Goal: Task Accomplishment & Management: Use online tool/utility

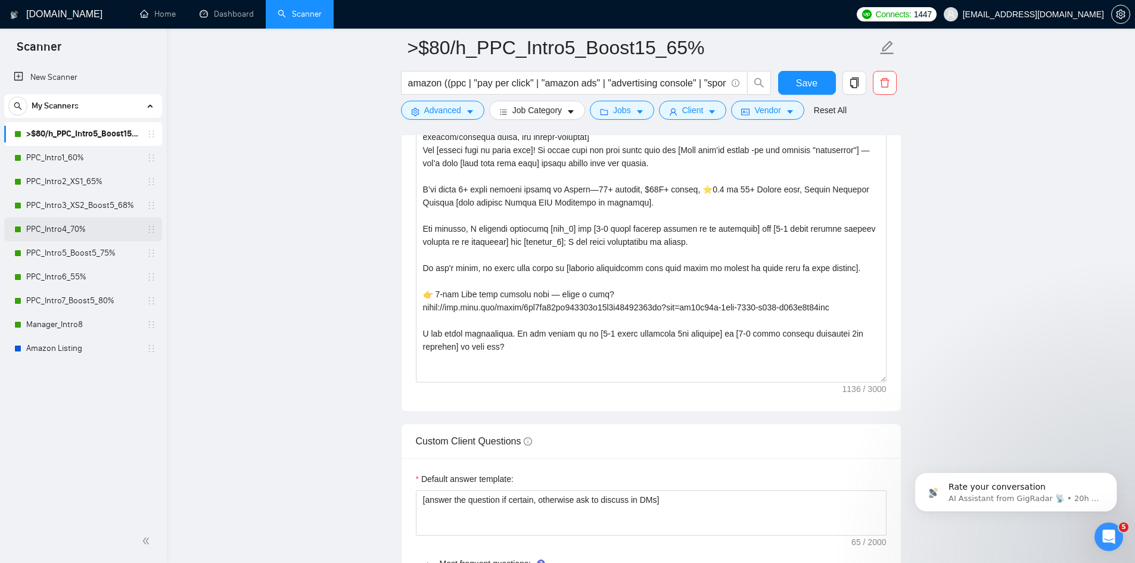
scroll to position [1935, 0]
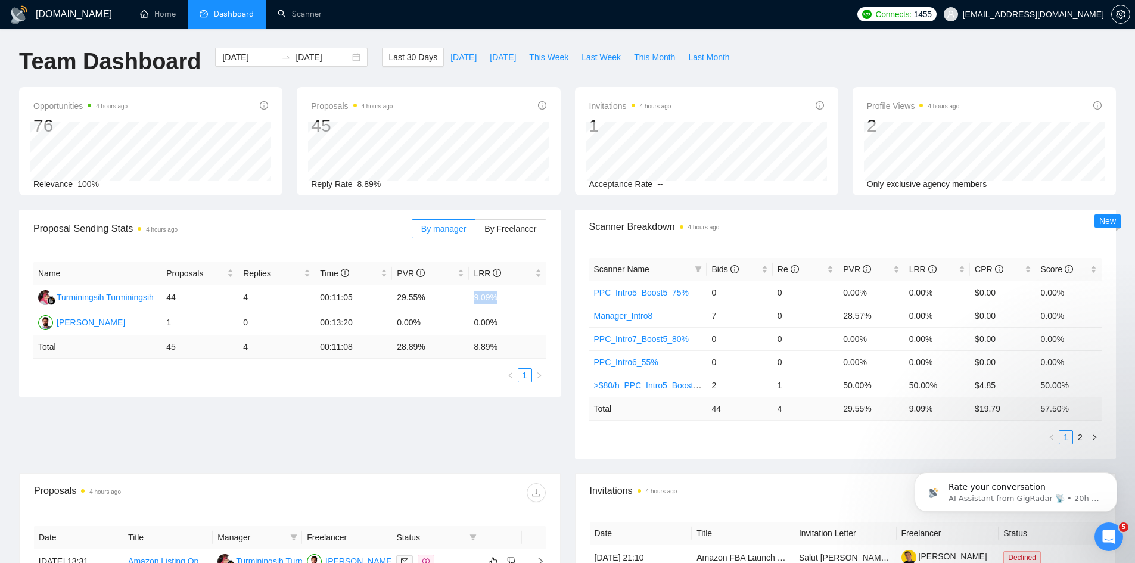
scroll to position [2, 0]
click at [290, 14] on link "Scanner" at bounding box center [300, 14] width 44 height 10
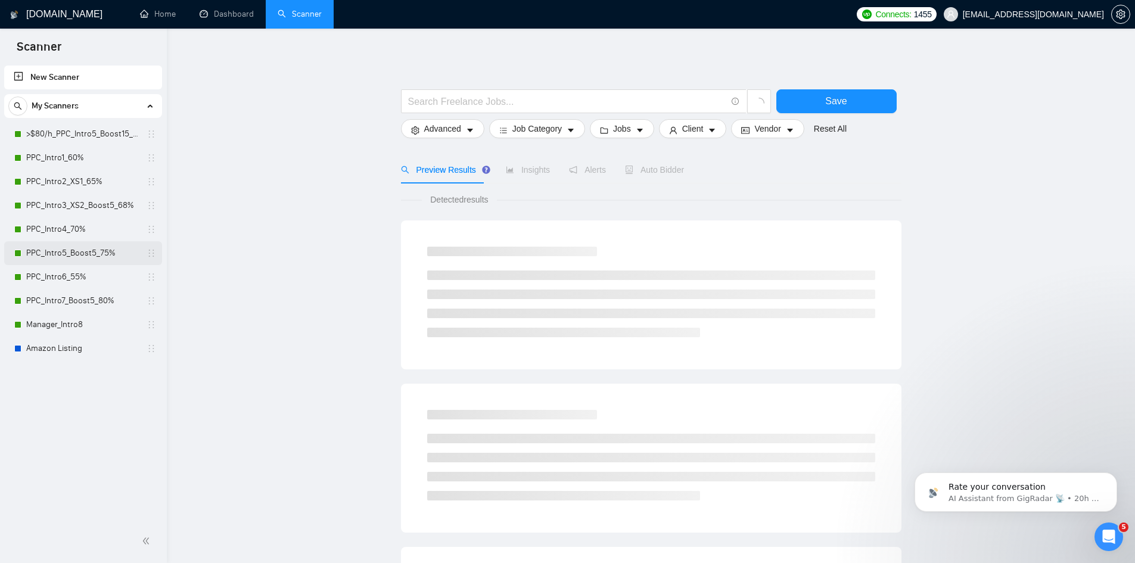
click at [52, 255] on link "PPC_Intro5_Boost5_75%" at bounding box center [82, 253] width 113 height 24
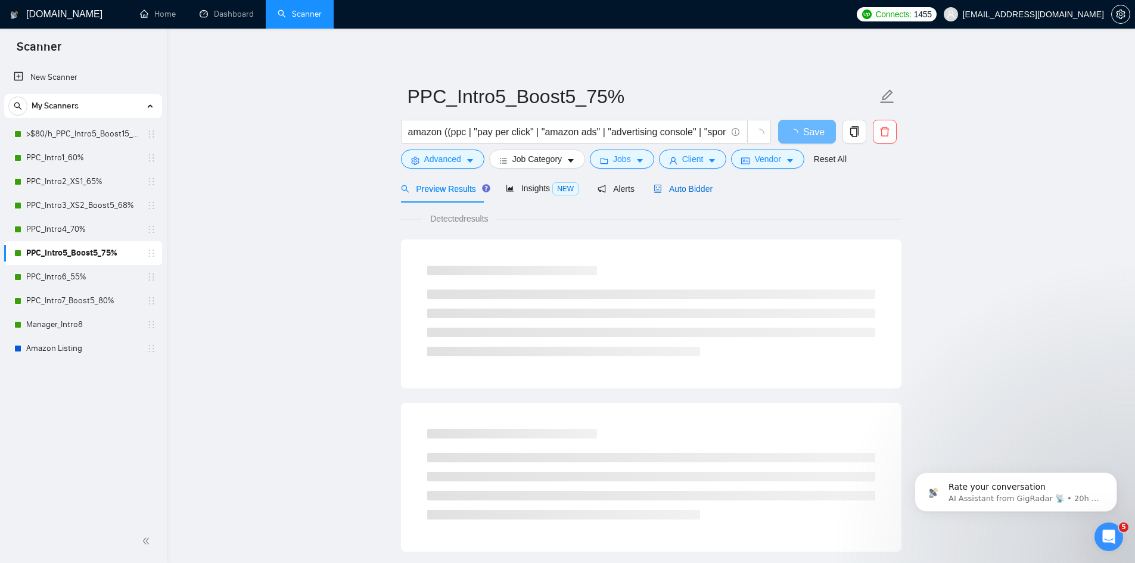
click at [674, 187] on span "Auto Bidder" at bounding box center [683, 189] width 59 height 10
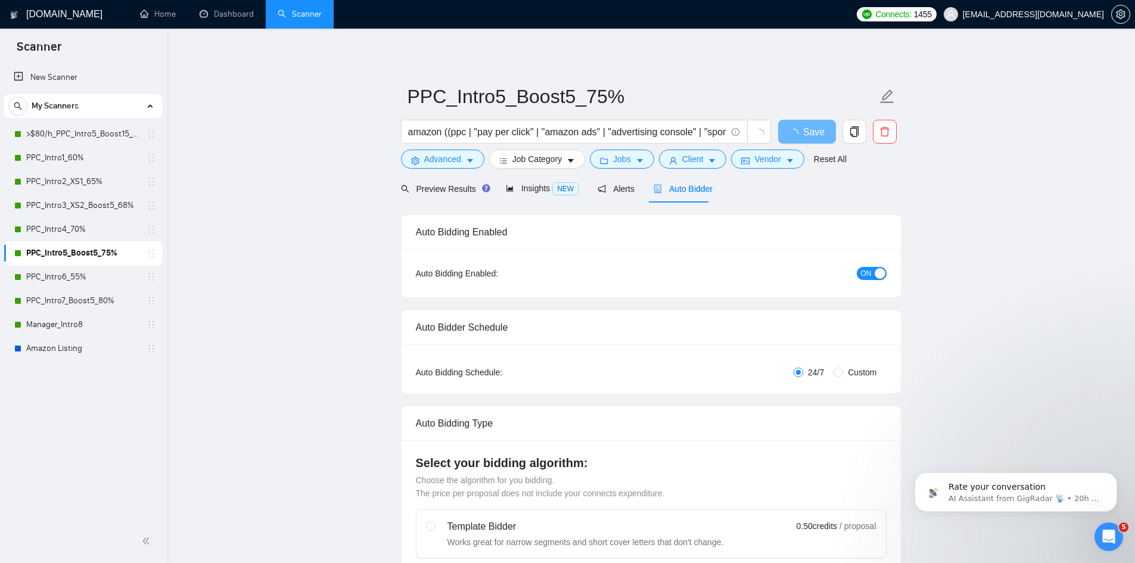
radio input "false"
radio input "true"
checkbox input "true"
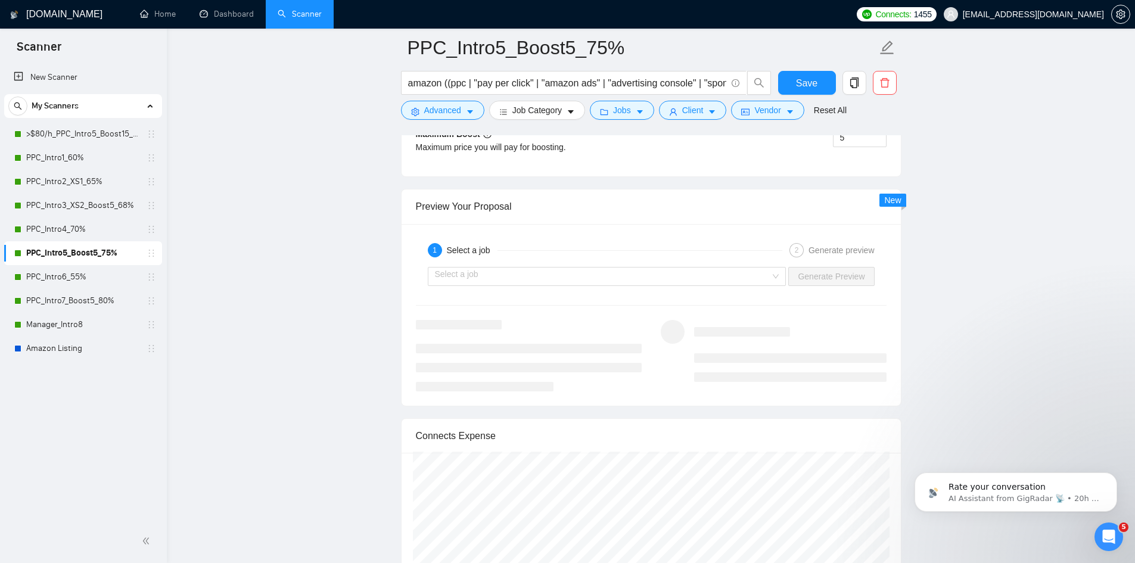
scroll to position [2563, 0]
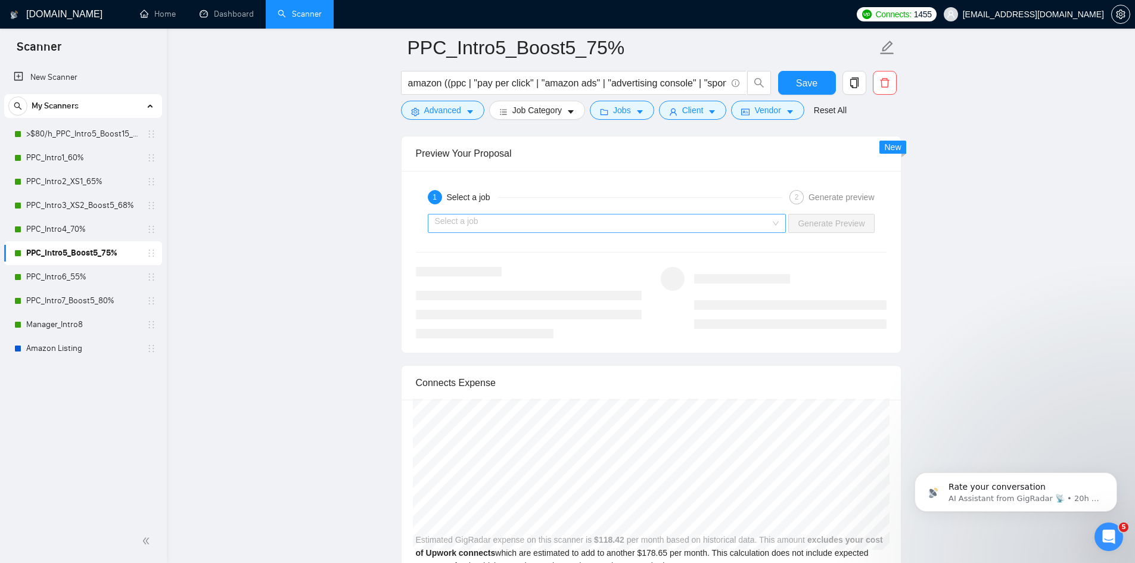
click at [506, 217] on input "search" at bounding box center [603, 224] width 336 height 18
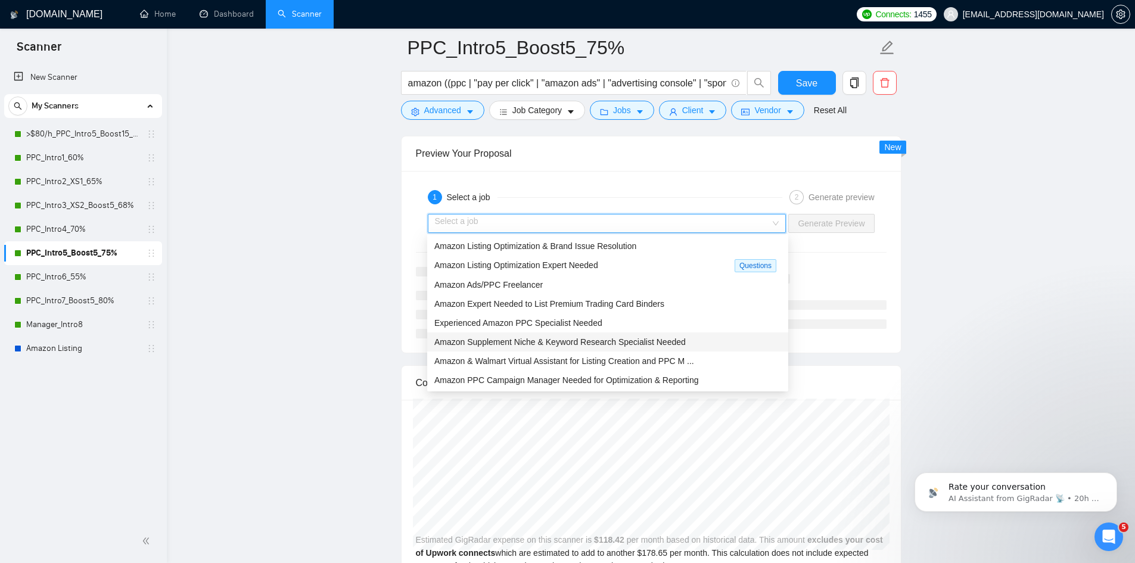
scroll to position [38, 0]
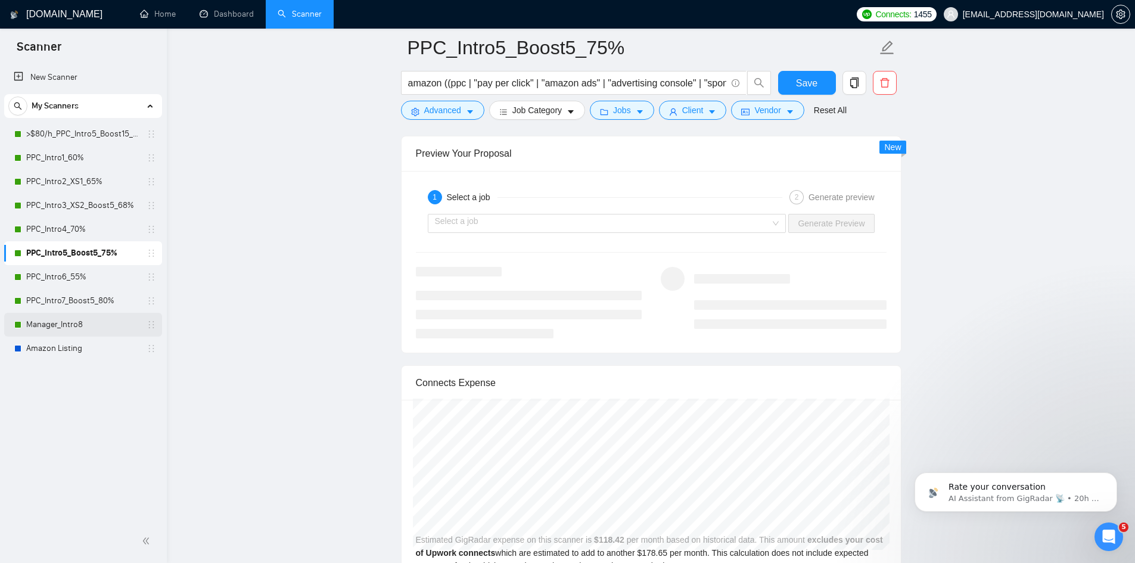
click at [91, 331] on link "Manager_Intro8" at bounding box center [82, 325] width 113 height 24
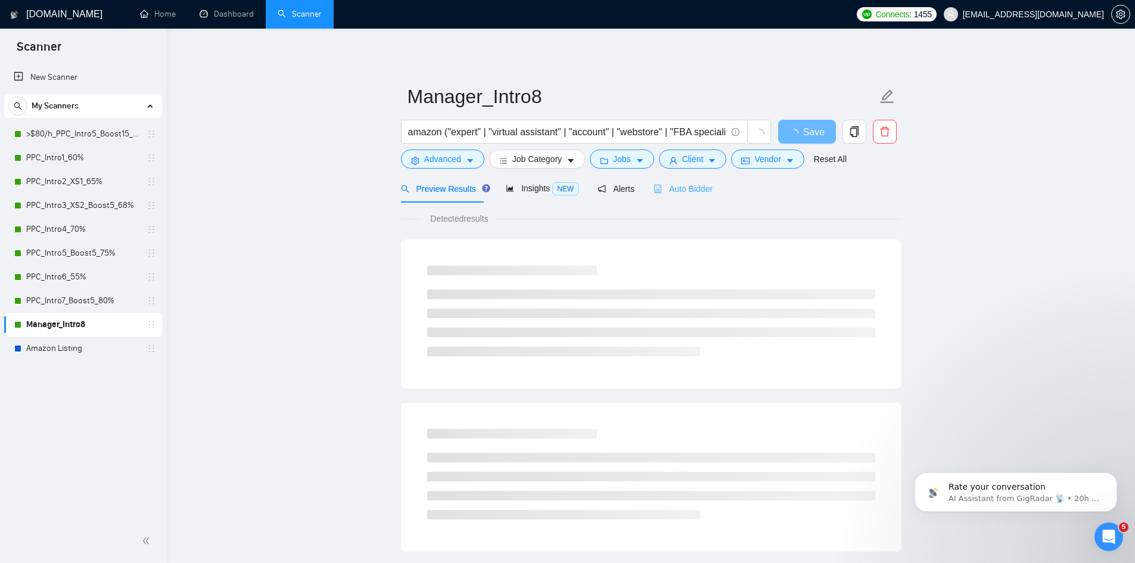
click at [715, 187] on div "Preview Results Insights NEW Alerts Auto Bidder" at bounding box center [651, 189] width 501 height 28
click at [680, 188] on span "Auto Bidder" at bounding box center [683, 189] width 59 height 10
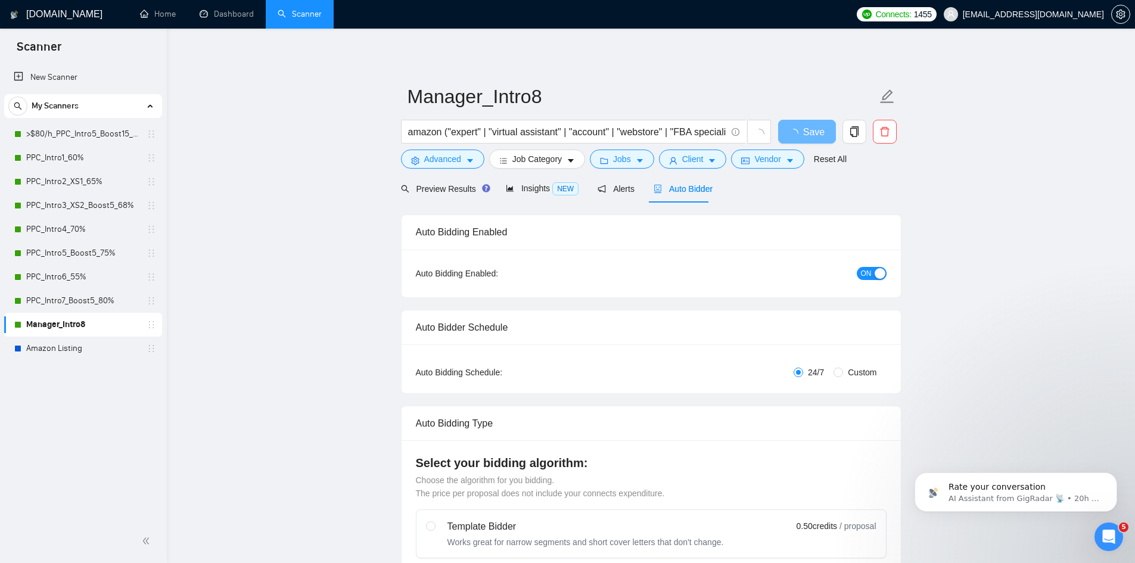
checkbox input "true"
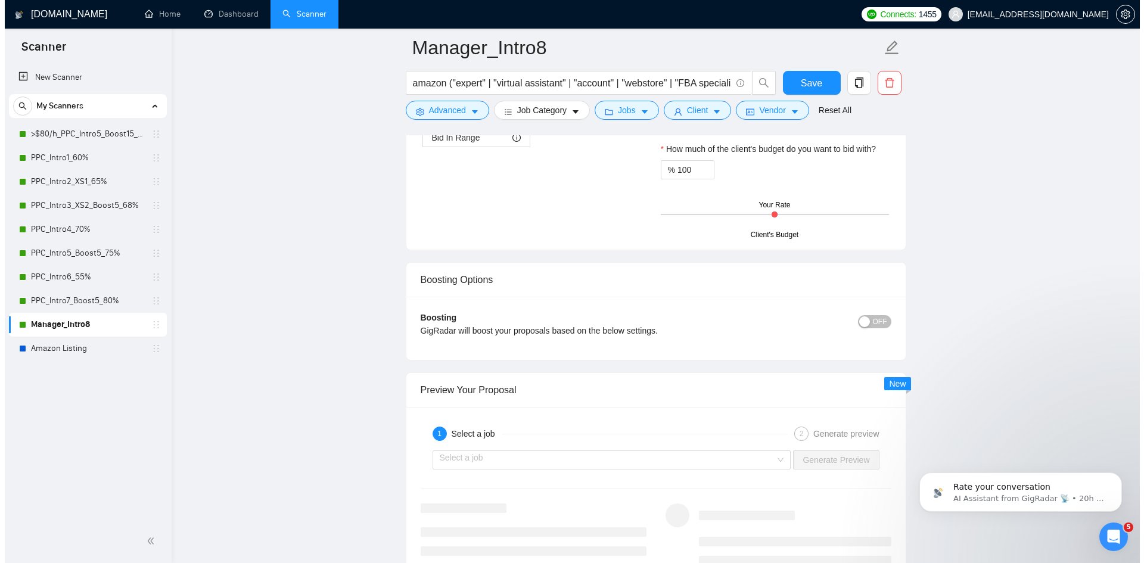
scroll to position [2265, 0]
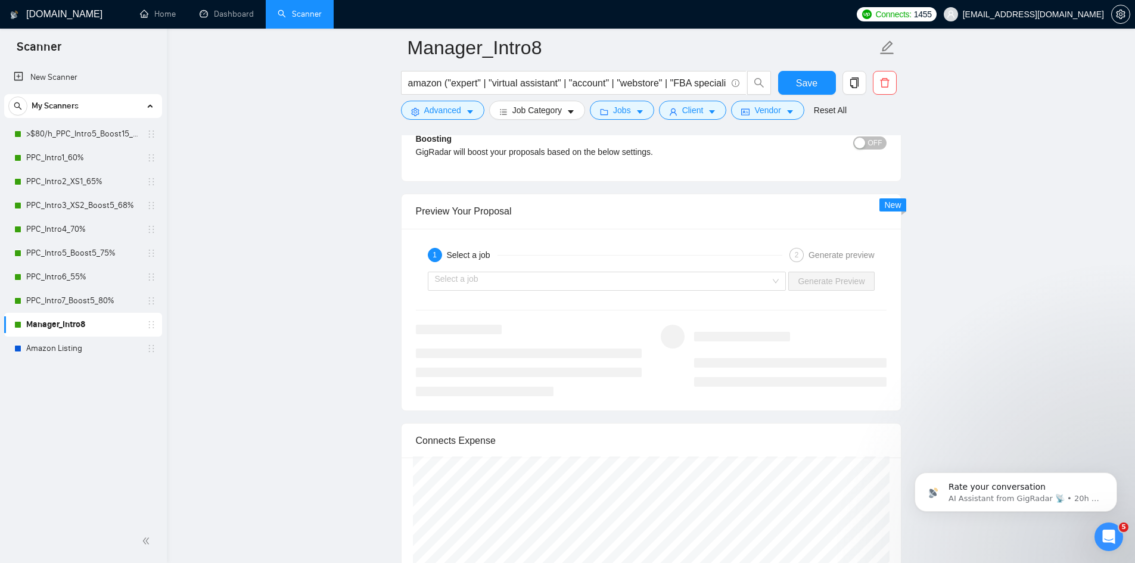
click at [495, 268] on div "Select a job Generate Preview" at bounding box center [651, 281] width 473 height 29
click at [532, 294] on div "Select a job Generate Preview" at bounding box center [651, 281] width 473 height 29
click at [767, 285] on input "search" at bounding box center [603, 281] width 336 height 18
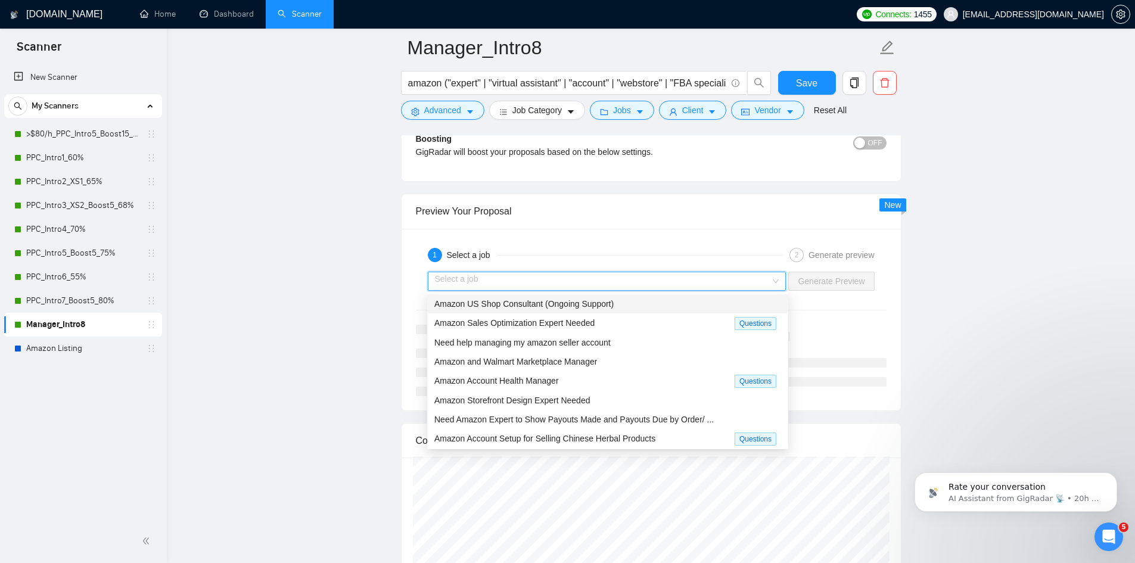
click at [564, 284] on input "search" at bounding box center [603, 281] width 336 height 18
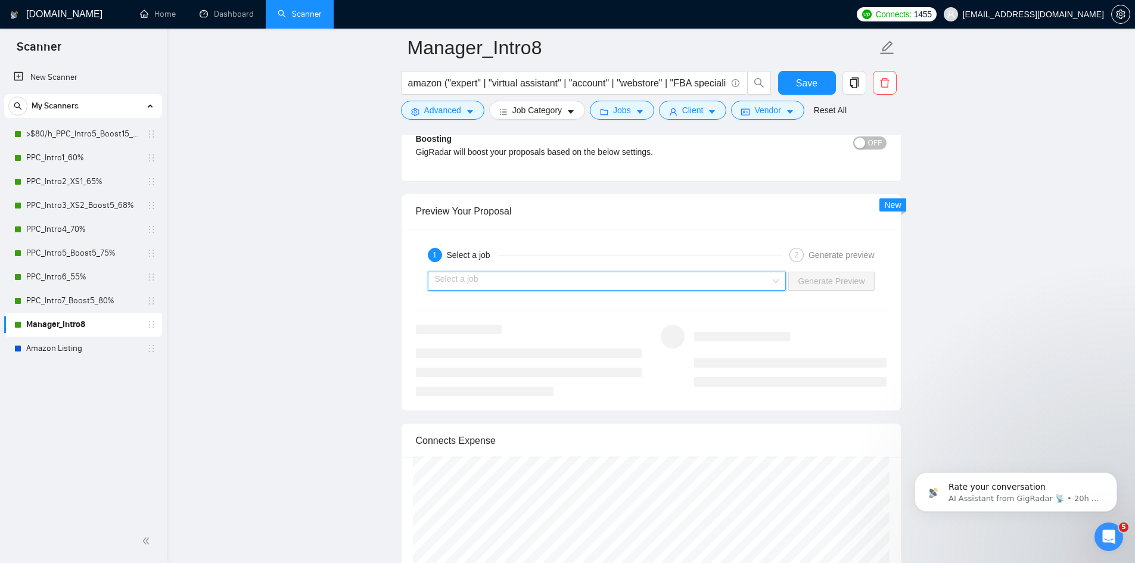
click at [564, 284] on input "search" at bounding box center [603, 281] width 336 height 18
click at [466, 116] on icon "caret-down" at bounding box center [470, 112] width 8 height 8
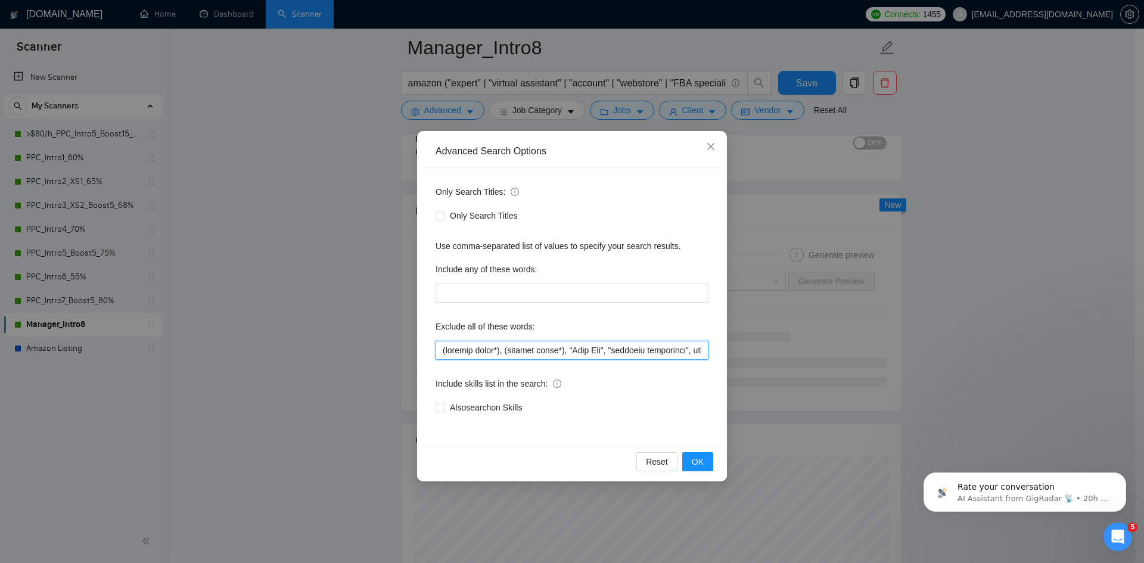
click at [561, 347] on input "text" at bounding box center [572, 350] width 273 height 19
click at [656, 357] on input "text" at bounding box center [572, 350] width 273 height 19
type input "(graphic desig*), (content desig*), "Meta Ads", "campaign management", pay-per-…"
click at [705, 468] on button "OK" at bounding box center [697, 461] width 31 height 19
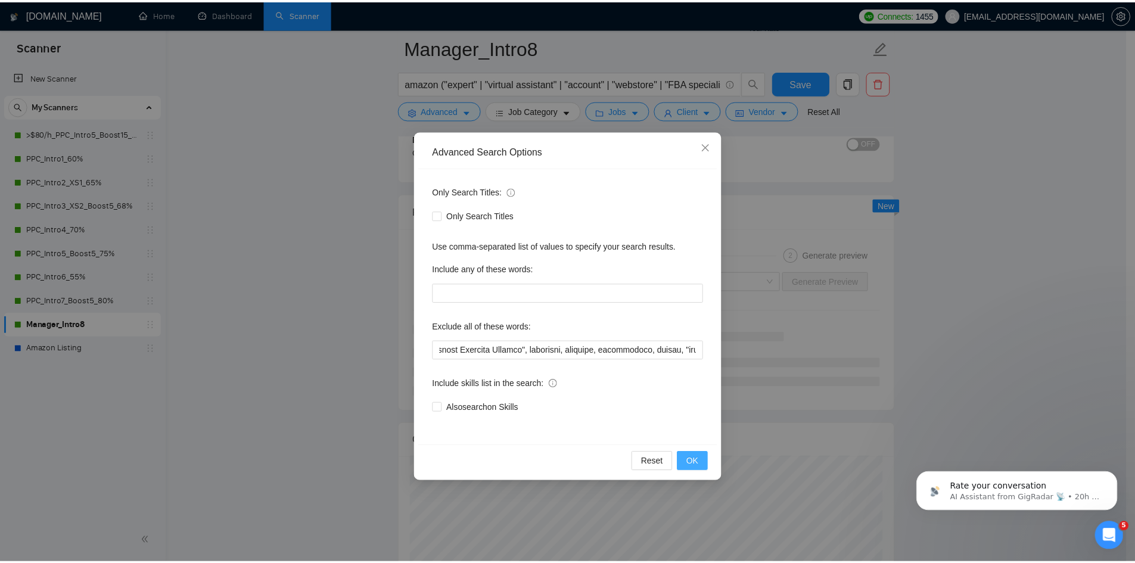
scroll to position [0, 0]
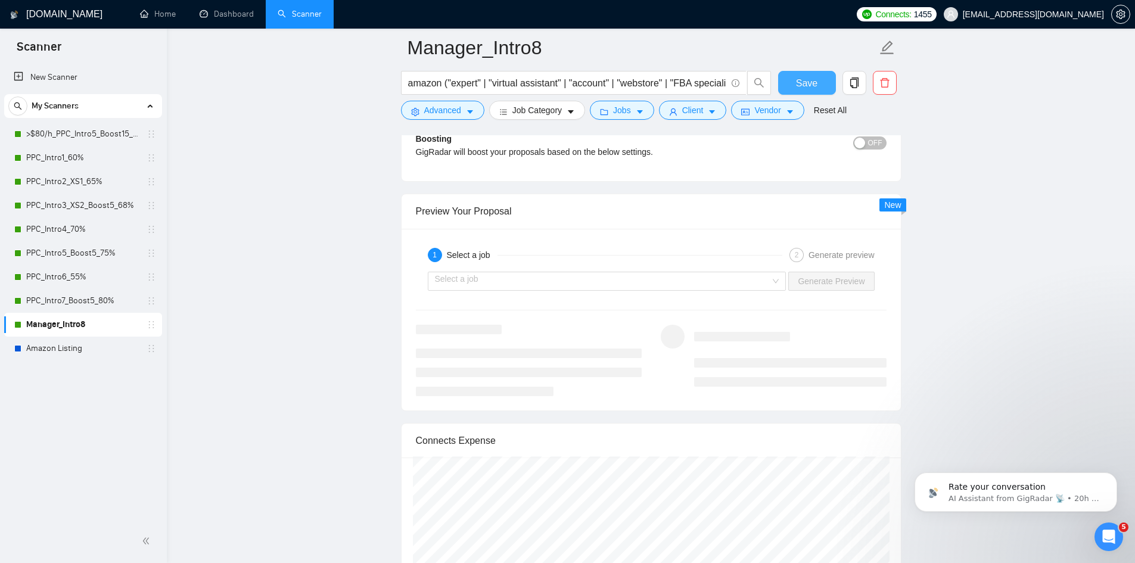
click at [811, 90] on span "Save" at bounding box center [806, 83] width 21 height 15
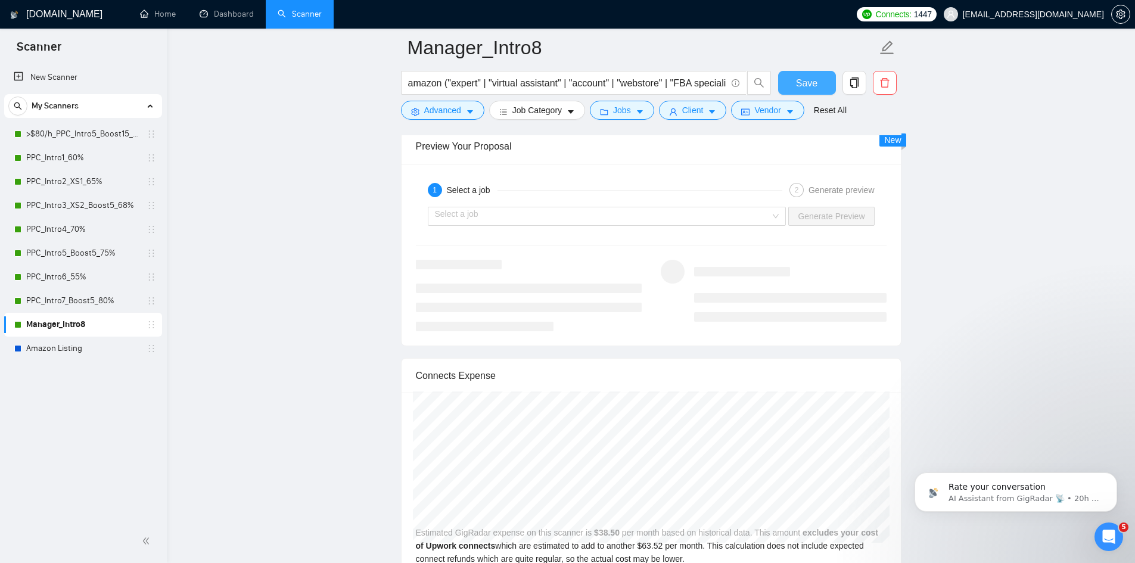
scroll to position [2185, 0]
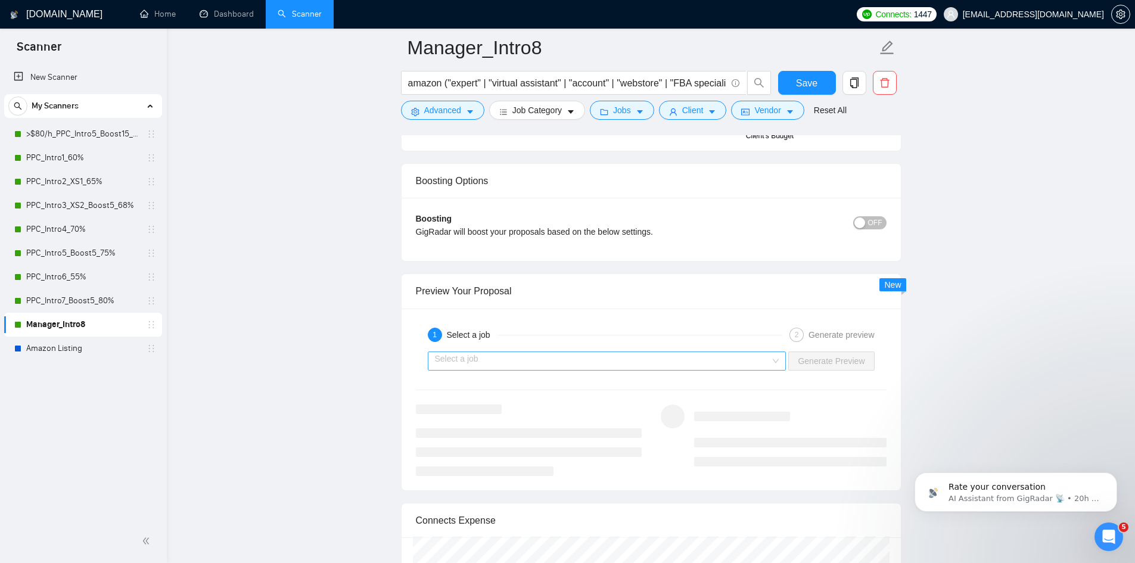
click at [553, 353] on input "search" at bounding box center [603, 361] width 336 height 18
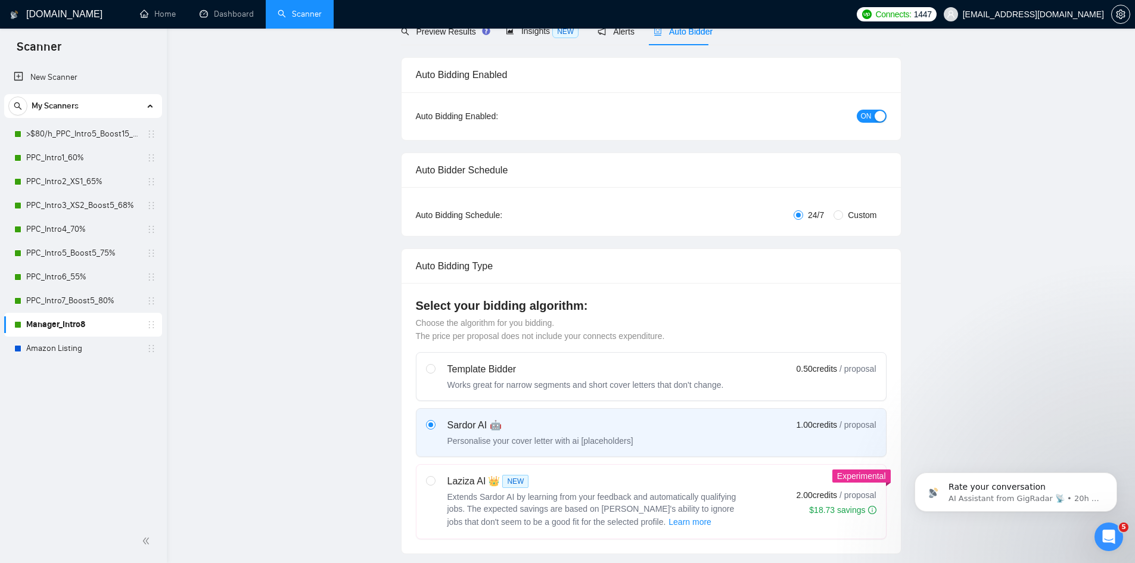
scroll to position [0, 0]
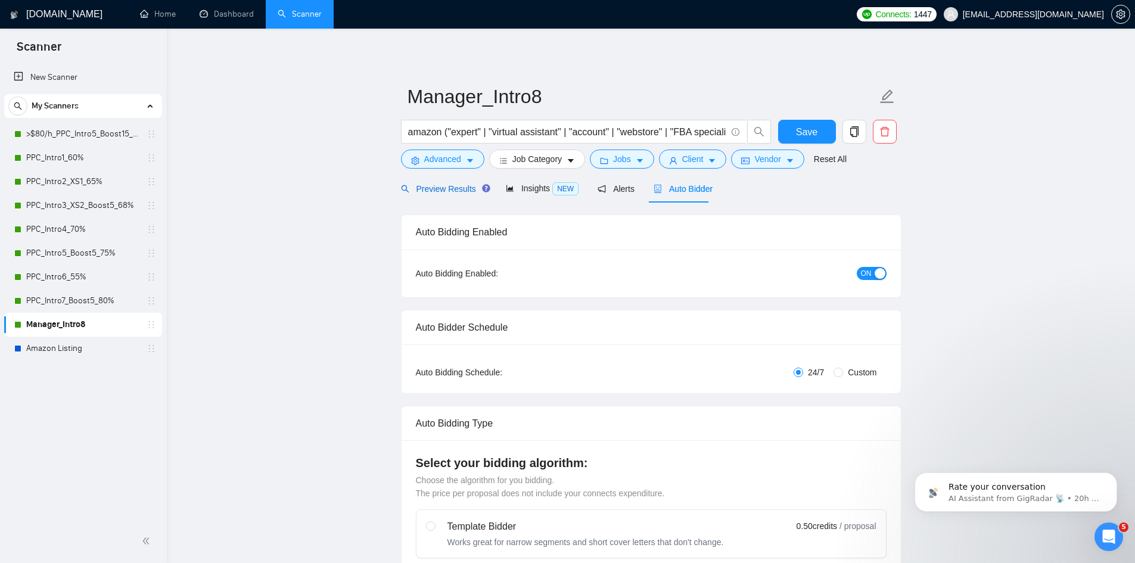
click at [439, 184] on span "Preview Results" at bounding box center [444, 189] width 86 height 10
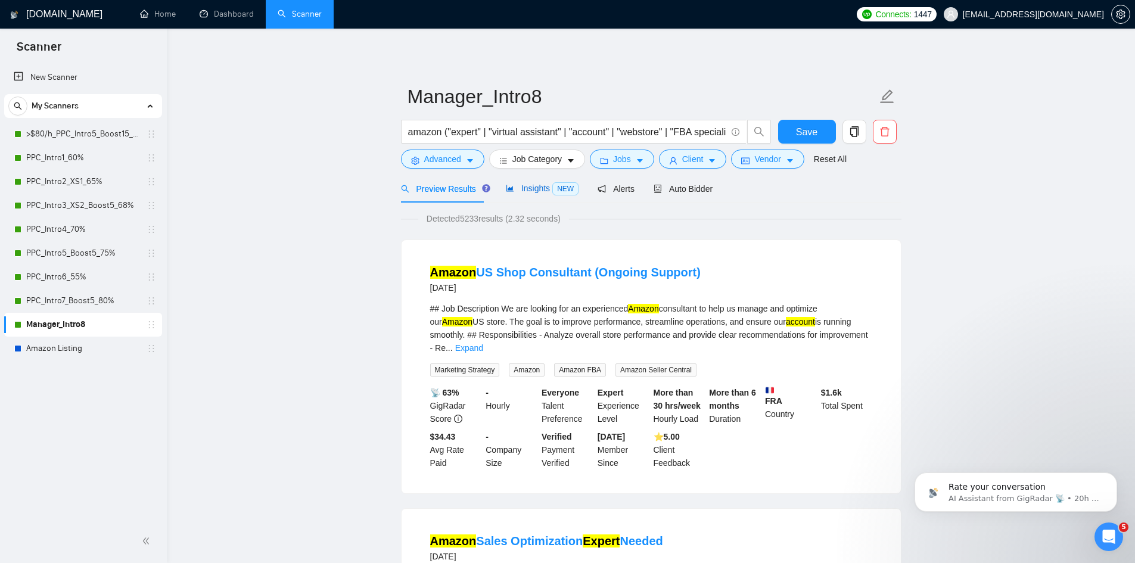
click at [522, 188] on span "Insights NEW" at bounding box center [542, 189] width 73 height 10
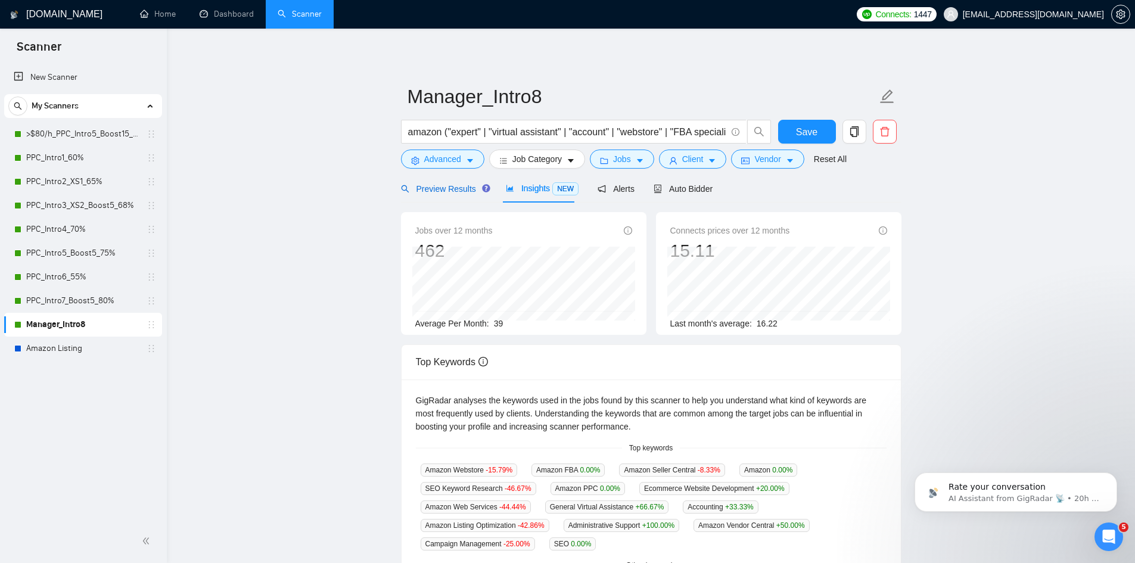
click at [437, 187] on span "Preview Results" at bounding box center [444, 189] width 86 height 10
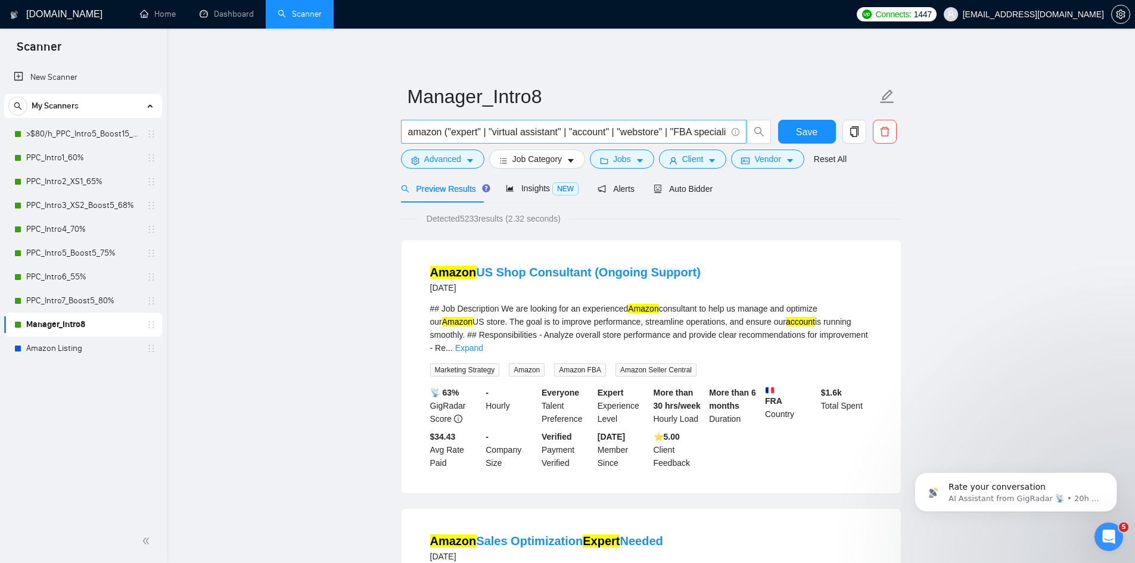
click at [536, 134] on input "amazon ("expert" | "virtual assistant" | "account" | "webstore" | "FBA speciali…" at bounding box center [567, 132] width 318 height 15
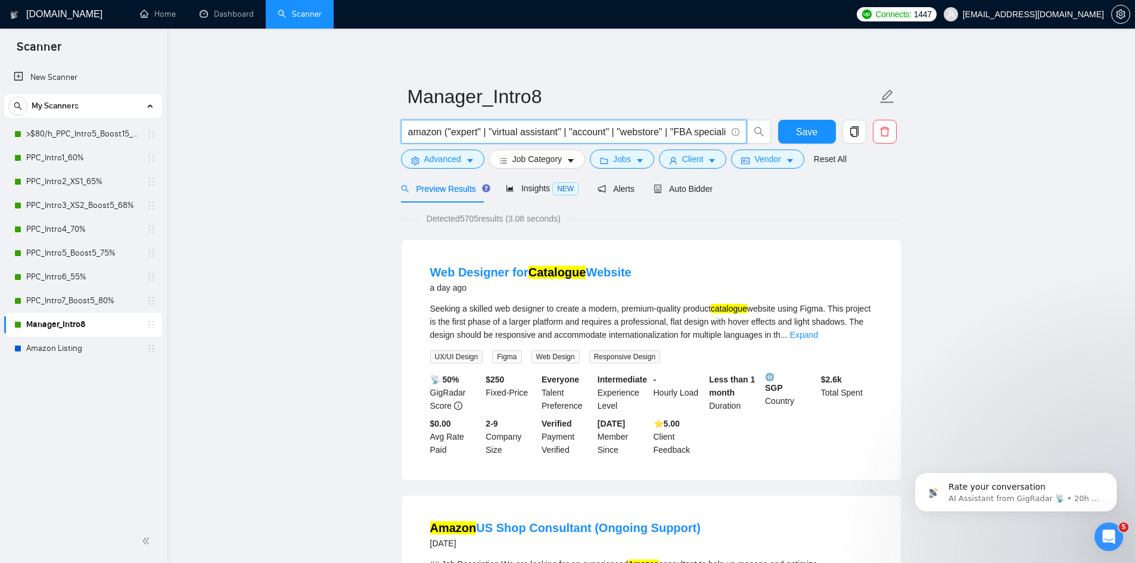
paste input "expert" | ""
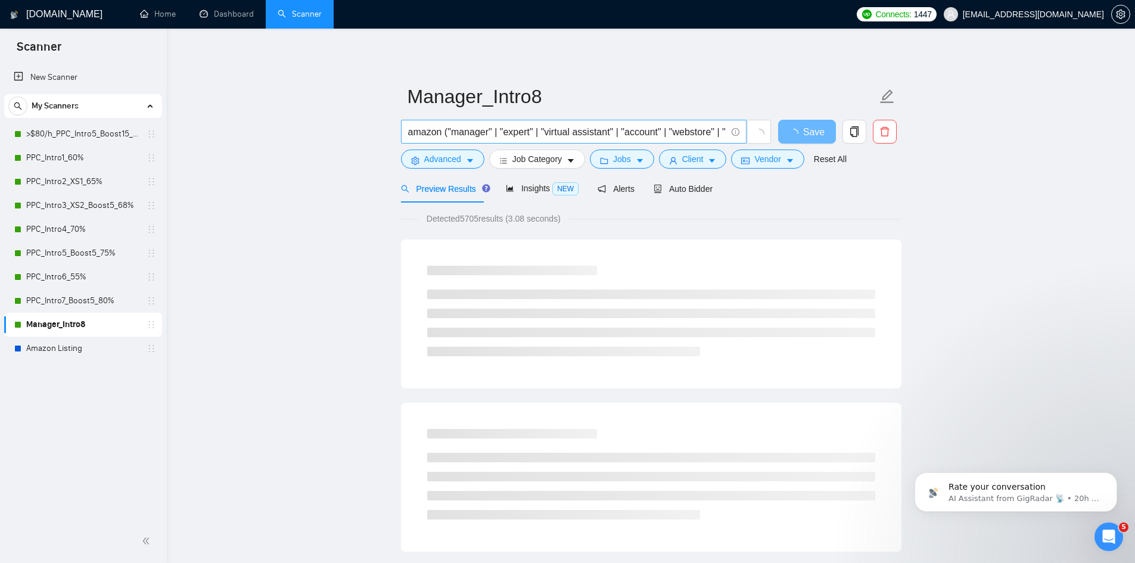
drag, startPoint x: 489, startPoint y: 133, endPoint x: 496, endPoint y: 131, distance: 6.8
click at [489, 133] on input "amazon ("manager" | "expert" | "virtual assistant" | "account" | "webstore" | "…" at bounding box center [567, 132] width 318 height 15
click at [525, 191] on span "Insights NEW" at bounding box center [542, 189] width 73 height 10
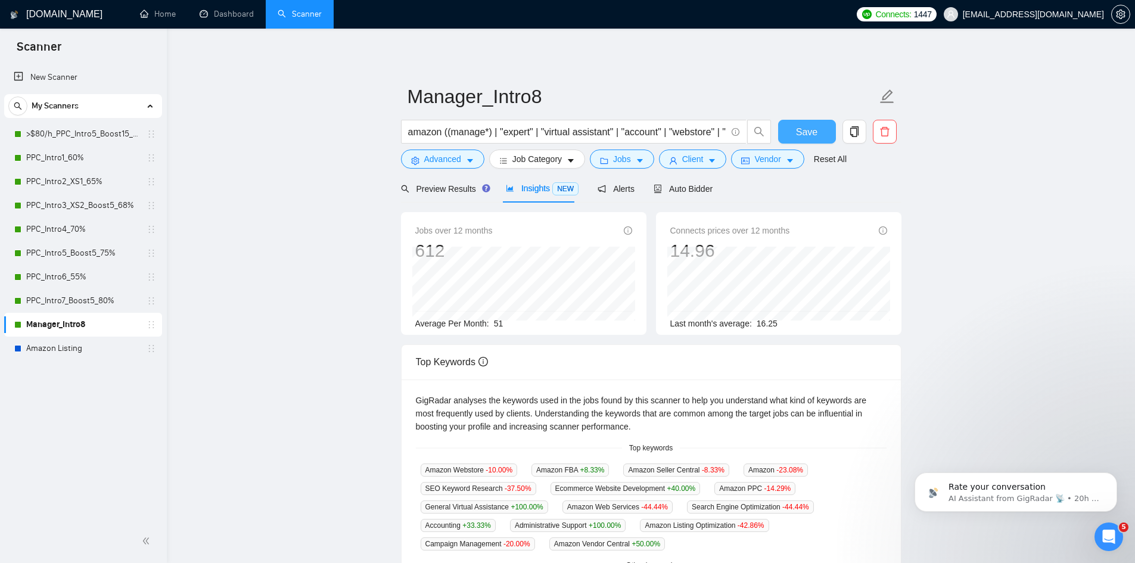
click at [804, 128] on span "Save" at bounding box center [806, 132] width 21 height 15
click at [456, 132] on input "amazon ((manage*) | "expert" | "virtual assistant" | "account" | "webstore" | "…" at bounding box center [567, 132] width 318 height 15
paste input "expert" | ""
click at [706, 136] on input "amazon ((manage*) | "FBM" | "FBA" | "expert" | "virtual assistant" | "account" …" at bounding box center [567, 132] width 318 height 15
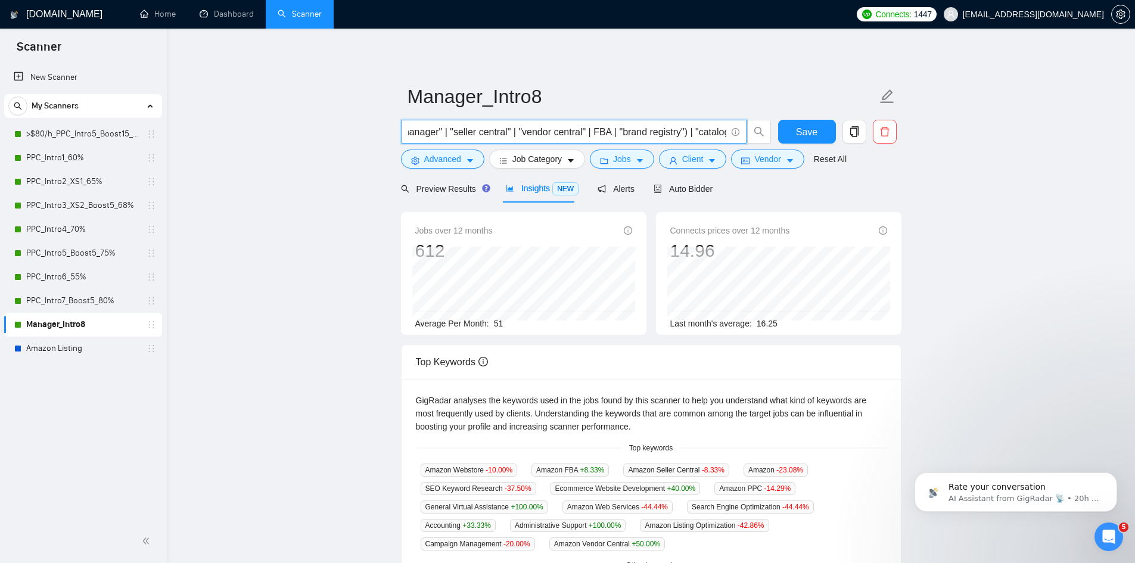
scroll to position [0, 935]
type input "amazon ((manage*) | "FBM" | "FBA" | "expert" | "virtual assistant" | "account" …"
click at [464, 158] on button "Advanced" at bounding box center [442, 159] width 83 height 19
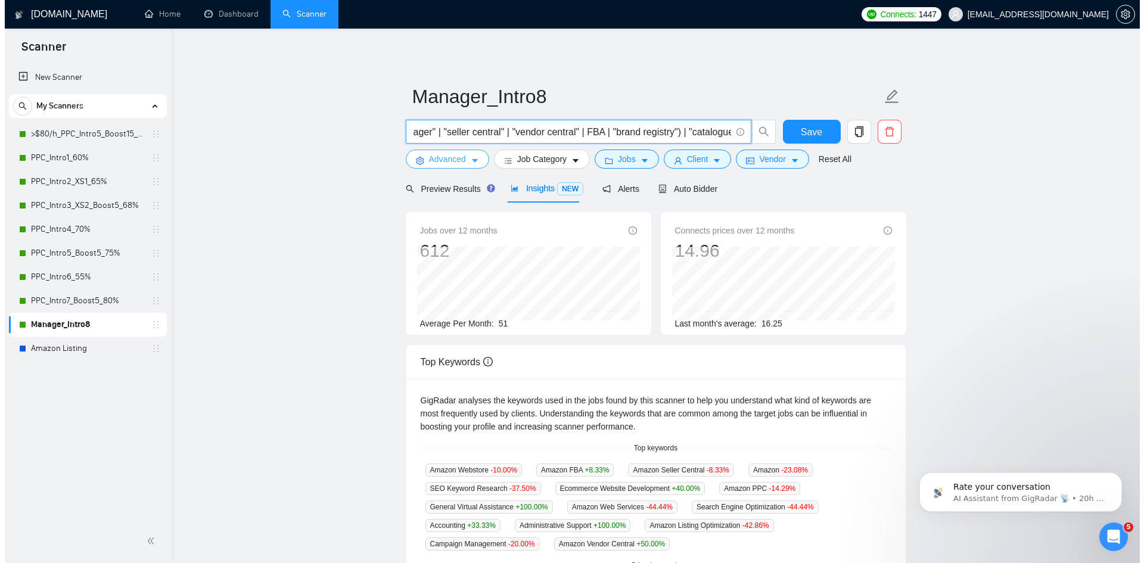
scroll to position [0, 0]
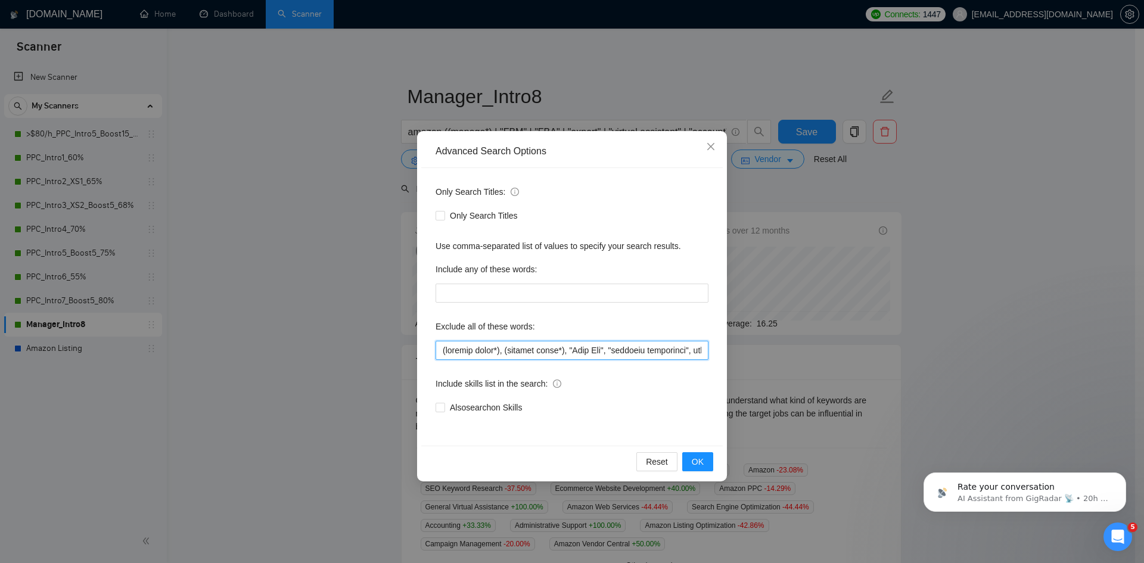
click at [557, 354] on input "text" at bounding box center [572, 350] width 273 height 19
click at [694, 467] on span "OK" at bounding box center [698, 461] width 12 height 13
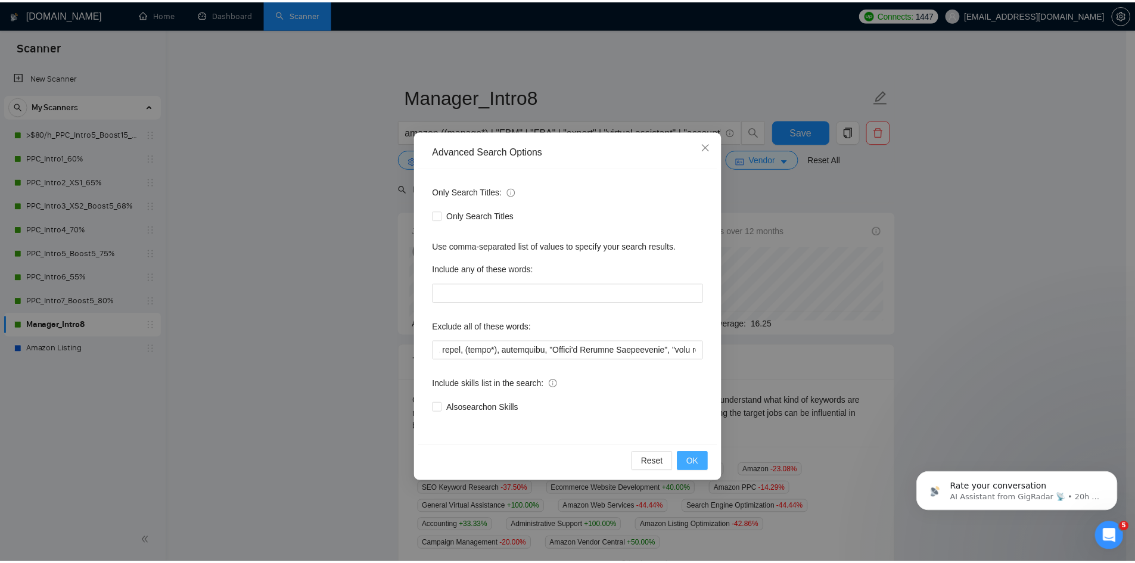
scroll to position [0, 0]
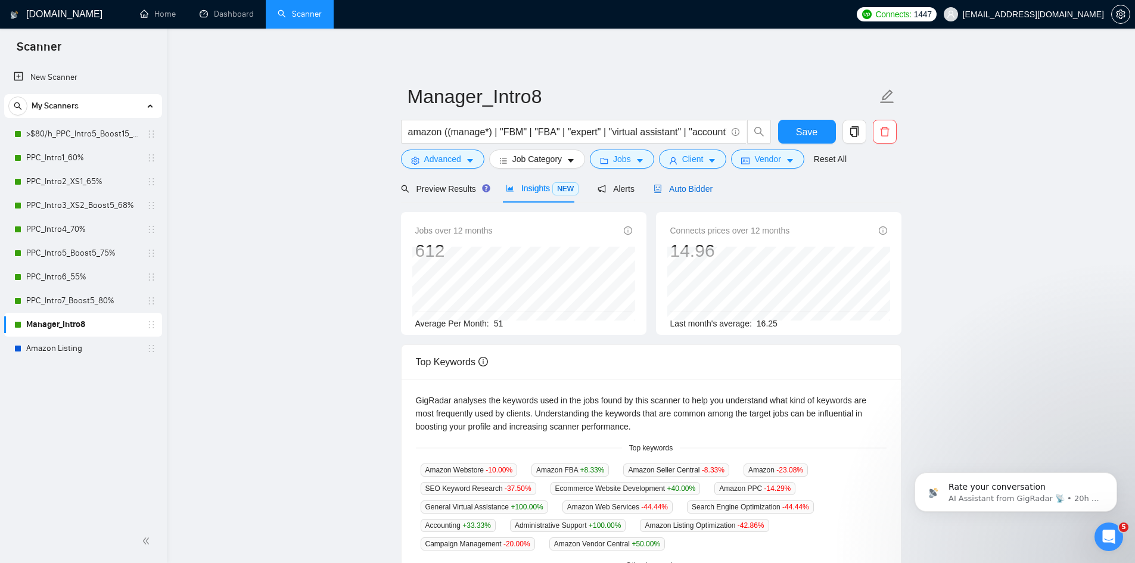
click at [690, 190] on span "Auto Bidder" at bounding box center [683, 189] width 59 height 10
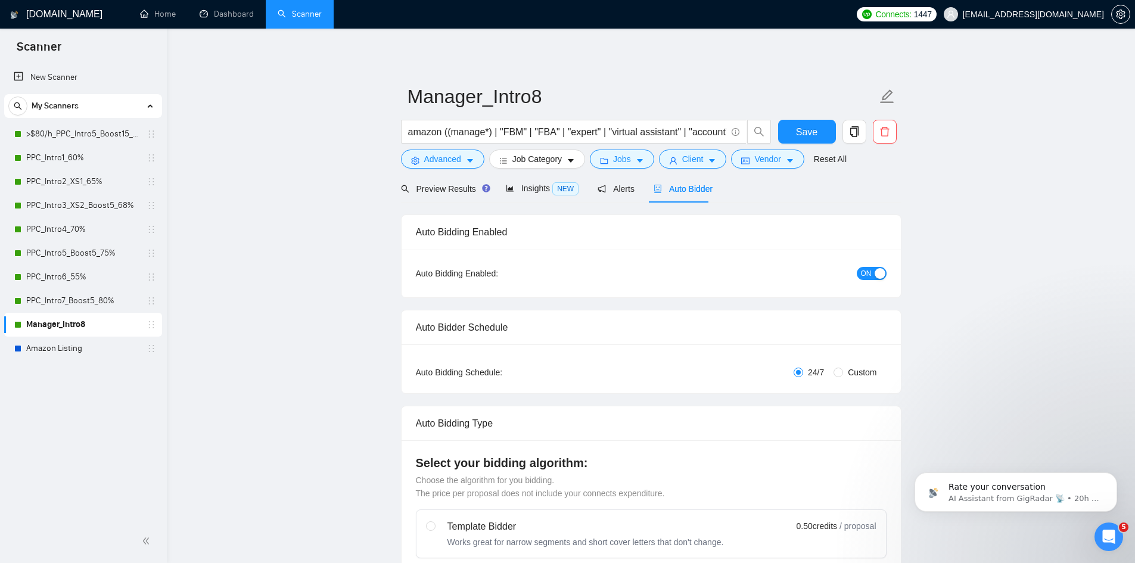
checkbox input "true"
click at [468, 130] on input "amazon ((manage*) | "FBM" | "FBA" | "expert" | "virtual assistant" | "account" …" at bounding box center [567, 132] width 318 height 15
click at [499, 132] on input "amazon ((manage*) | "FBM" | "FBA" | "expert" | "virtual assistant" | "account" …" at bounding box center [567, 132] width 318 height 15
paste input "M"| "FB"
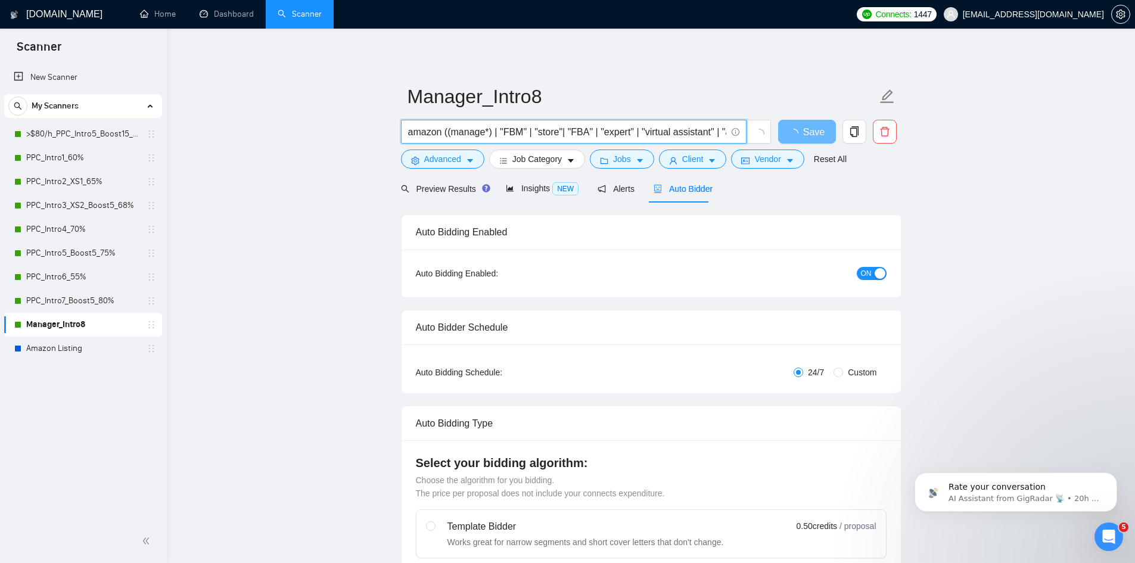
type input "amazon ((manage*) | "FBM" | "store"| "FBA" | "expert" | "virtual assistant" | "…"
drag, startPoint x: 684, startPoint y: 127, endPoint x: 762, endPoint y: 141, distance: 79.9
click at [684, 127] on input "amazon ((manage*) | "FBM" | "store"| "FBA" | "expert" | "virtual assistant" | "…" at bounding box center [567, 132] width 318 height 15
type input "amazon ((manage*) | FBM | "store"| "FBA" | "expert" | "virtual assistant" | "ac…"
click at [817, 127] on span "Save" at bounding box center [813, 132] width 21 height 15
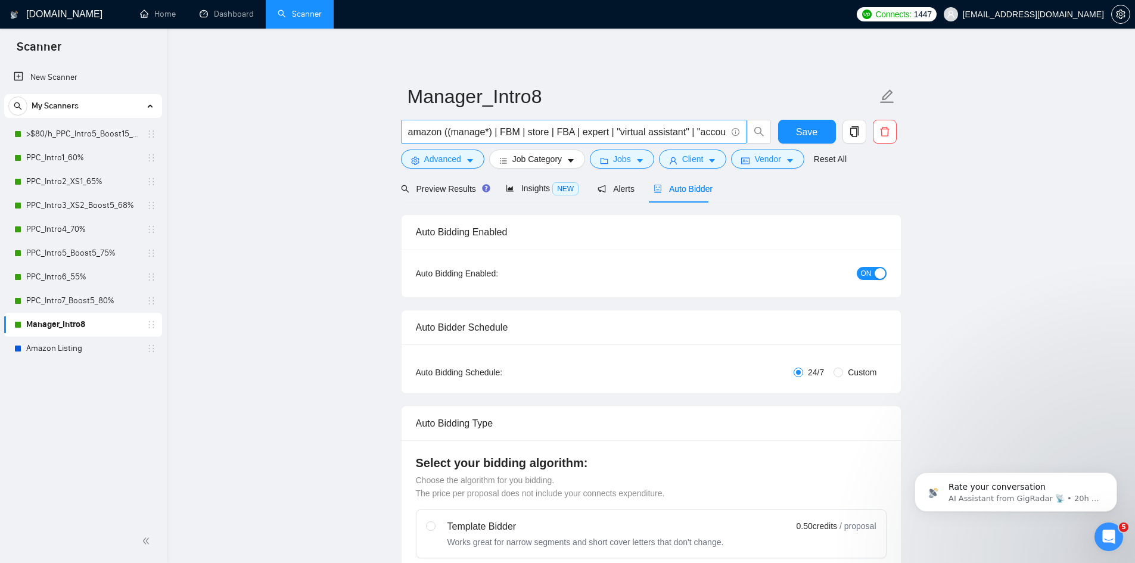
drag, startPoint x: 466, startPoint y: 136, endPoint x: 477, endPoint y: 132, distance: 12.1
click at [466, 136] on input "amazon ((manage*) | FBM | store | FBA | expert | "virtual assistant" | "account…" at bounding box center [567, 132] width 318 height 15
click at [488, 131] on input "amazon ((manage*) | FBM | store | FBA | expert | "virtual assistant" | "account…" at bounding box center [567, 132] width 318 height 15
paste input "(manage*) |"
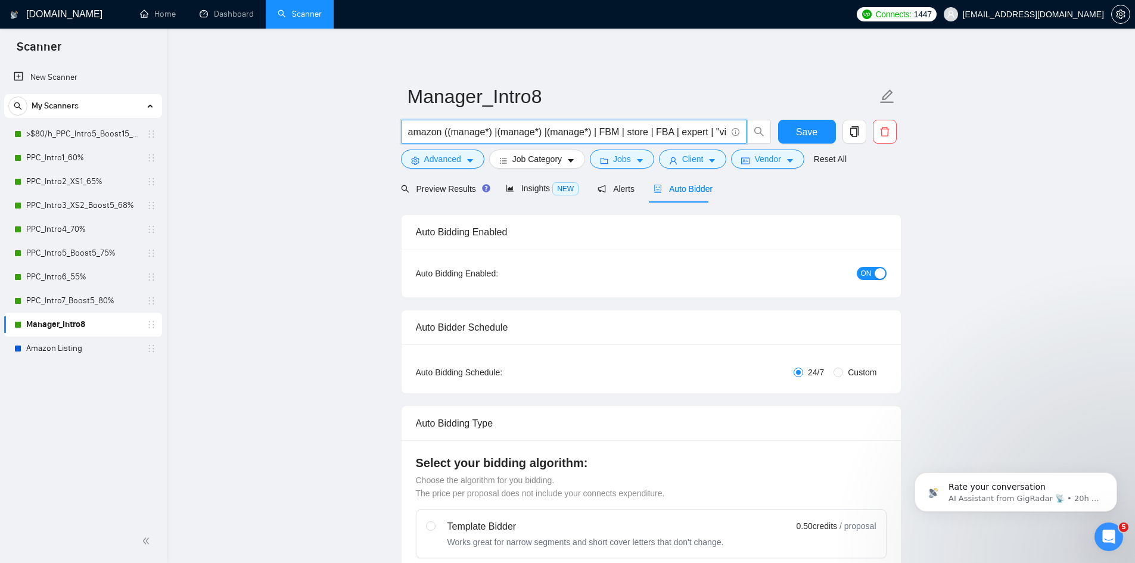
paste input "(manage*) |"
type input "amazon ((manage*) |(sell*) |(grow*) |(manage*) | FBM | store | FBA | expert | "…"
type input "amazon ((listing*) |(sell*) |(grow*) |(manage*) | FBM | store | FBA | expert | …"
click at [817, 130] on button "Save" at bounding box center [807, 132] width 58 height 24
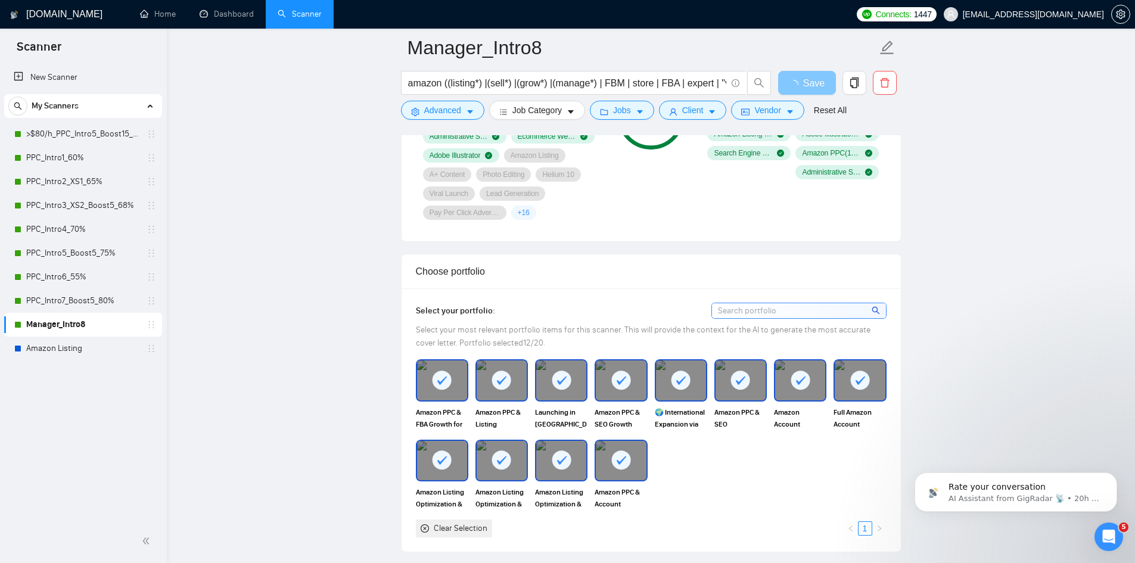
scroll to position [775, 0]
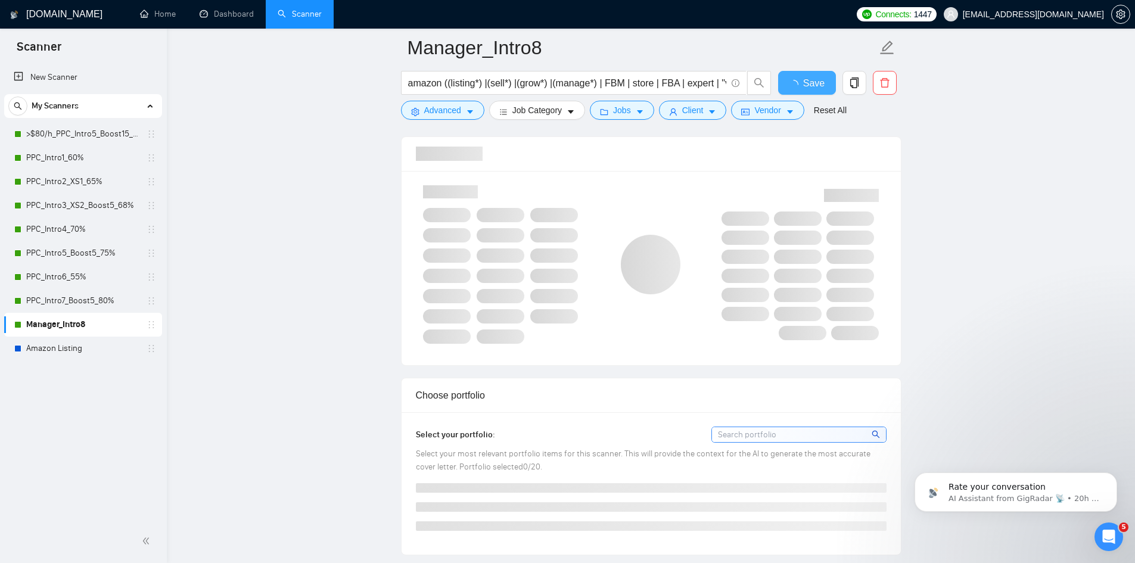
checkbox input "true"
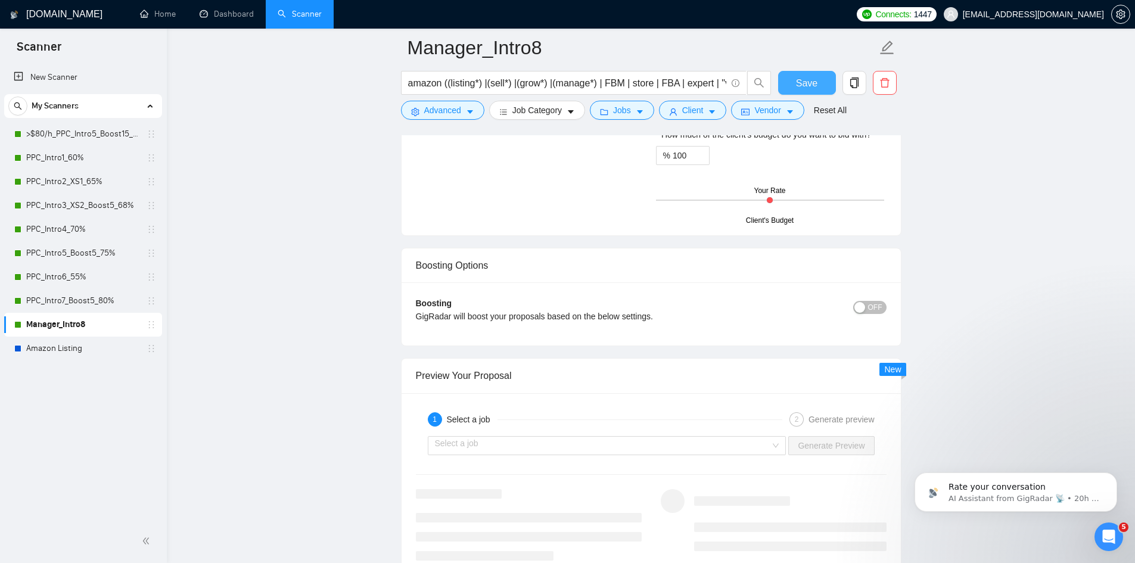
scroll to position [2205, 0]
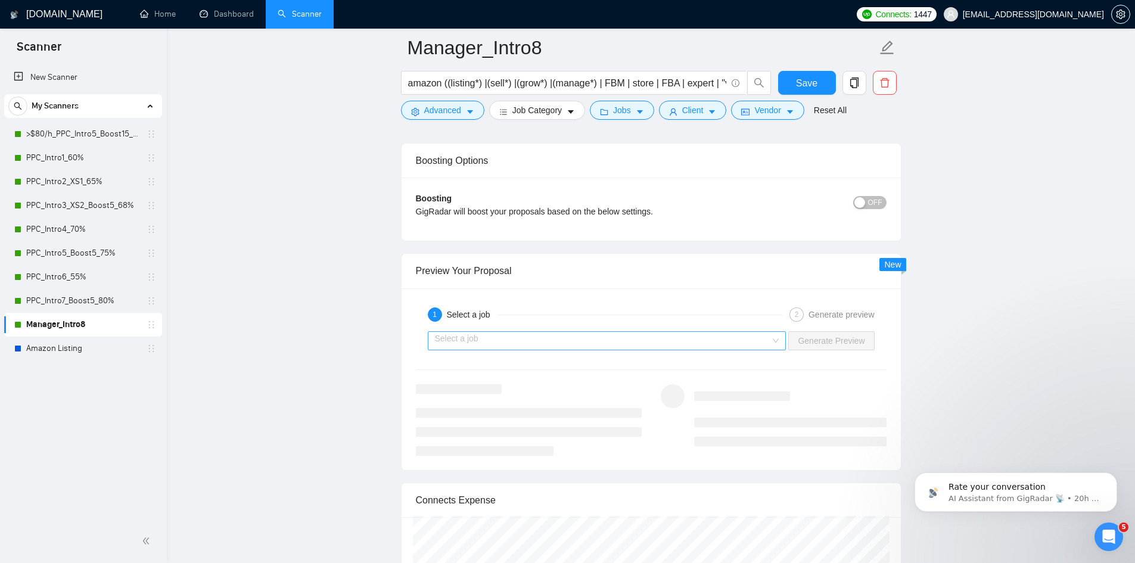
click at [622, 334] on input "search" at bounding box center [603, 341] width 336 height 18
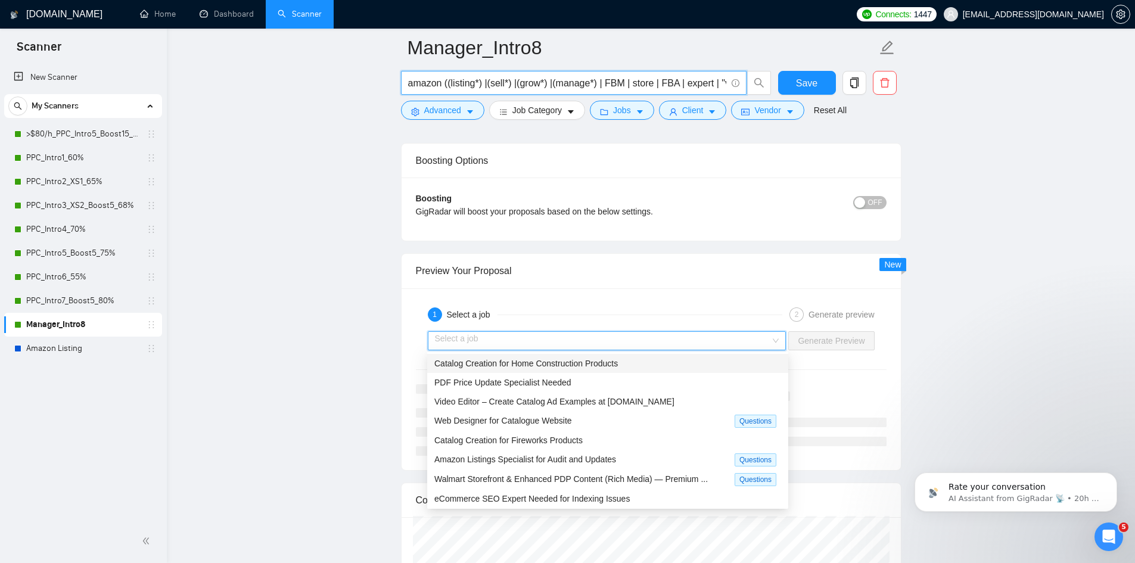
click at [597, 85] on input "amazon ((listing*) |(sell*) |(grow*) |(manage*) | FBM | store | FBA | expert | …" at bounding box center [567, 83] width 318 height 15
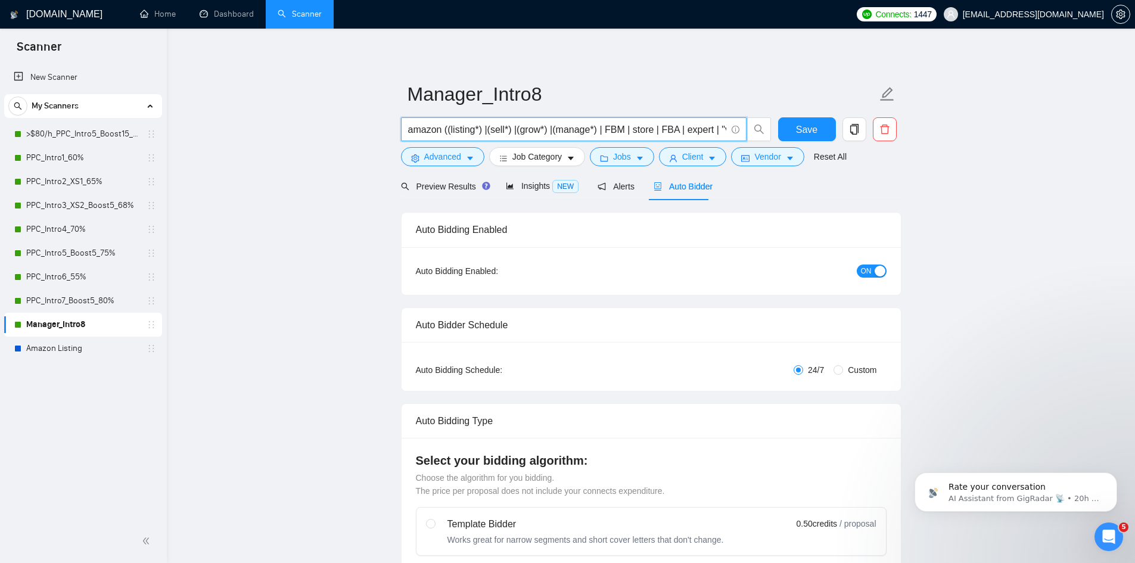
scroll to position [0, 0]
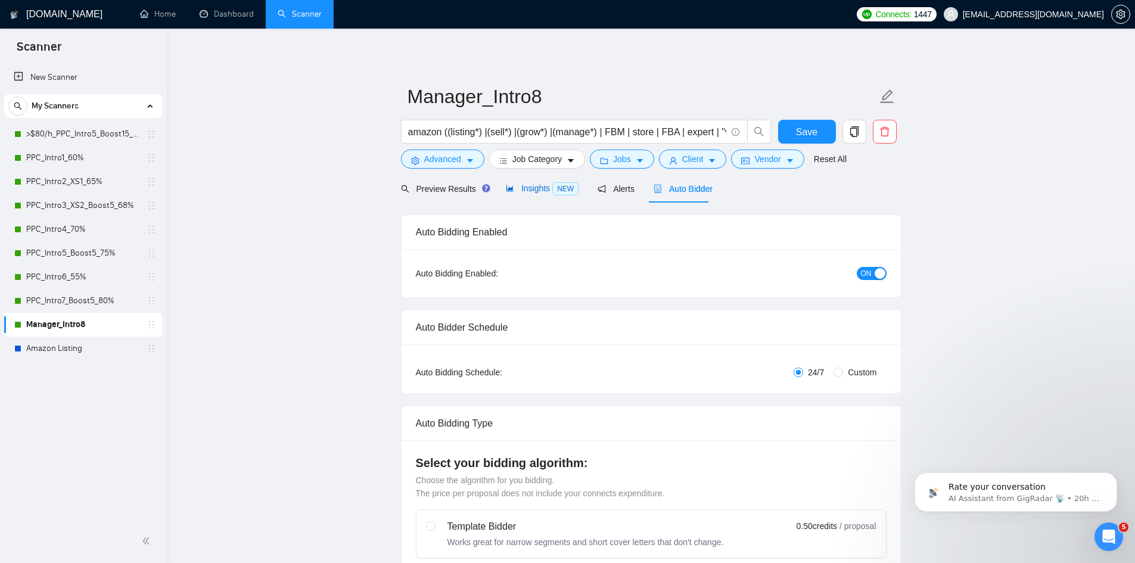
click at [523, 185] on span "Insights NEW" at bounding box center [542, 189] width 73 height 10
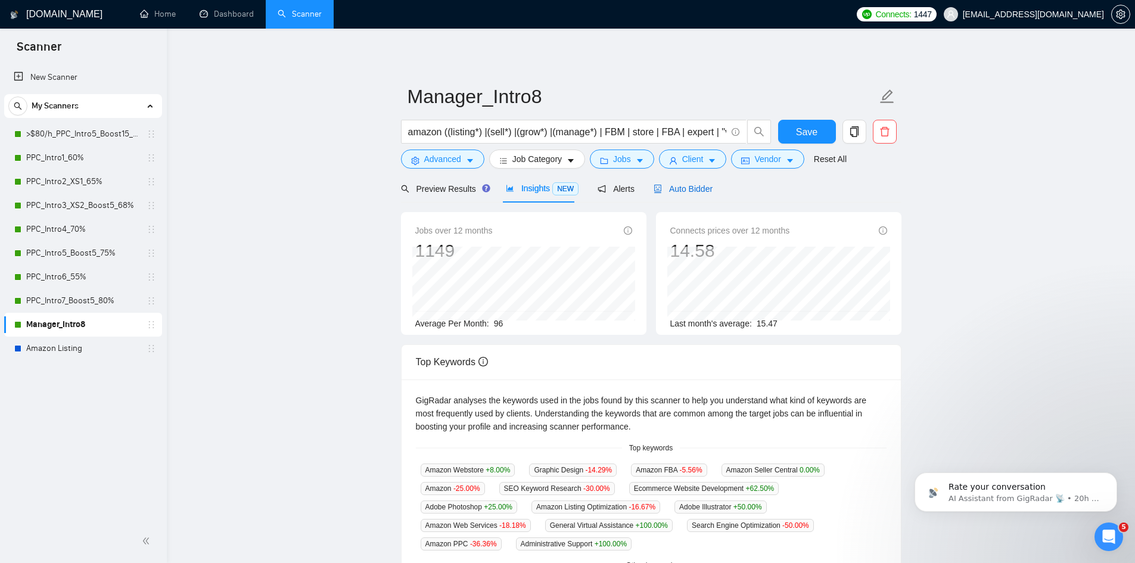
click at [695, 190] on span "Auto Bidder" at bounding box center [683, 189] width 59 height 10
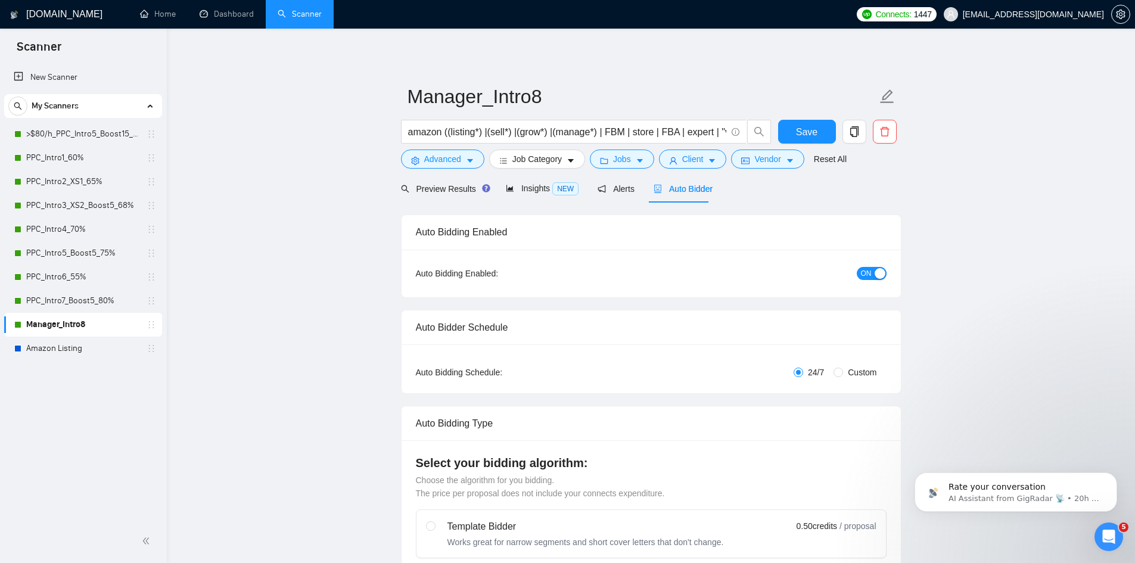
checkbox input "true"
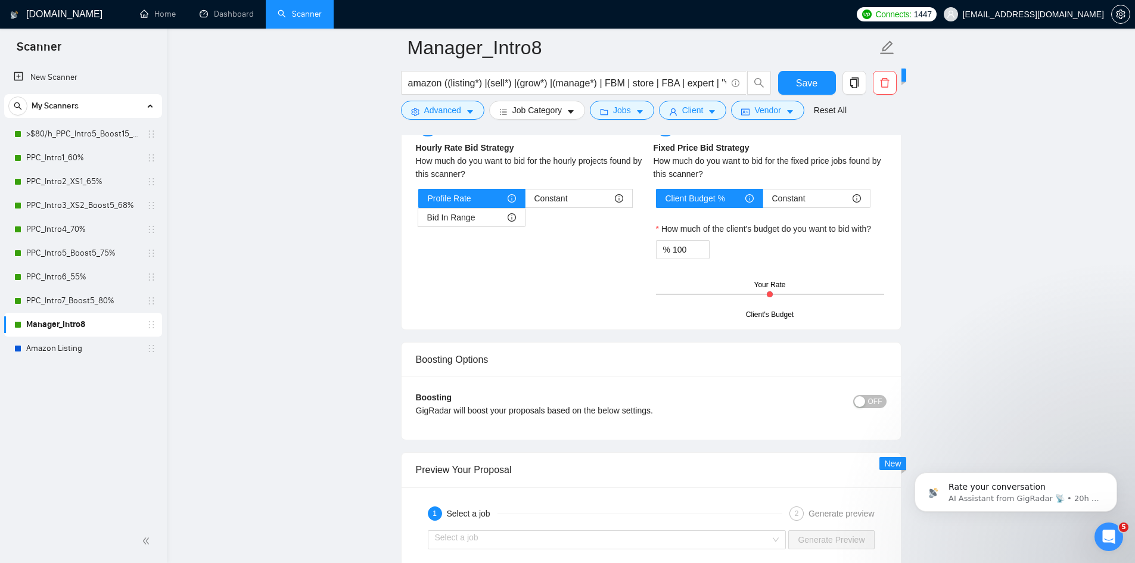
scroll to position [2304, 0]
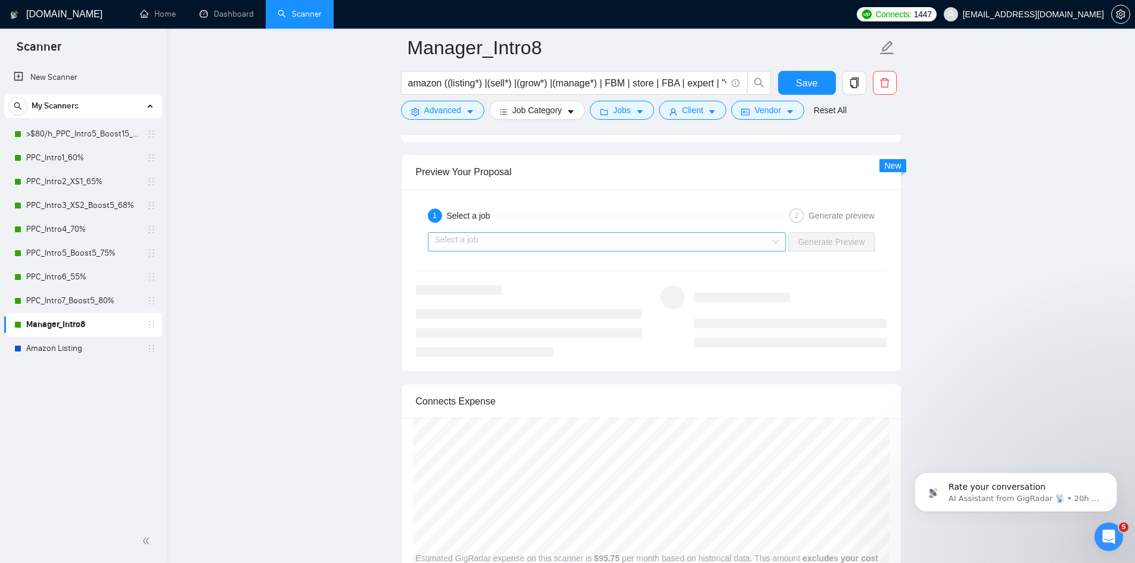
click at [510, 244] on input "search" at bounding box center [603, 242] width 336 height 18
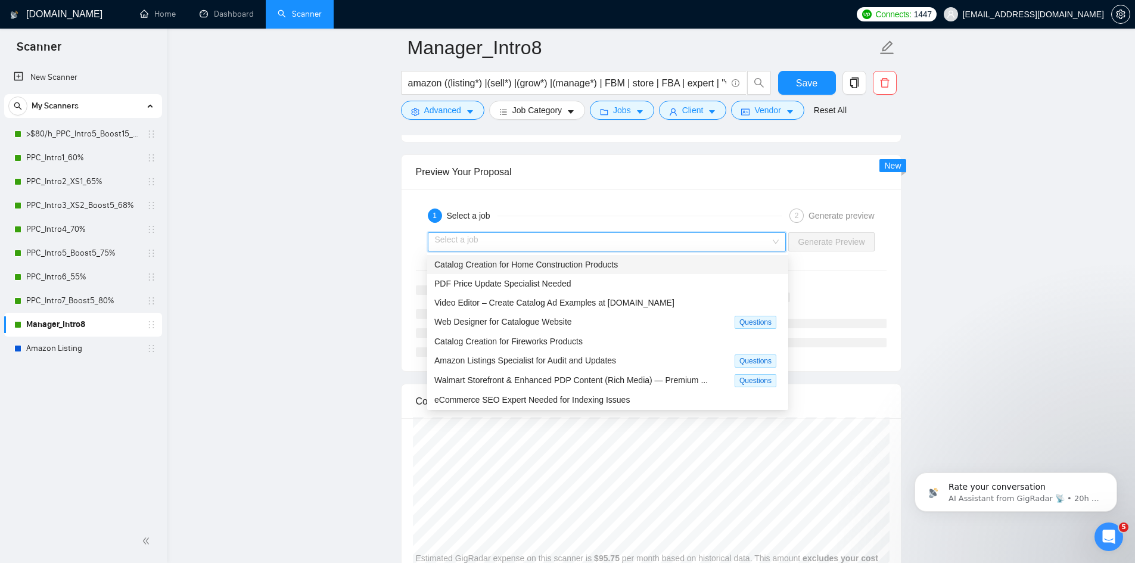
click at [517, 262] on span "Catalog Creation for Home Construction Products" at bounding box center [527, 265] width 184 height 10
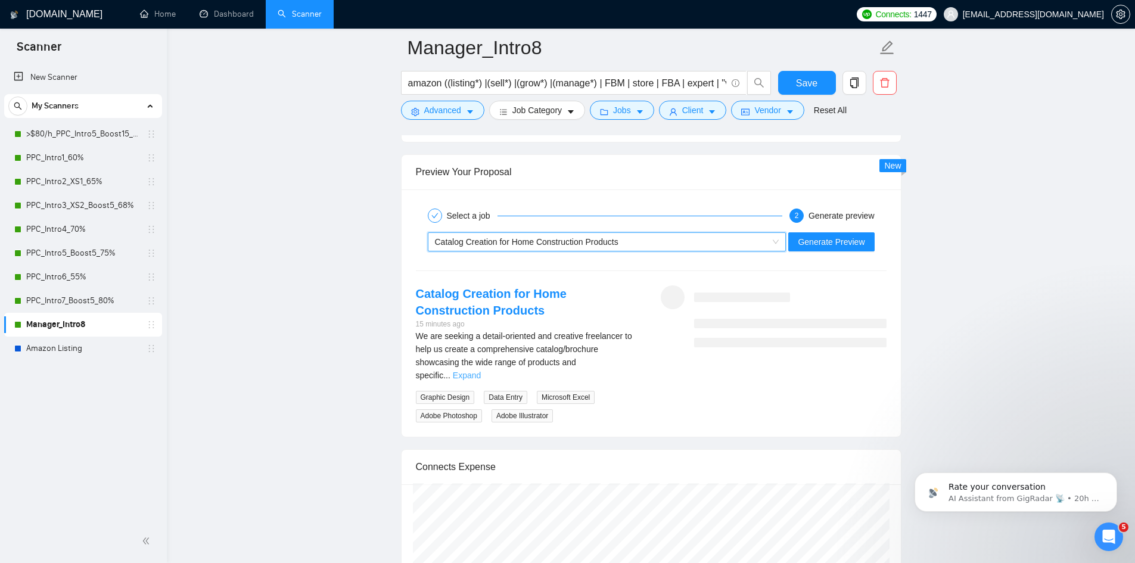
click at [481, 371] on link "Expand" at bounding box center [467, 376] width 28 height 10
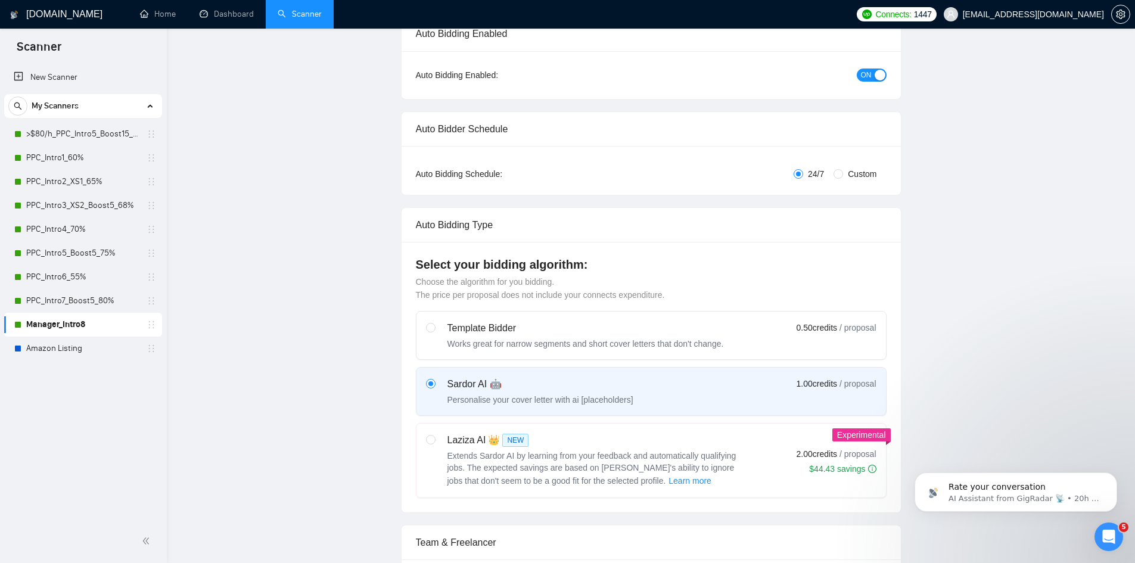
scroll to position [0, 0]
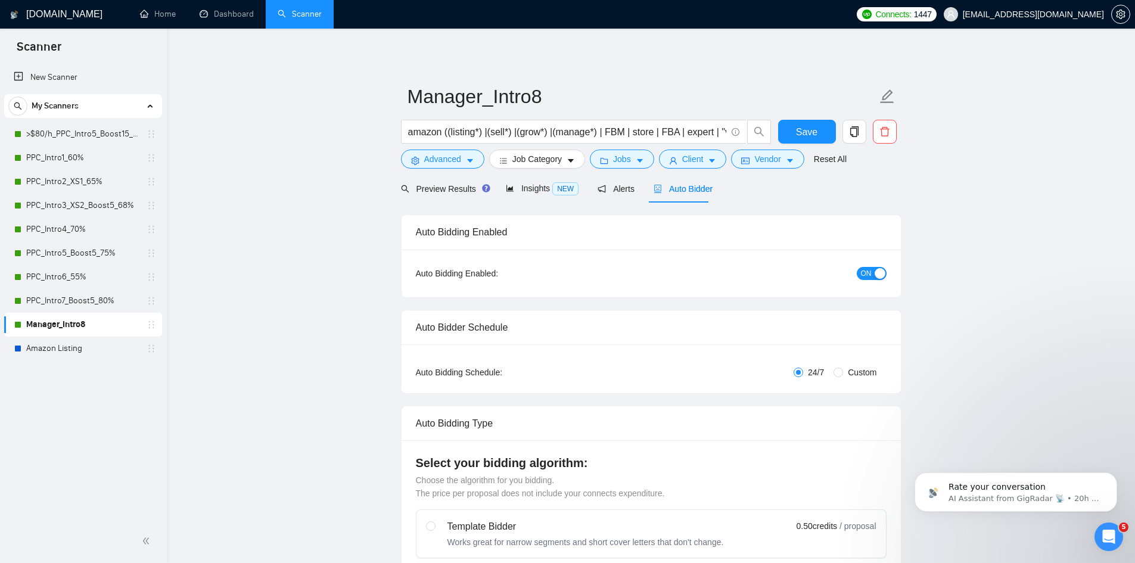
click at [877, 269] on div "button" at bounding box center [880, 273] width 11 height 11
click at [814, 126] on span "Save" at bounding box center [806, 132] width 21 height 15
checkbox input "true"
drag, startPoint x: 90, startPoint y: 134, endPoint x: 258, endPoint y: 165, distance: 170.9
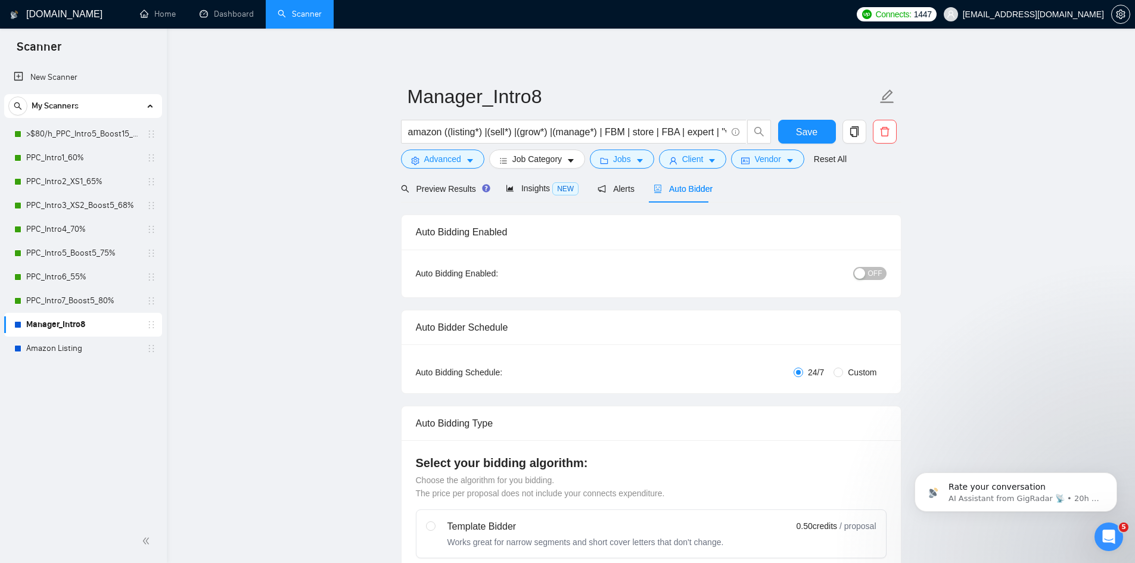
click at [91, 134] on link ">$80/h_PPC_Intro5_Boost15_65%" at bounding box center [82, 134] width 113 height 24
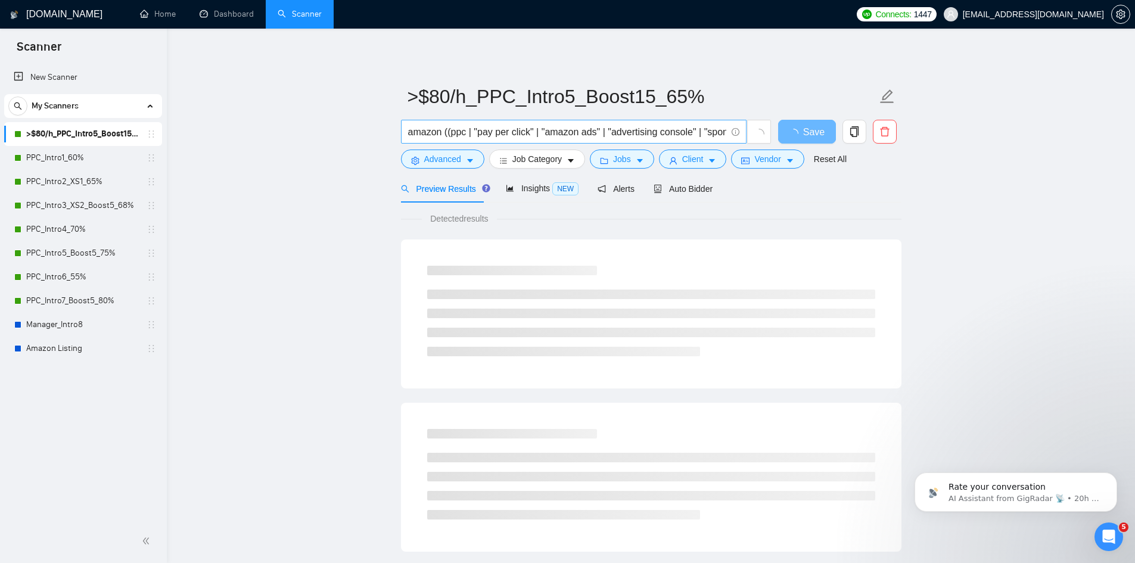
click at [483, 137] on input "amazon ((ppc | "pay per click" | "amazon ads" | "advertising console" | "sponso…" at bounding box center [567, 132] width 318 height 15
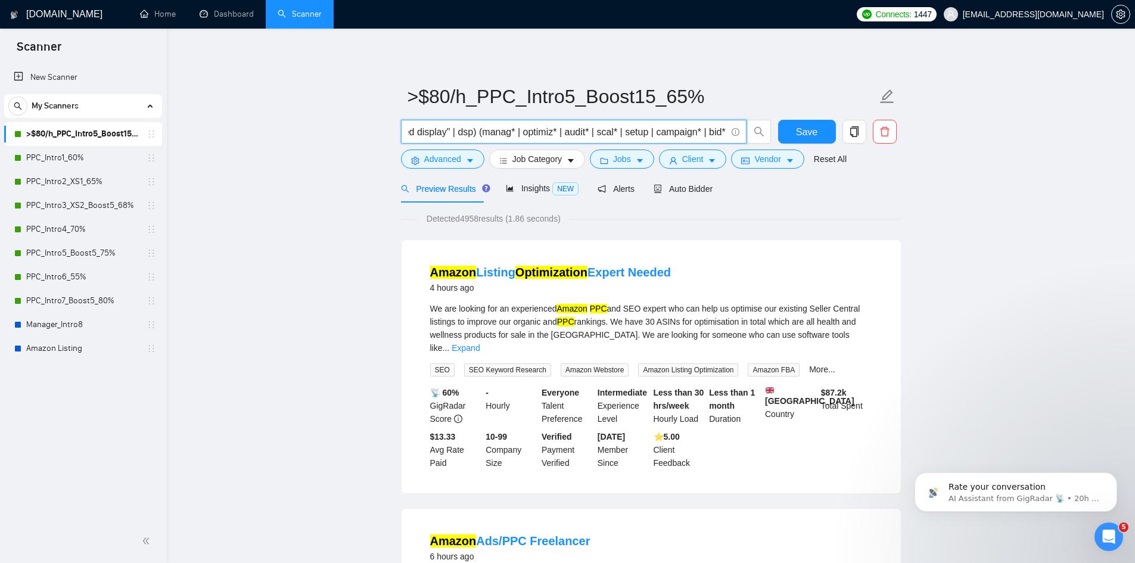
scroll to position [0, 577]
drag, startPoint x: 63, startPoint y: 322, endPoint x: 233, endPoint y: 244, distance: 187.3
click at [63, 322] on link "Manager_Intro8" at bounding box center [82, 325] width 113 height 24
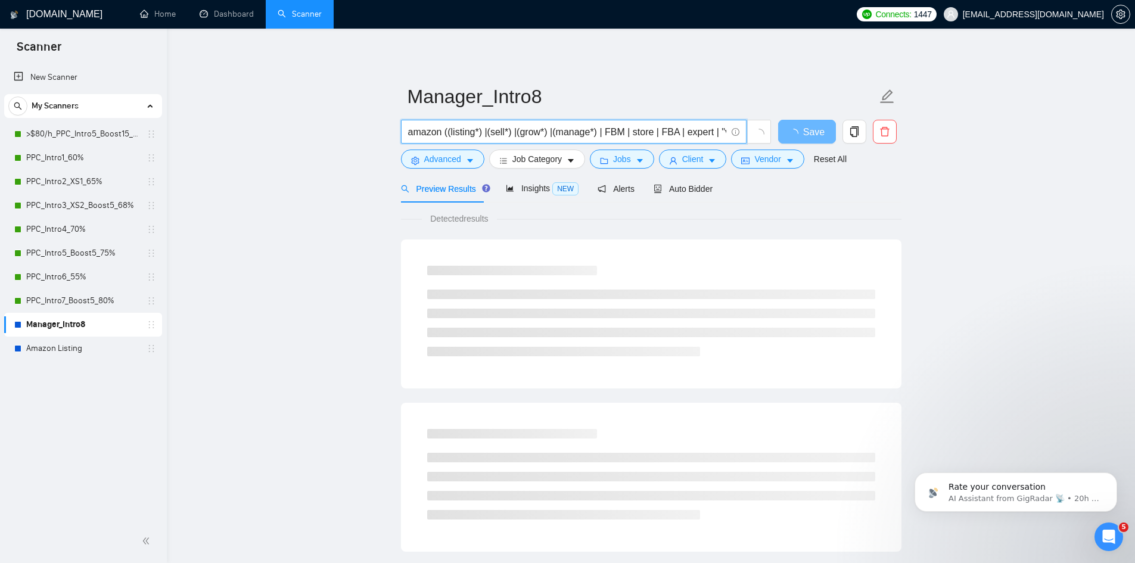
click at [457, 132] on input "amazon ((listing*) |(sell*) |(grow*) |(manage*) | FBM | store | FBA | expert | …" at bounding box center [567, 132] width 318 height 15
click at [451, 132] on input "amazon ((listing*) |(sell*) |(grow*) |(manage*) | FBM | store | FBA | expert | …" at bounding box center [567, 132] width 318 height 15
type input "amazon (listing* | sell* | grow* | manage* | FBM | store | FBA | expert | "virt…"
click at [804, 136] on span "Save" at bounding box center [813, 132] width 21 height 15
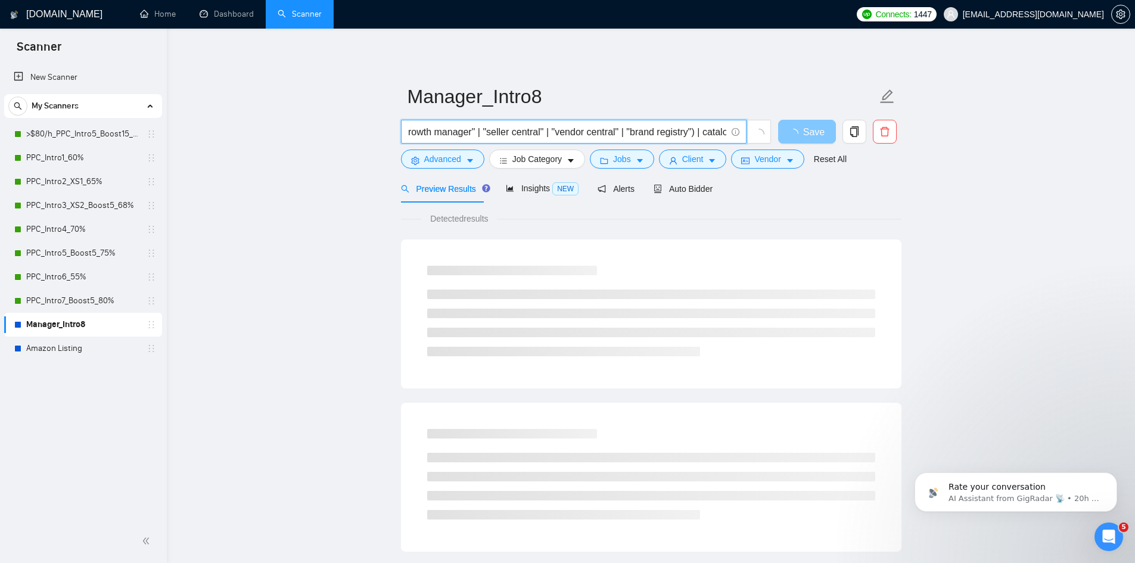
scroll to position [0, 0]
click at [532, 186] on span "Insights NEW" at bounding box center [542, 189] width 73 height 10
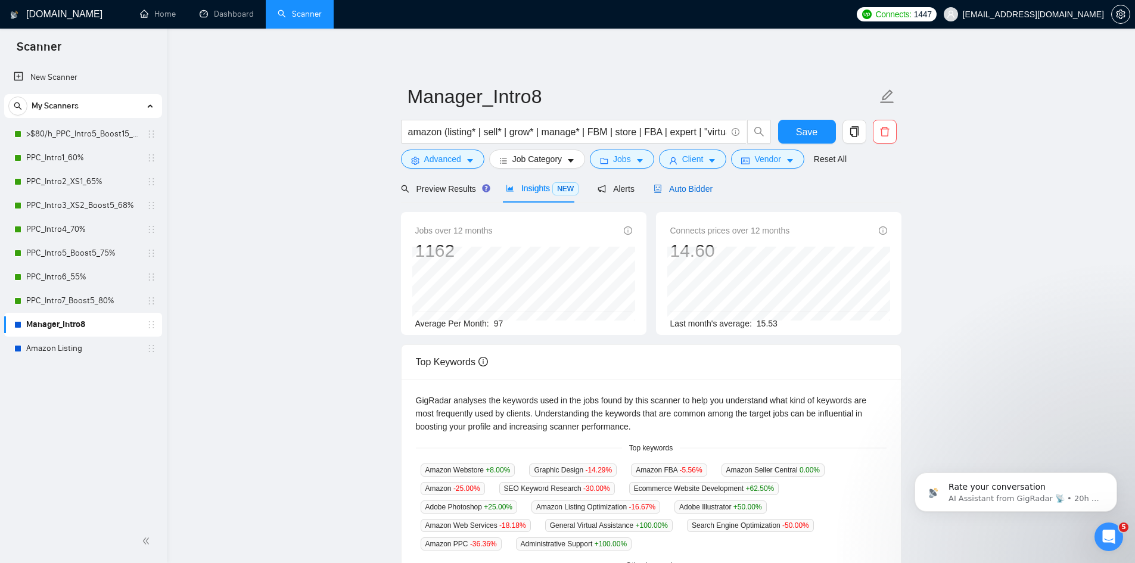
click at [691, 184] on span "Auto Bidder" at bounding box center [683, 189] width 59 height 10
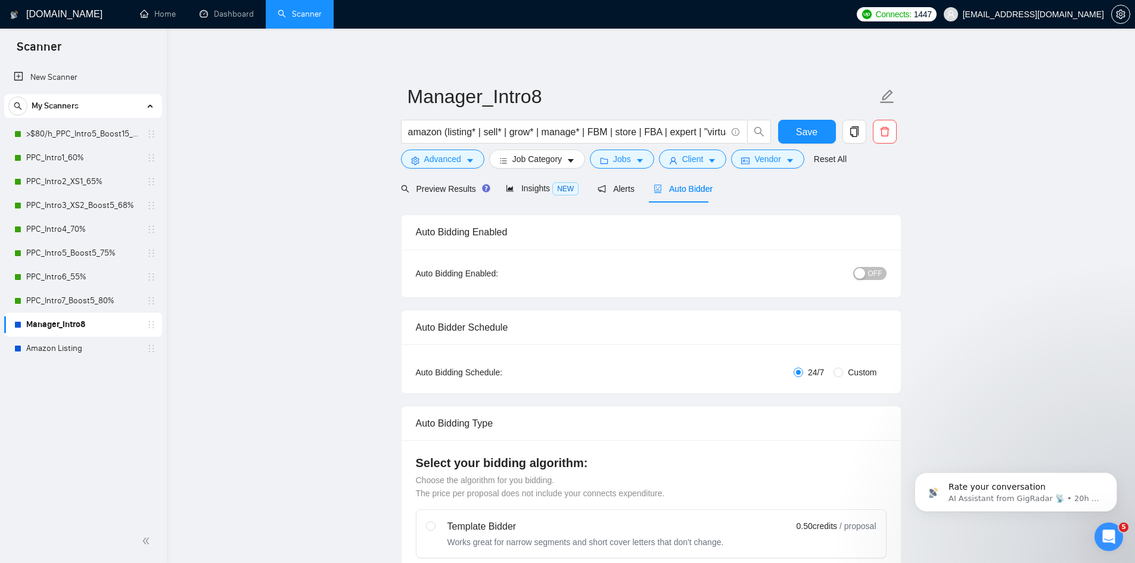
checkbox input "true"
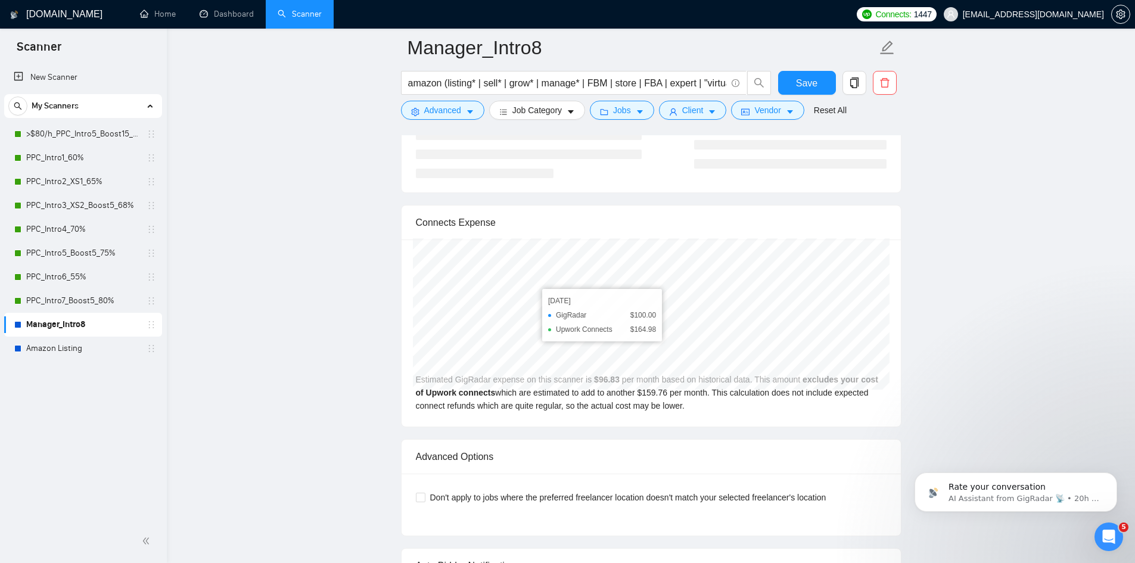
scroll to position [2125, 0]
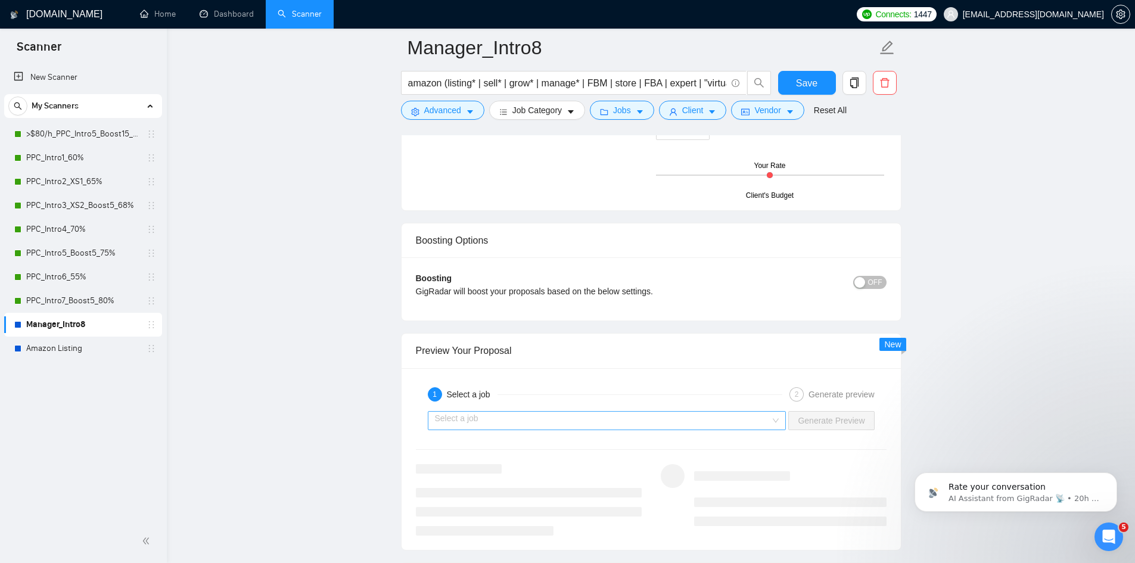
click at [509, 426] on input "search" at bounding box center [603, 421] width 336 height 18
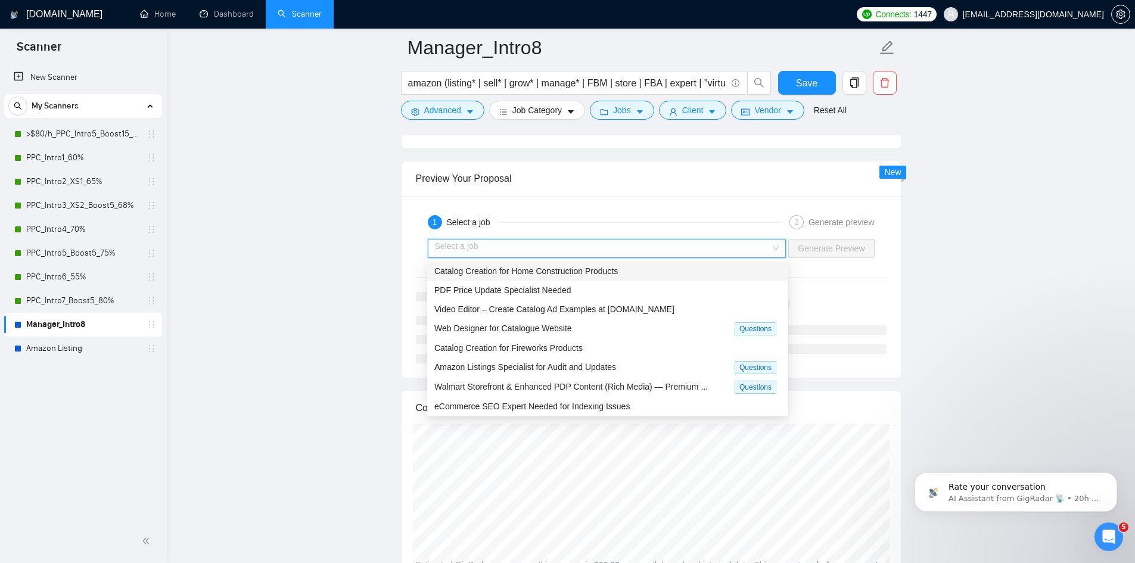
scroll to position [2304, 0]
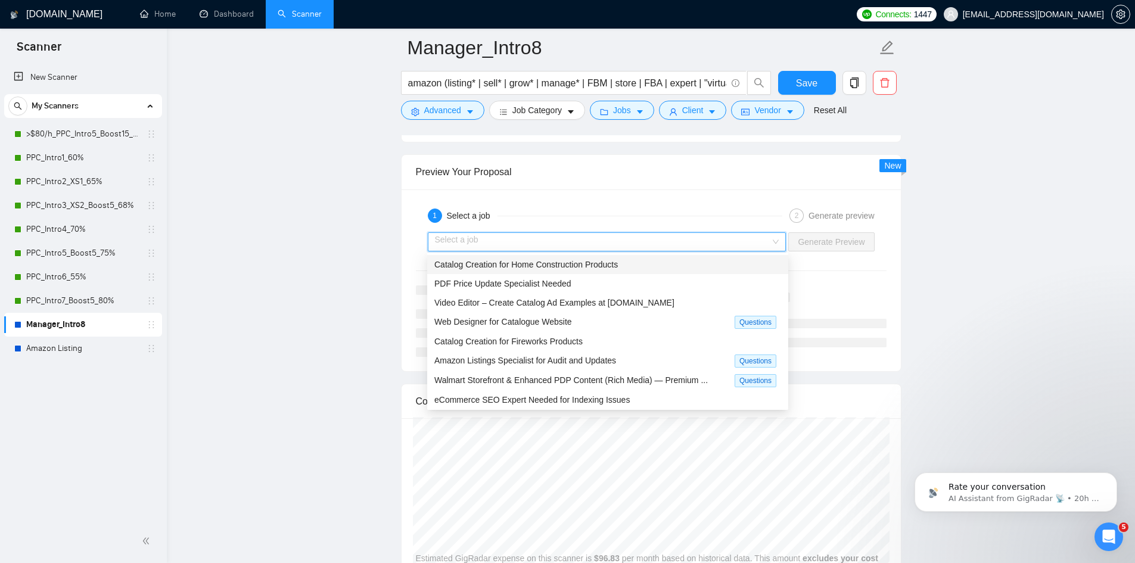
click at [545, 269] on span "Catalog Creation for Home Construction Products" at bounding box center [527, 265] width 184 height 10
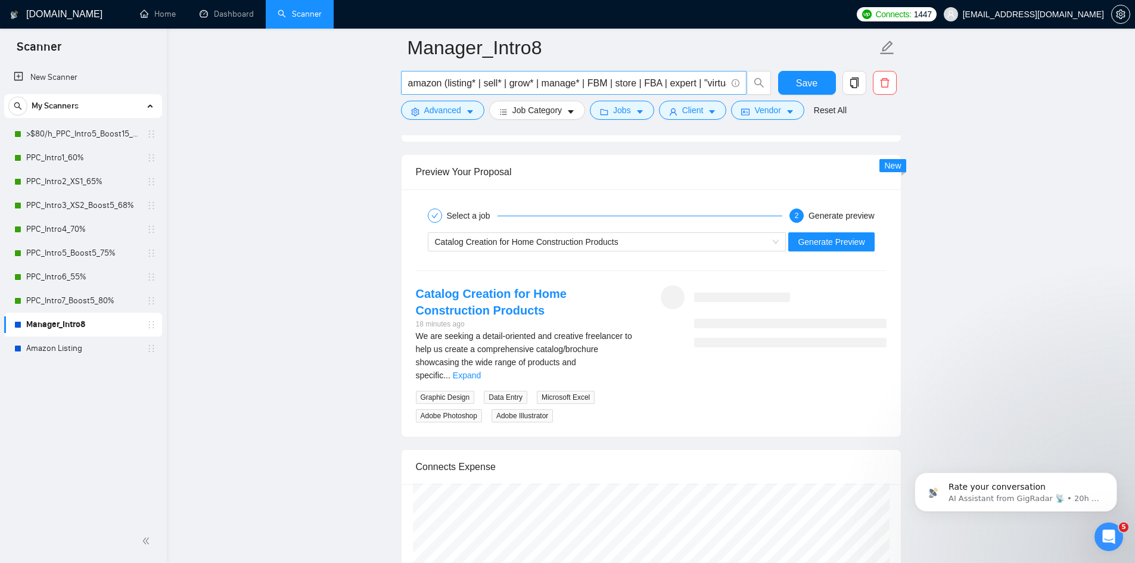
click at [587, 76] on input "amazon (listing* | sell* | grow* | manage* | FBM | store | FBA | expert | "virt…" at bounding box center [567, 83] width 318 height 15
click at [991, 488] on p "Rate your conversation" at bounding box center [1026, 488] width 154 height 12
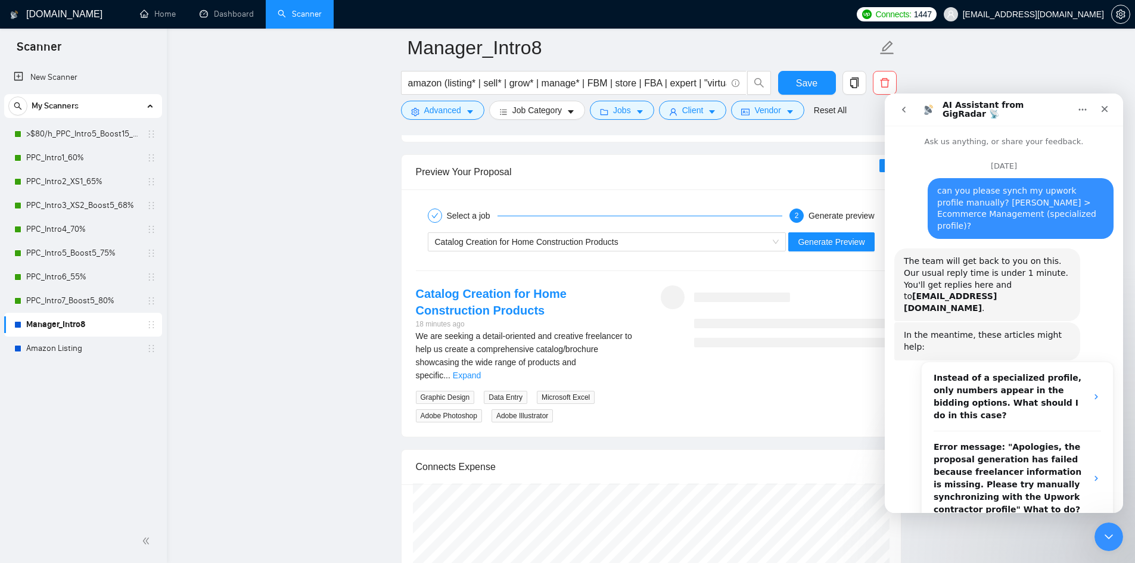
scroll to position [22, 0]
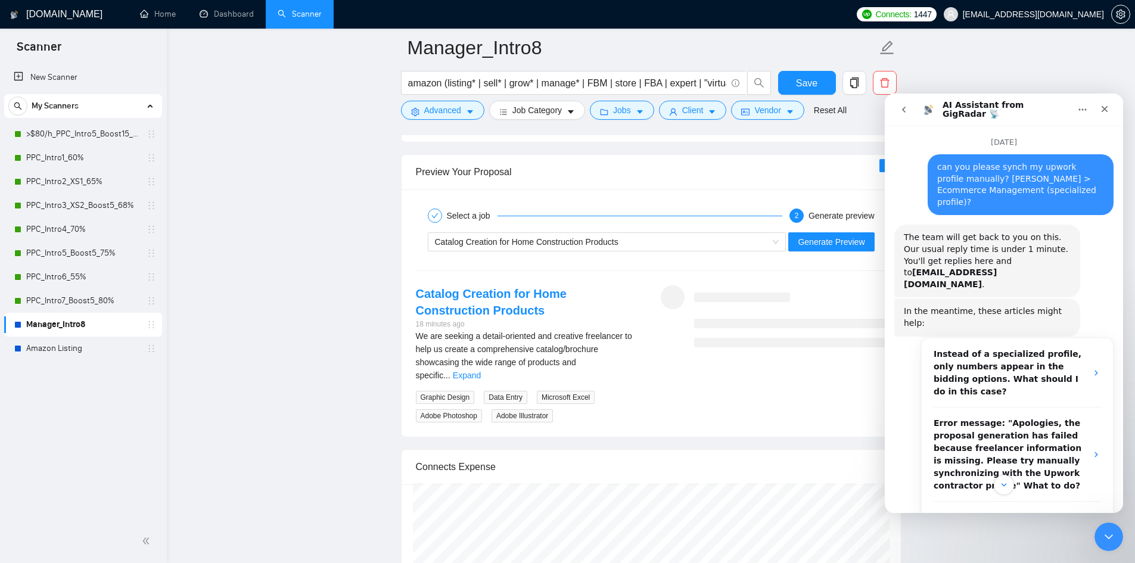
click at [903, 107] on icon "go back" at bounding box center [904, 110] width 10 height 10
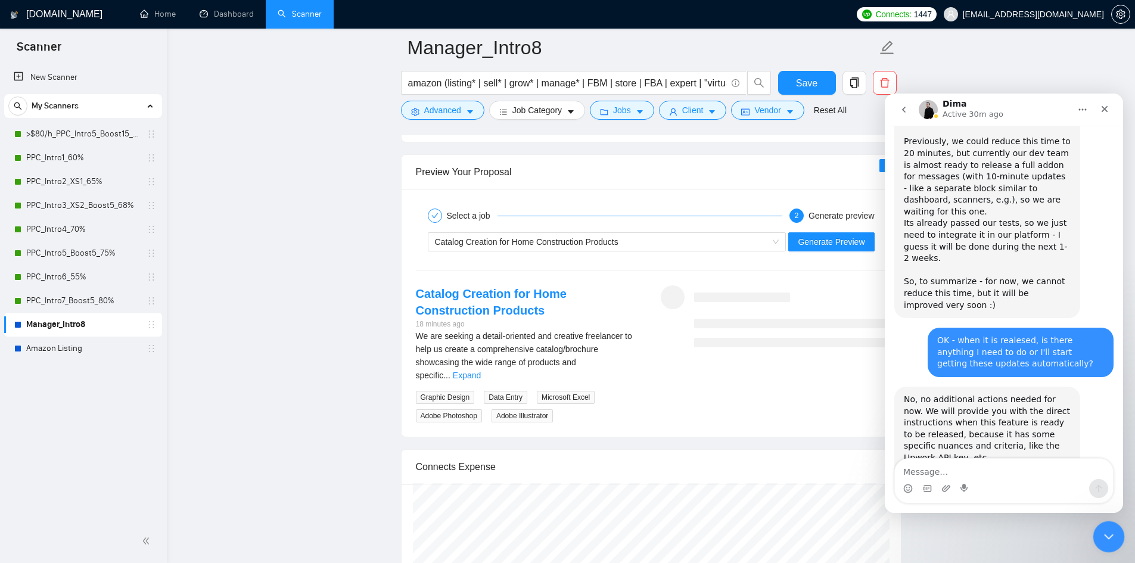
scroll to position [1935, 0]
drag, startPoint x: 1996, startPoint y: 202, endPoint x: 1111, endPoint y: 108, distance: 890.1
click at [1111, 108] on div "Close" at bounding box center [1104, 108] width 21 height 21
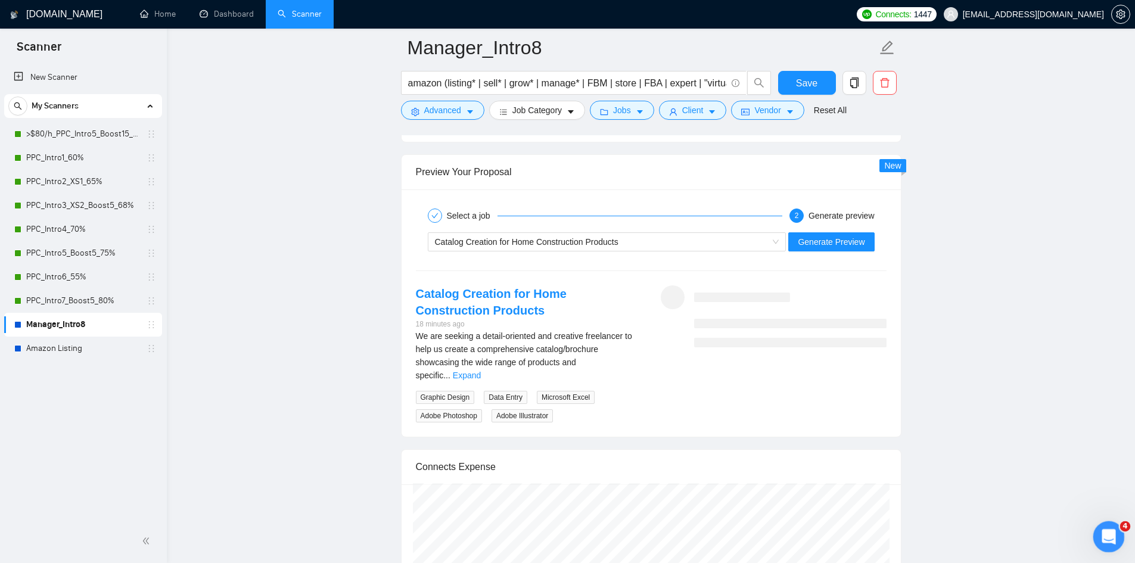
click at [1109, 529] on icon "Open Intercom Messenger" at bounding box center [1108, 536] width 20 height 20
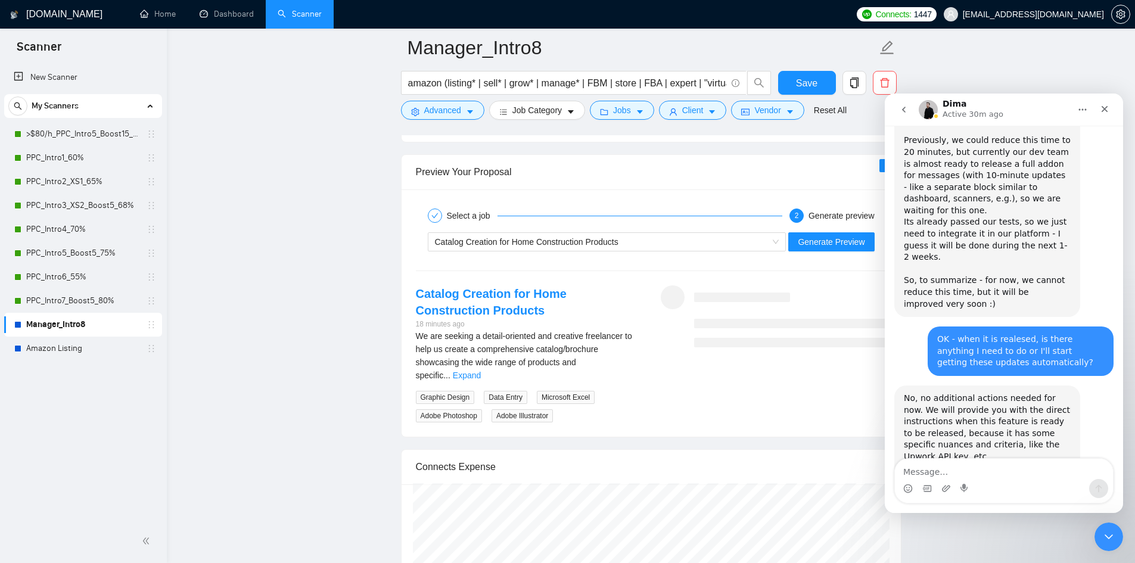
click at [901, 110] on icon "go back" at bounding box center [904, 110] width 10 height 10
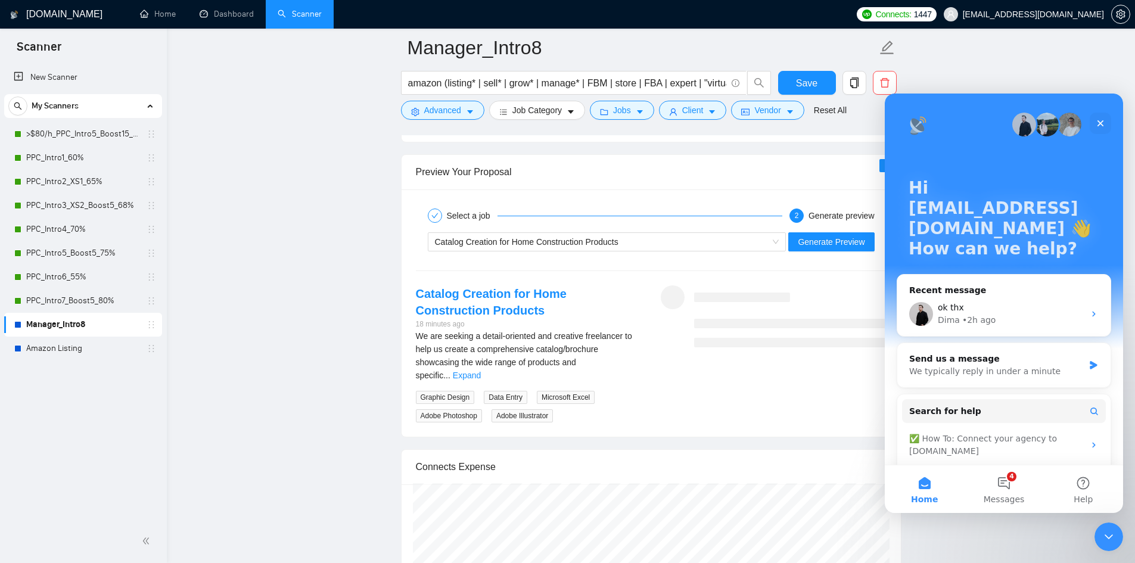
scroll to position [88, 0]
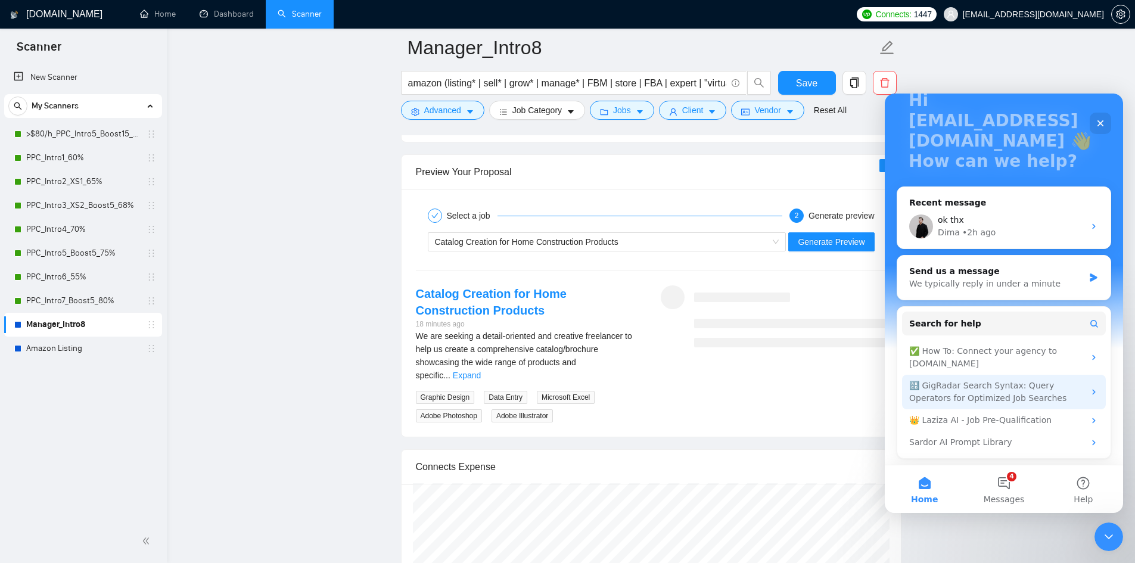
click at [994, 390] on div "🔠 GigRadar Search Syntax: Query Operators for Optimized Job Searches" at bounding box center [997, 392] width 175 height 25
click at [978, 402] on div "🔠 GigRadar Search Syntax: Query Operators for Optimized Job Searches" at bounding box center [997, 392] width 175 height 25
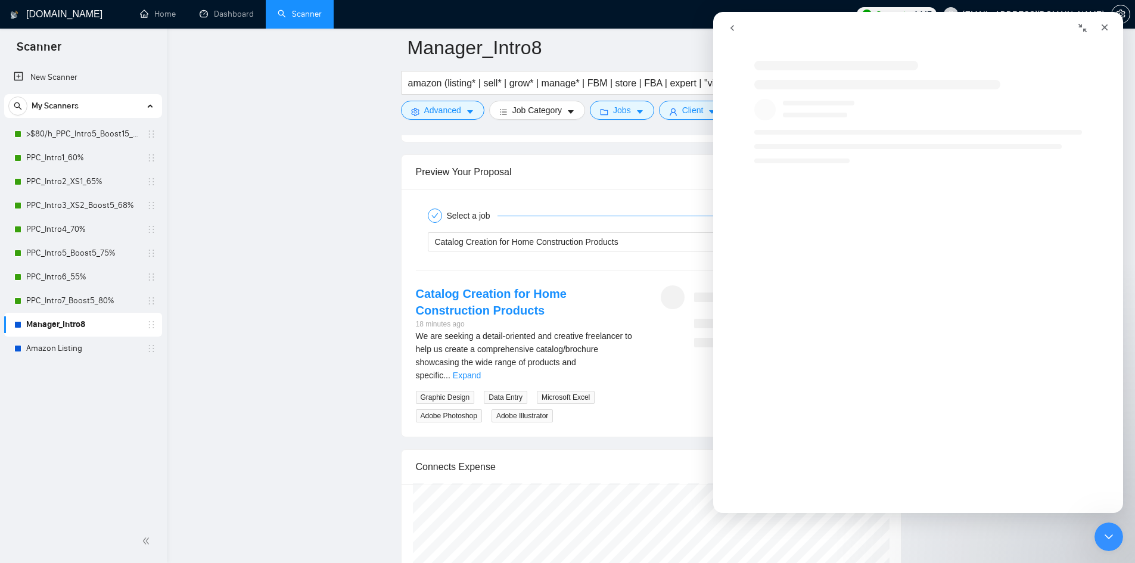
scroll to position [0, 0]
click at [967, 387] on div "Intercom messenger" at bounding box center [930, 363] width 410 height 282
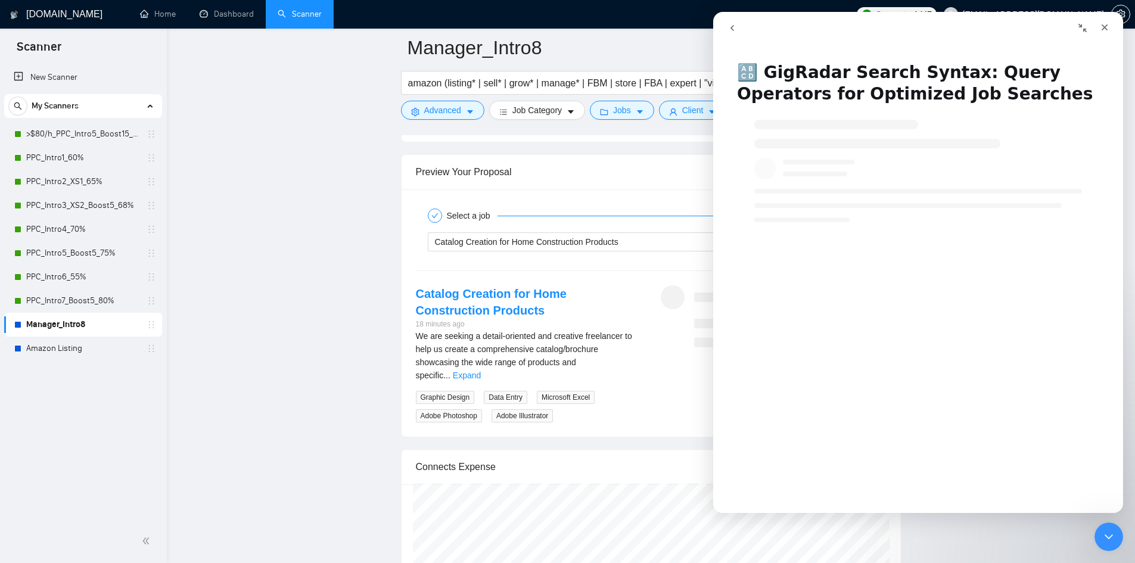
click at [793, 73] on h1 "🔠 GigRadar Search Syntax: Query Operators for Optimized Job Searches" at bounding box center [918, 79] width 410 height 58
click at [517, 84] on input "amazon (listing* | sell* | grow* | manage* | FBM | store | FBA | expert | "virt…" at bounding box center [567, 83] width 318 height 15
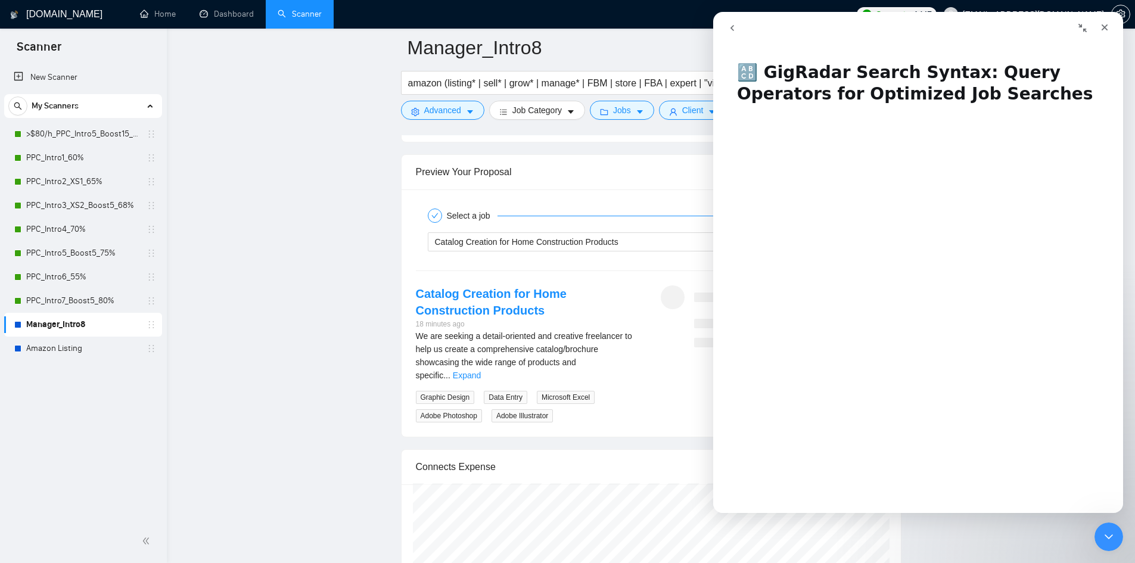
drag, startPoint x: 277, startPoint y: 120, endPoint x: 337, endPoint y: 119, distance: 59.6
click at [593, 82] on input "amazon (listing* | sell* | grow* | manage* | FBM | store | FBA | expert | "virt…" at bounding box center [567, 83] width 318 height 15
click at [1104, 26] on icon "Close" at bounding box center [1105, 28] width 10 height 10
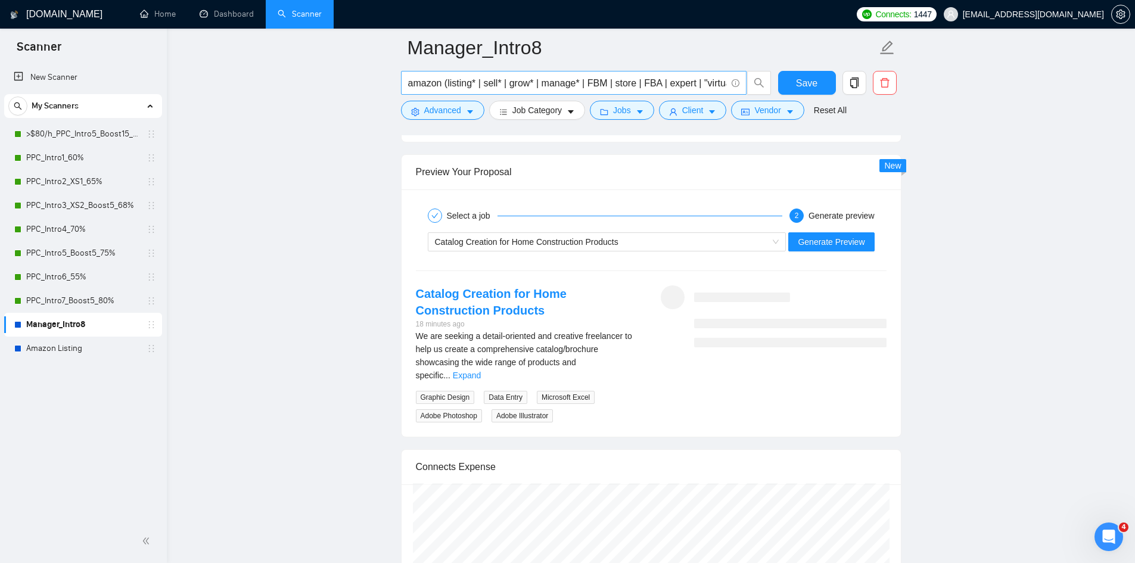
click at [712, 86] on input "amazon (listing* | sell* | grow* | manage* | FBM | store | FBA | expert | "virt…" at bounding box center [567, 83] width 318 height 15
click at [579, 77] on input "amazon (listing* | sell* | grow* | manage* | FBM | store | FBA | expert | "virt…" at bounding box center [567, 83] width 318 height 15
paste input ""account manager" | "brand manager" | "marketplace manager" | "channel manager"…"
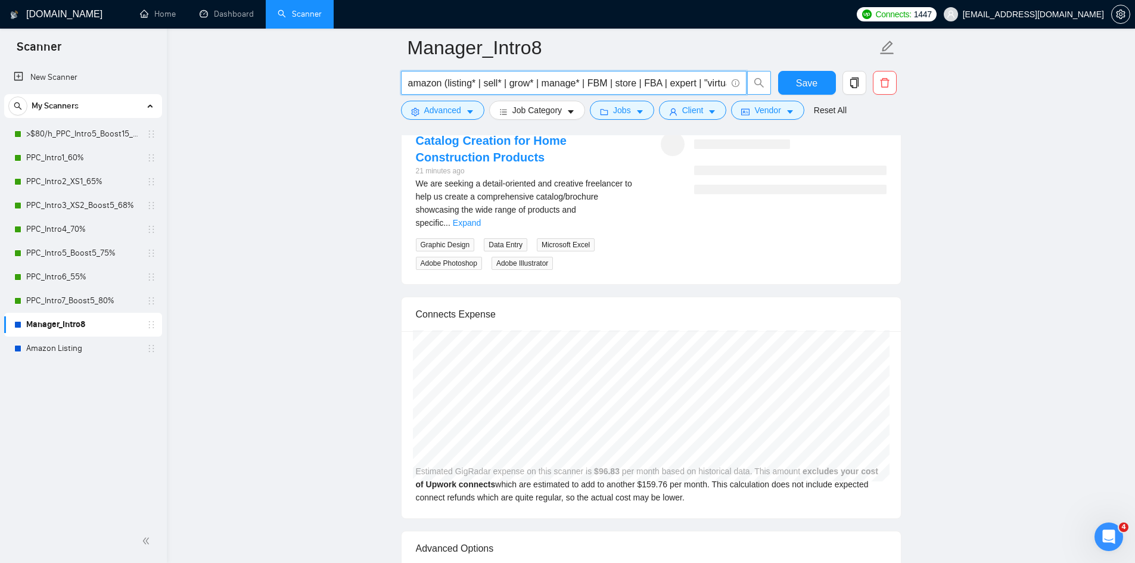
scroll to position [0, 980]
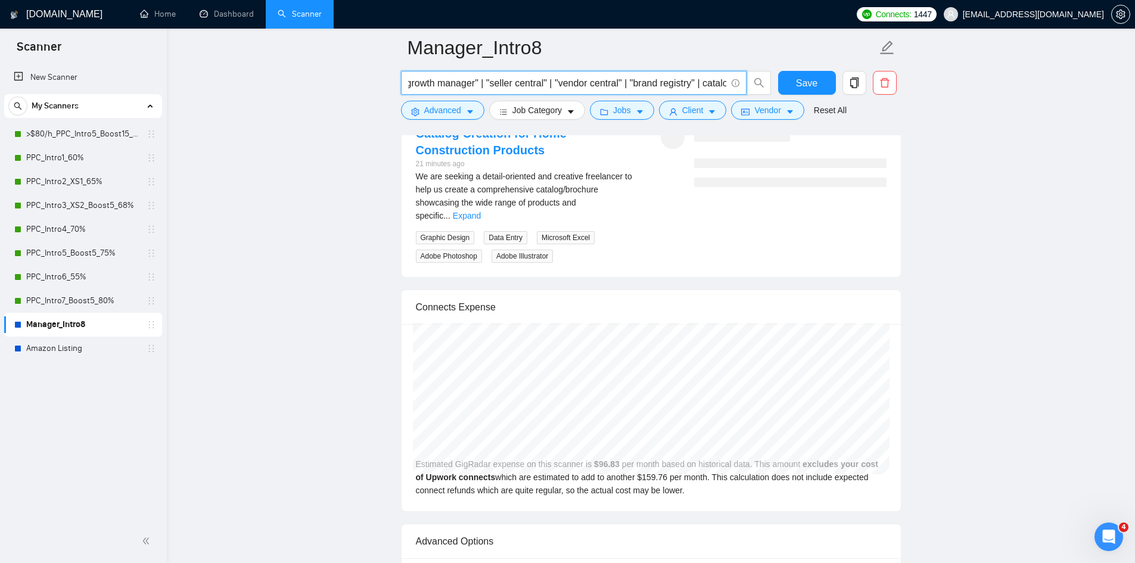
type input "amazon (listing* | sell* | grow* | manage* | FBM | store | FBA | expert | "virt…"
click at [804, 80] on span "Save" at bounding box center [806, 83] width 21 height 15
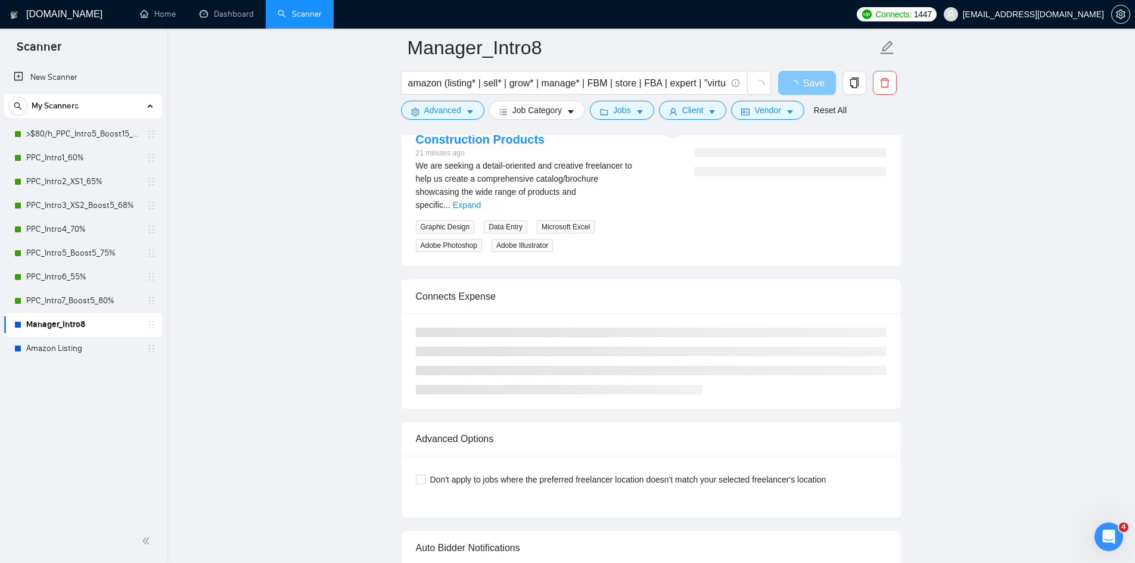
checkbox input "true"
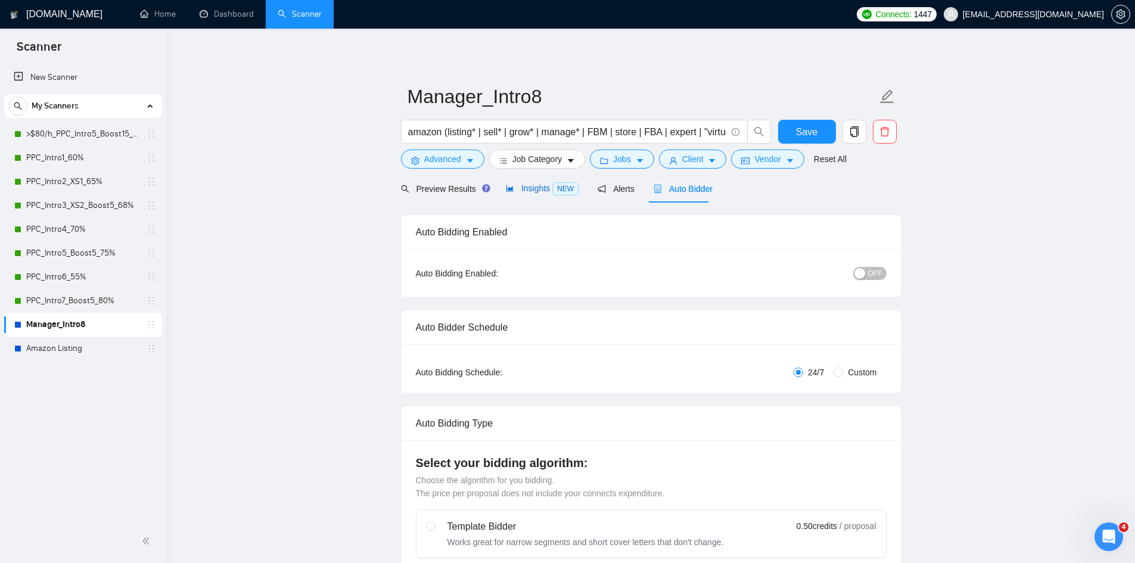
click at [528, 188] on span "Insights NEW" at bounding box center [542, 189] width 73 height 10
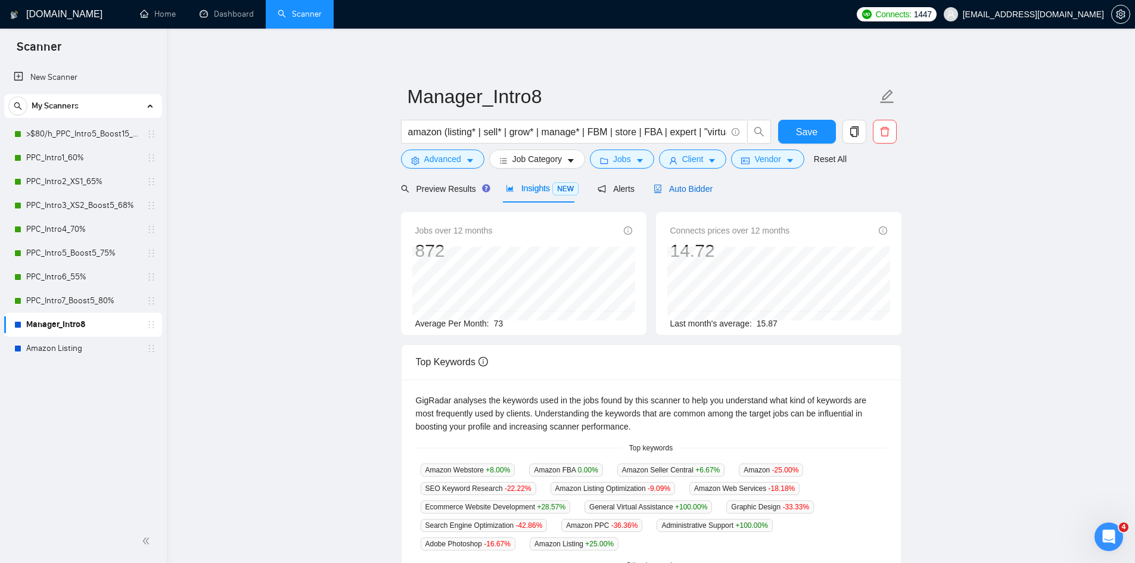
click at [689, 187] on span "Auto Bidder" at bounding box center [683, 189] width 59 height 10
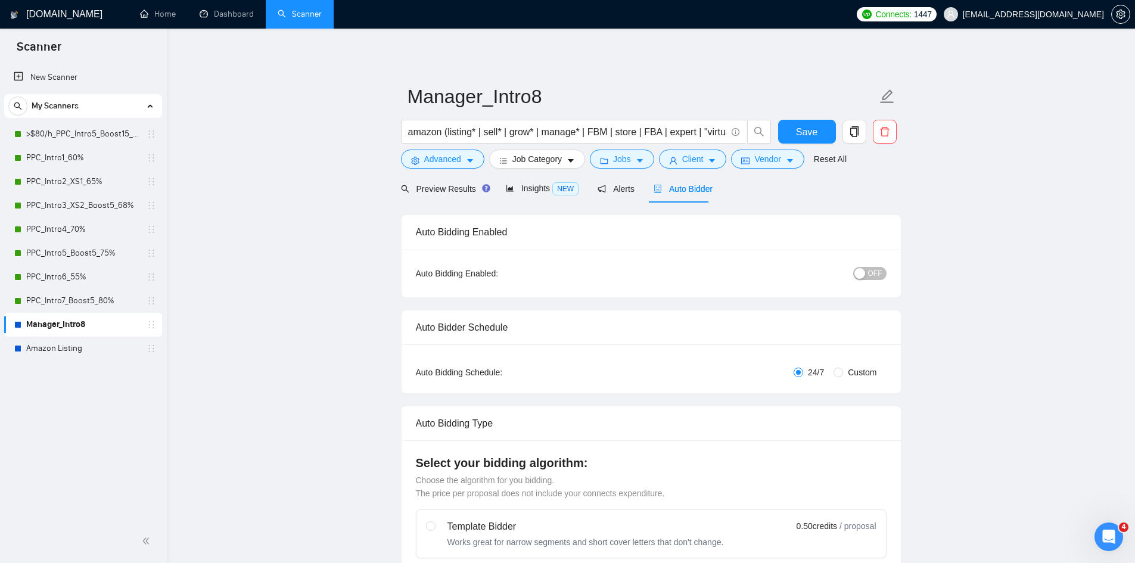
checkbox input "true"
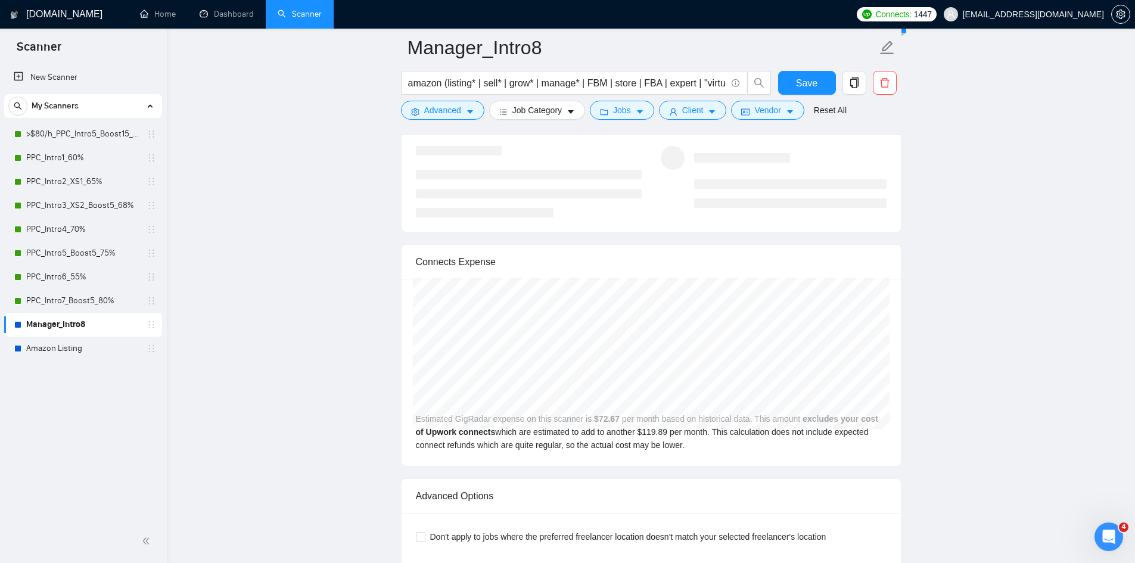
scroll to position [2325, 0]
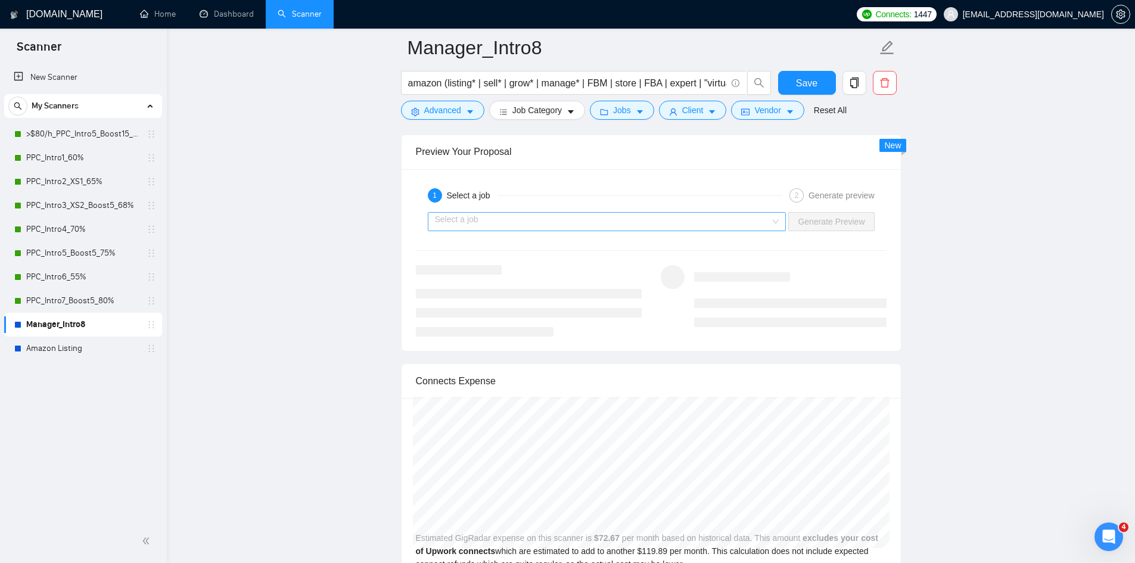
click at [525, 215] on input "search" at bounding box center [603, 222] width 336 height 18
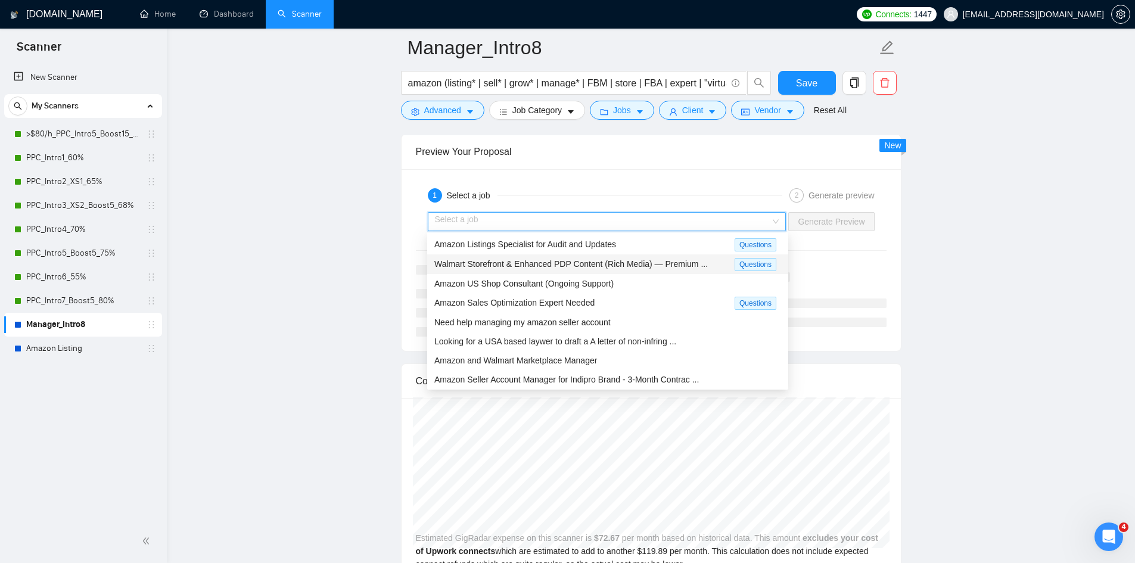
click at [574, 265] on span "Walmart Storefront & Enhanced PDP Content (Rich Media) — Premium ..." at bounding box center [572, 264] width 274 height 10
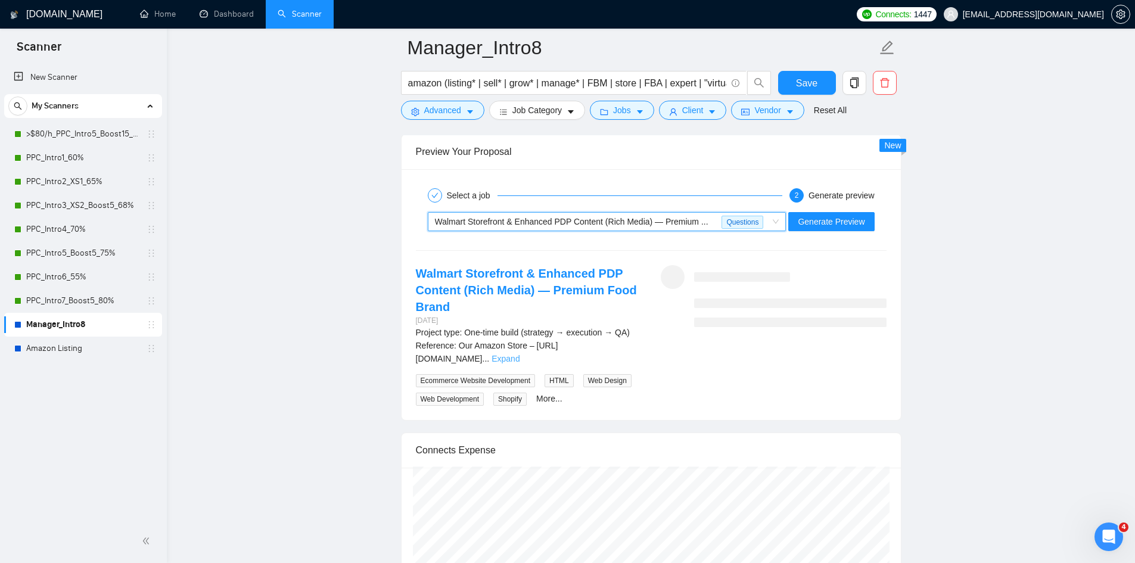
click at [520, 359] on link "Expand" at bounding box center [506, 359] width 28 height 10
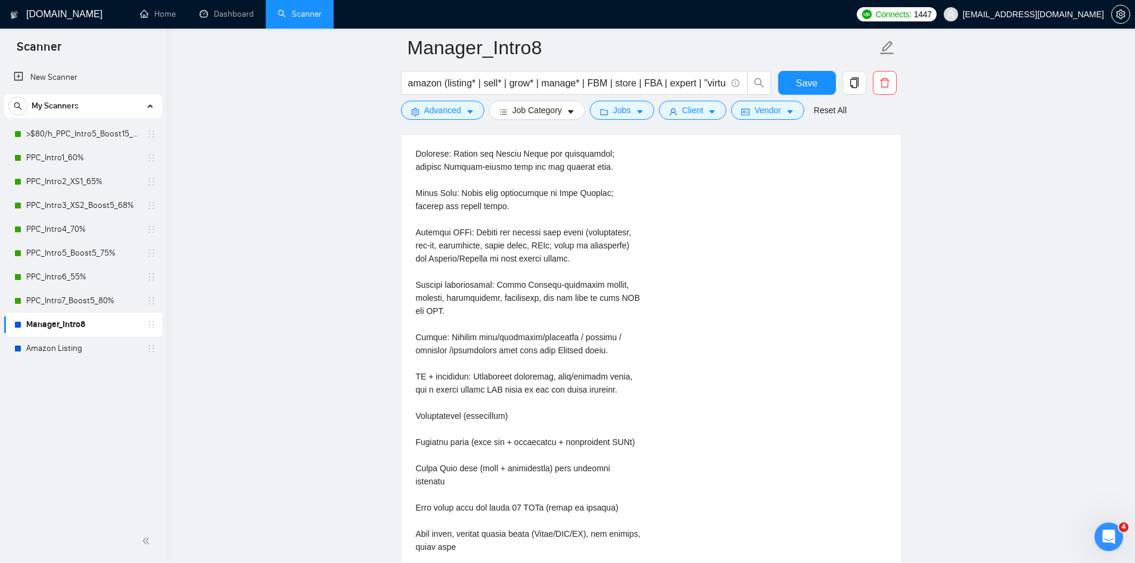
scroll to position [2801, 0]
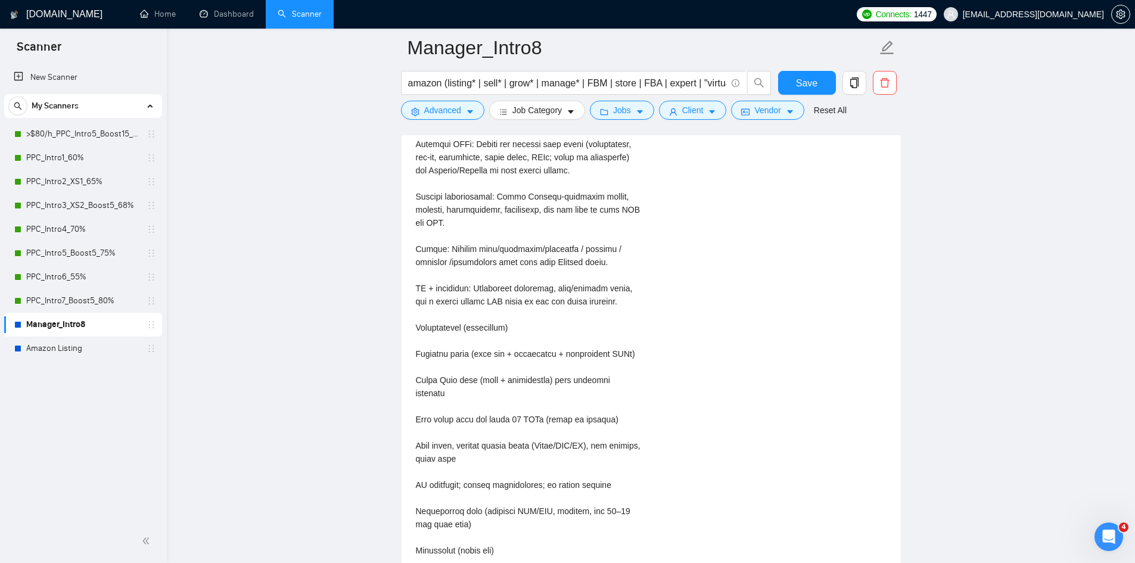
click at [524, 231] on div "Project type: One-time build (strategy → execution → QA)\aReference: Our Amazon…" at bounding box center [529, 537] width 226 height 1377
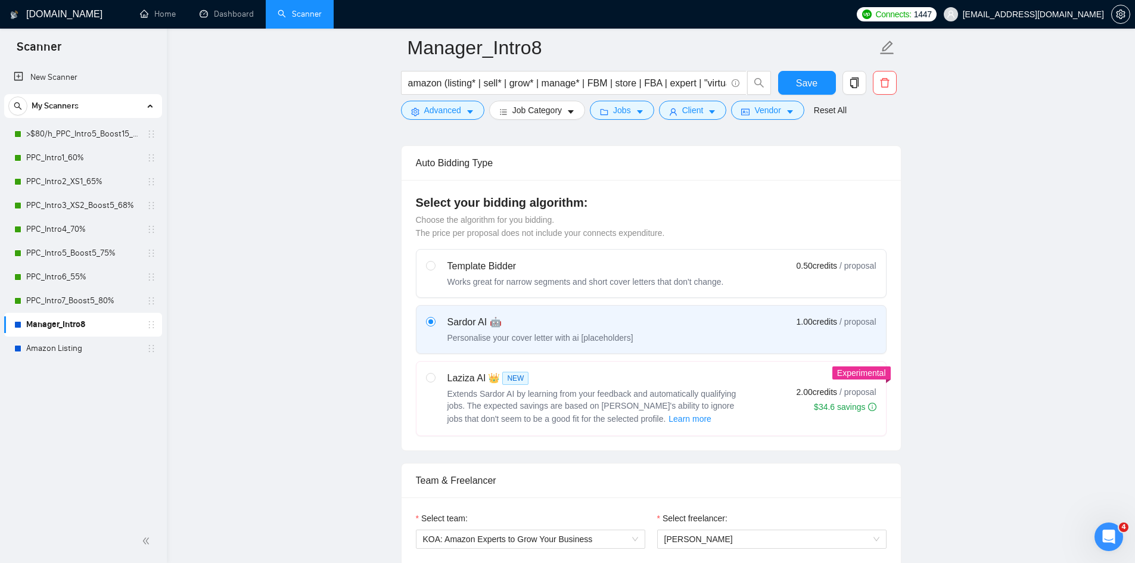
scroll to position [113, 0]
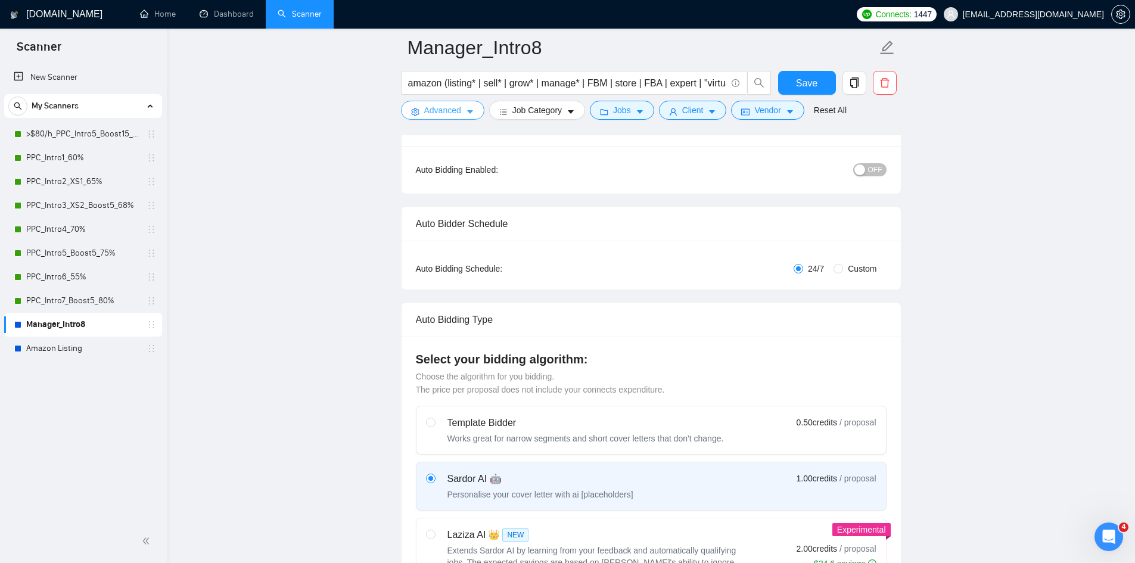
click at [475, 108] on button "Advanced" at bounding box center [442, 110] width 83 height 19
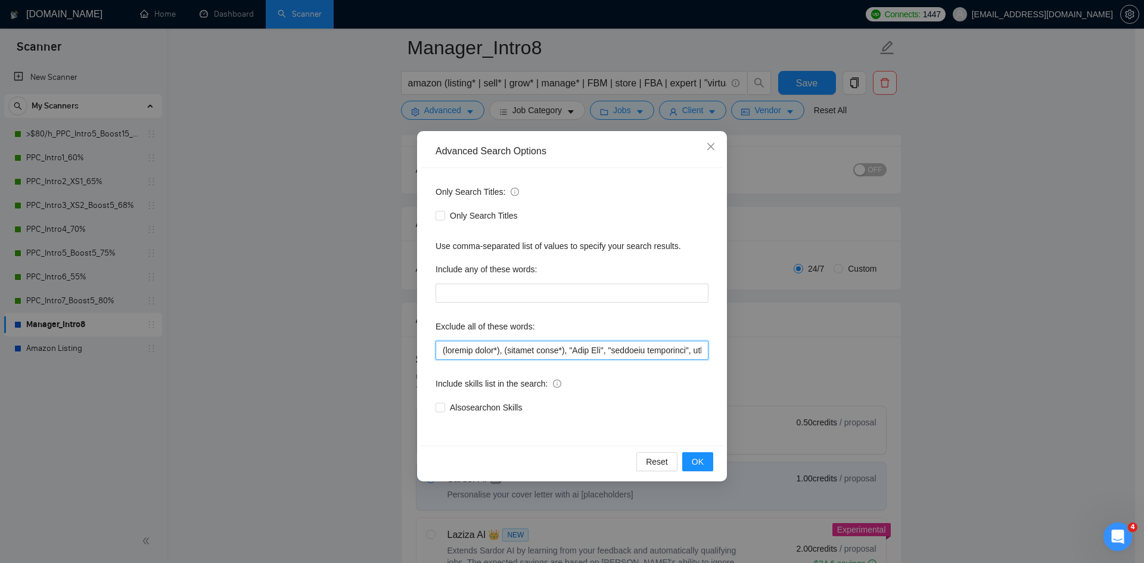
click at [460, 356] on input "text" at bounding box center [572, 350] width 273 height 19
click at [604, 351] on input "text" at bounding box center [572, 350] width 273 height 19
paste input ""Meta Ads","
type input "(graphic desig*), (content desig*), "USA-based", "USA based", "Meta Ads", "camp…"
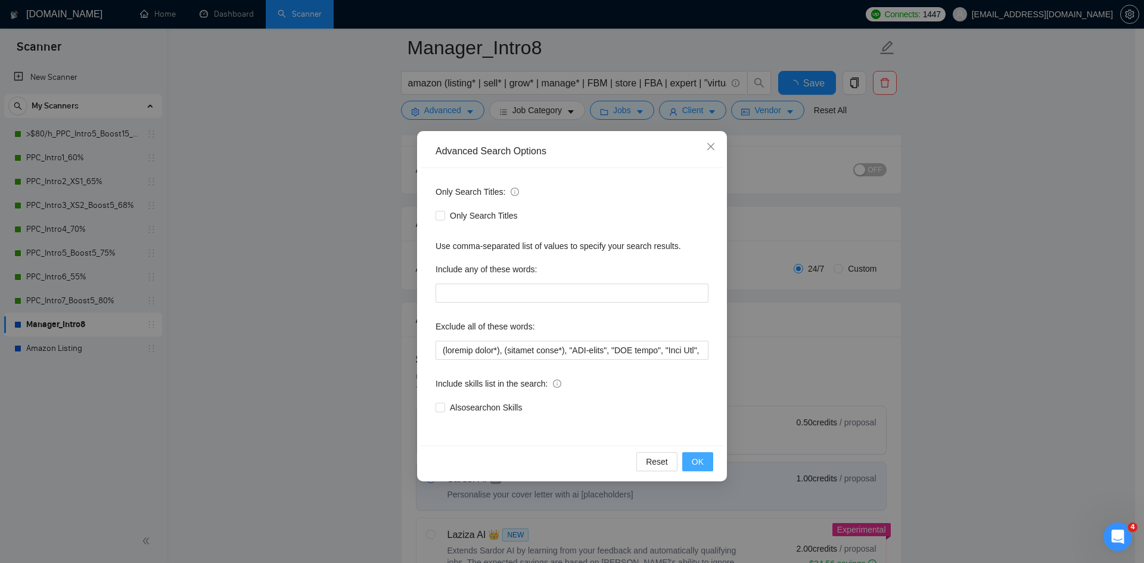
click at [709, 467] on button "OK" at bounding box center [697, 461] width 31 height 19
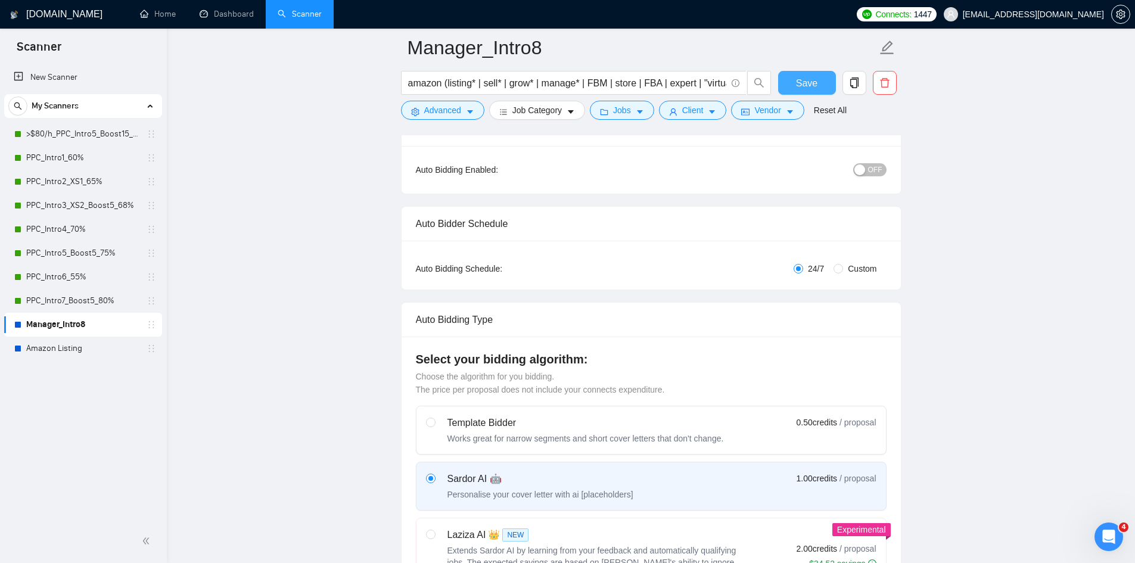
click at [811, 83] on span "Save" at bounding box center [806, 83] width 21 height 15
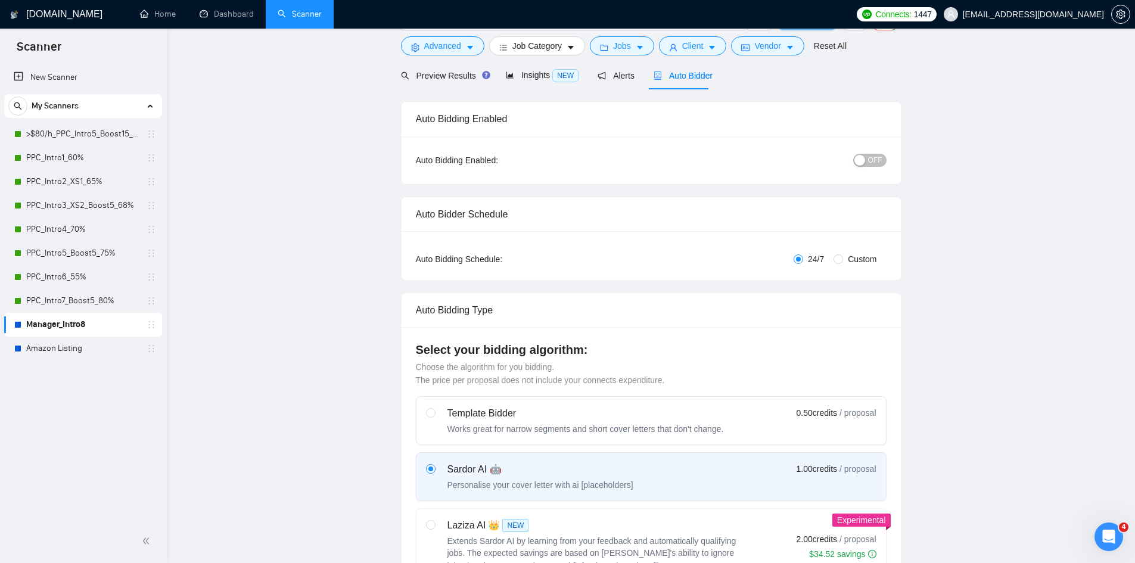
scroll to position [0, 0]
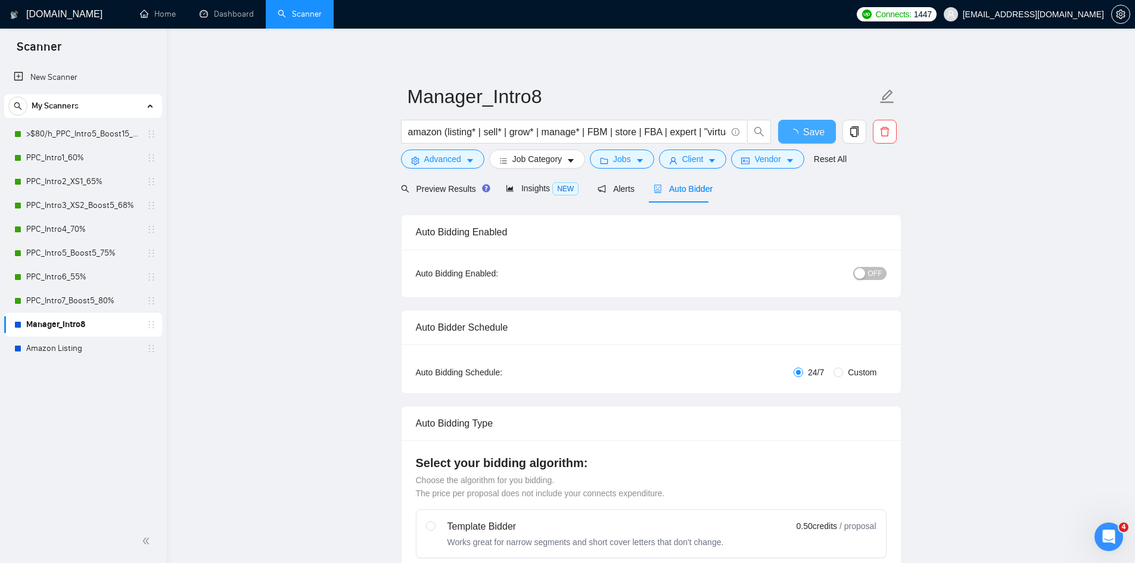
checkbox input "true"
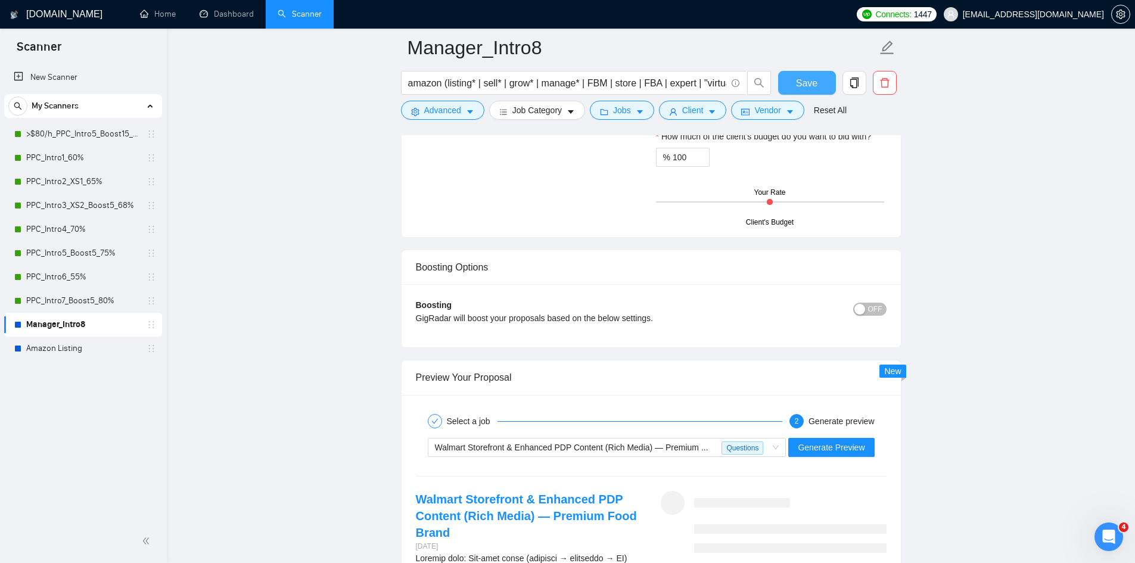
scroll to position [2325, 0]
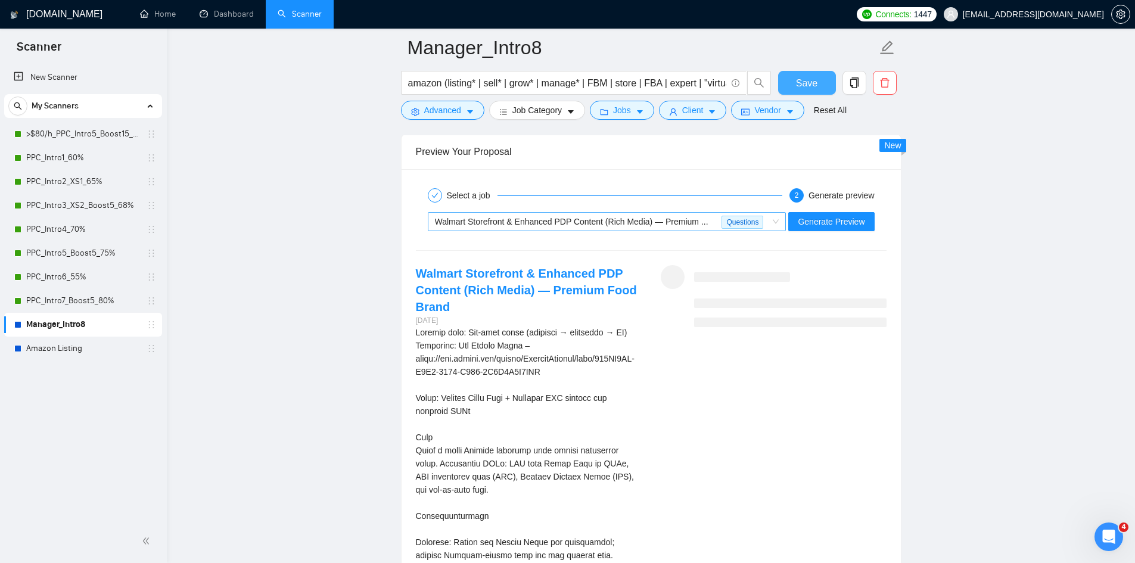
click at [651, 213] on div "Walmart Storefront & Enhanced PDP Content (Rich Media) — Premium ..." at bounding box center [578, 222] width 287 height 18
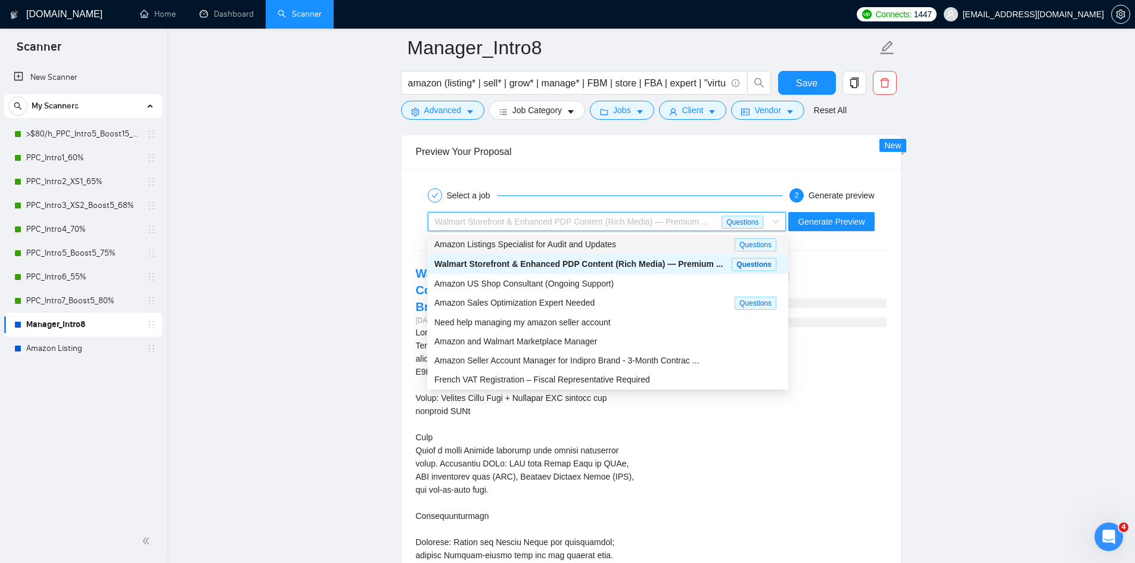
scroll to position [38, 0]
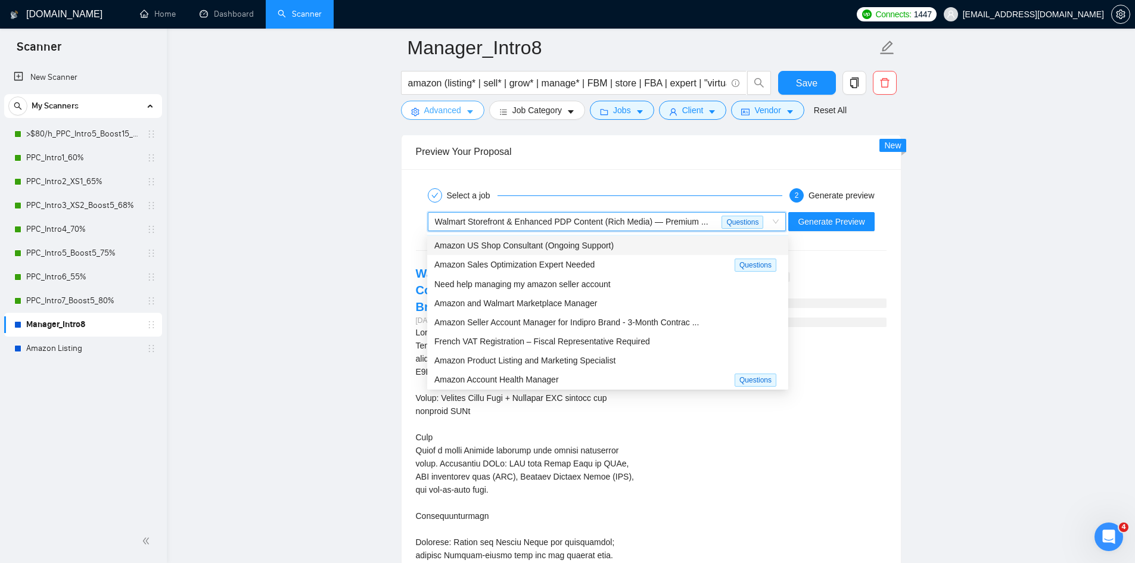
click at [470, 108] on icon "caret-down" at bounding box center [470, 112] width 8 height 8
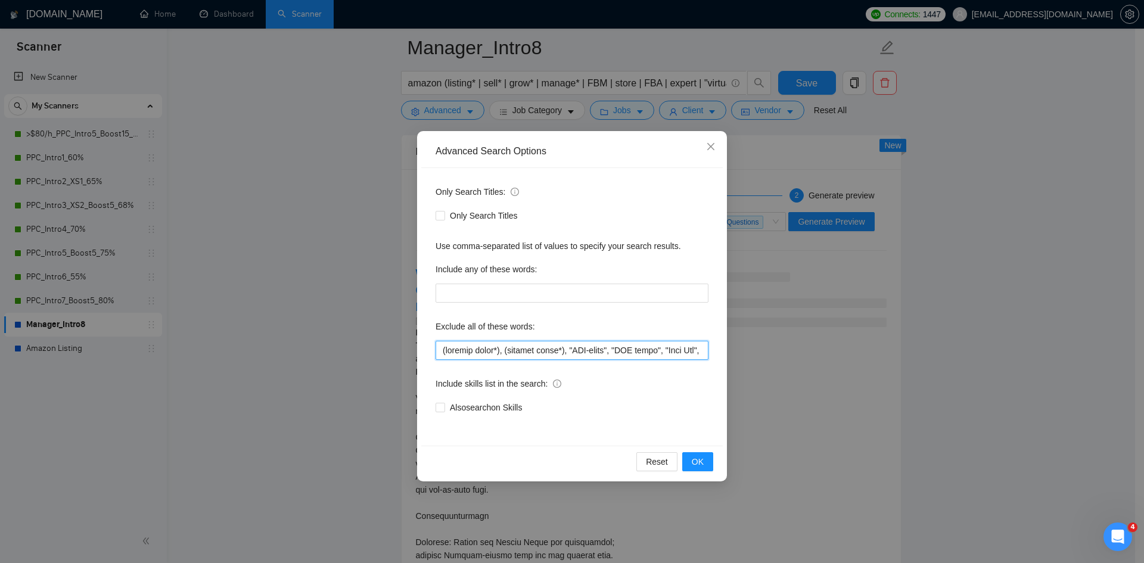
click at [572, 347] on input "text" at bounding box center [572, 350] width 273 height 19
paste input "-based", "USA"
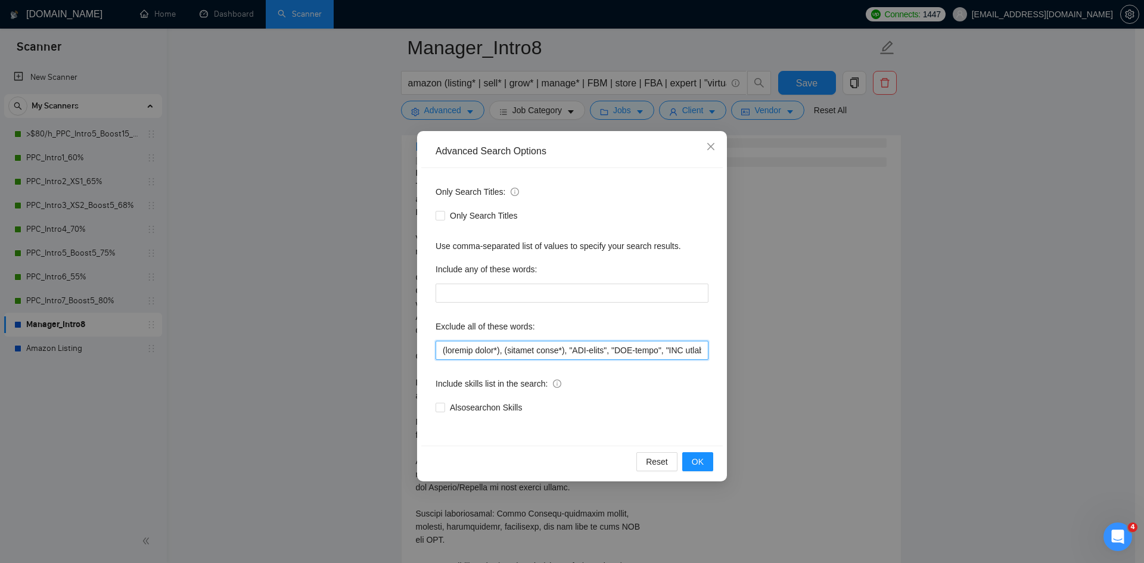
paste input "-based", "USA"
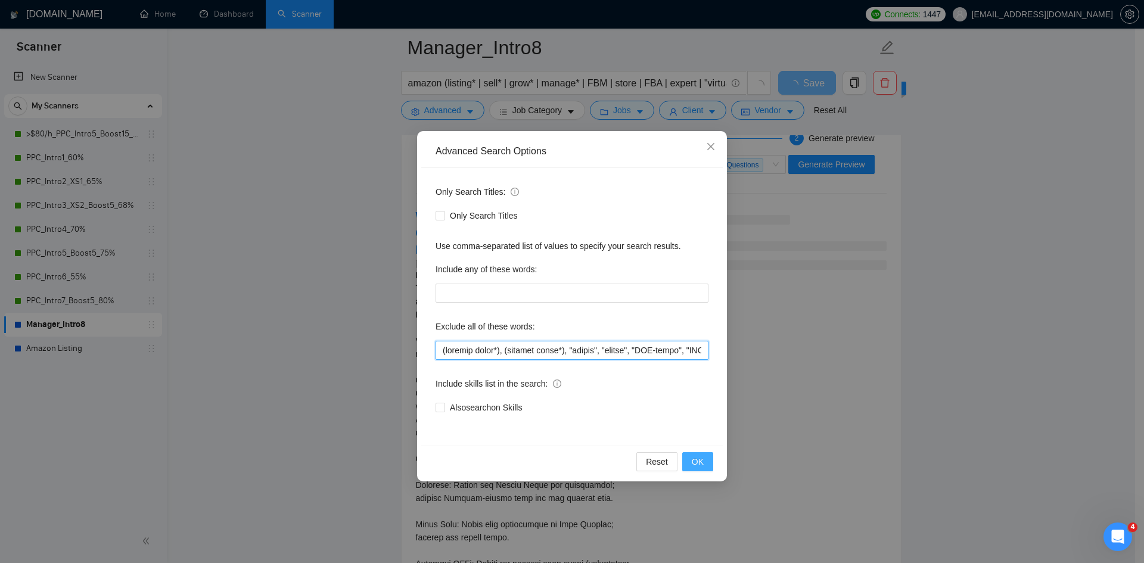
type input "(graphic desig*), (content desig*), "lawyer", "fiscal", "USA-based", "USA based…"
click at [698, 463] on span "OK" at bounding box center [698, 461] width 12 height 13
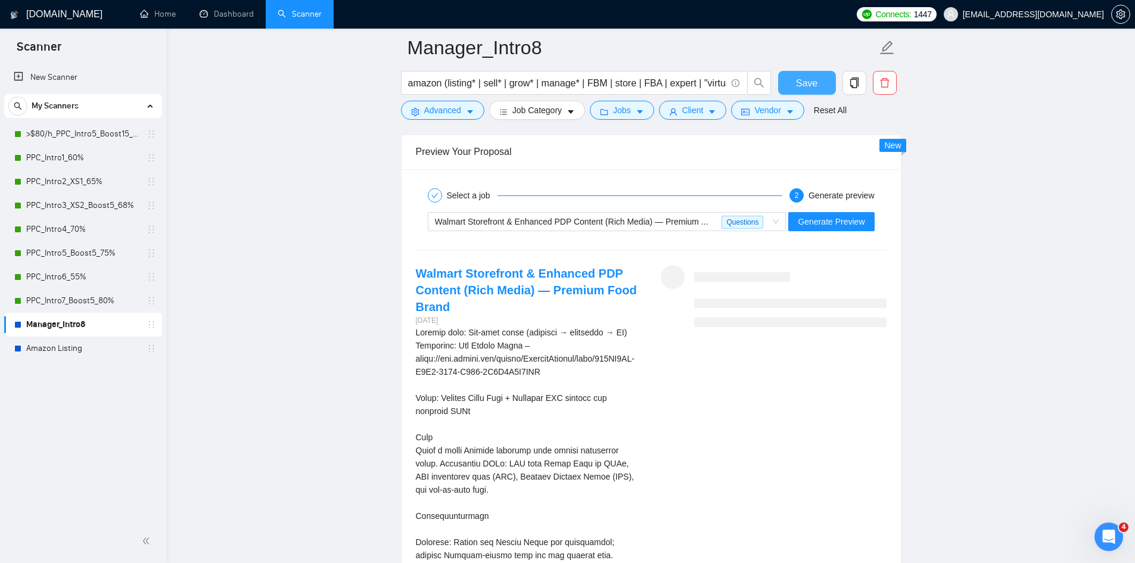
drag, startPoint x: 819, startPoint y: 88, endPoint x: 705, endPoint y: 154, distance: 131.7
click at [819, 88] on button "Save" at bounding box center [807, 83] width 58 height 24
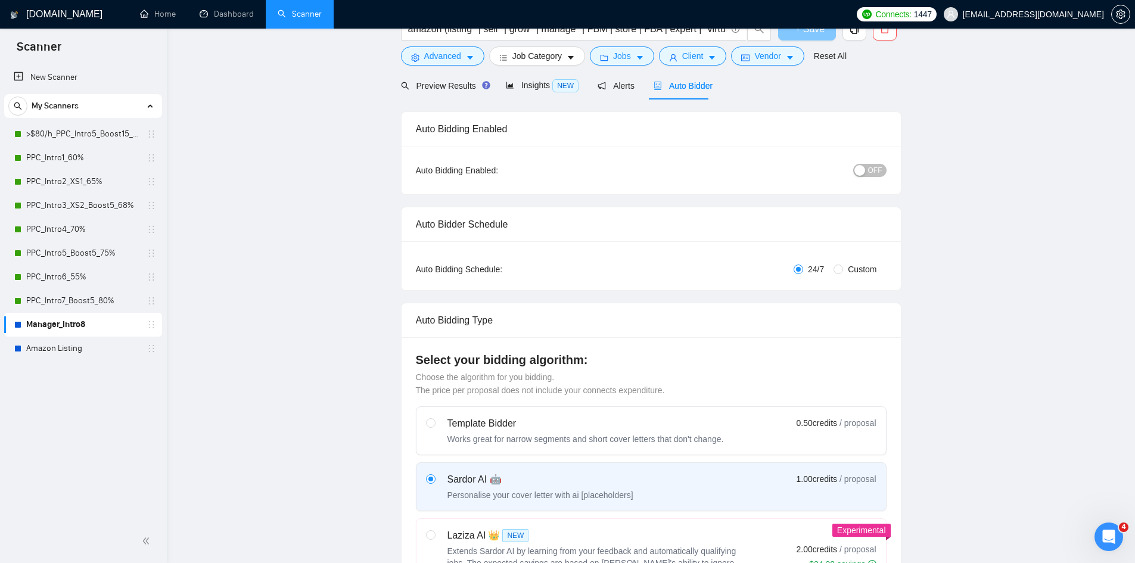
scroll to position [0, 0]
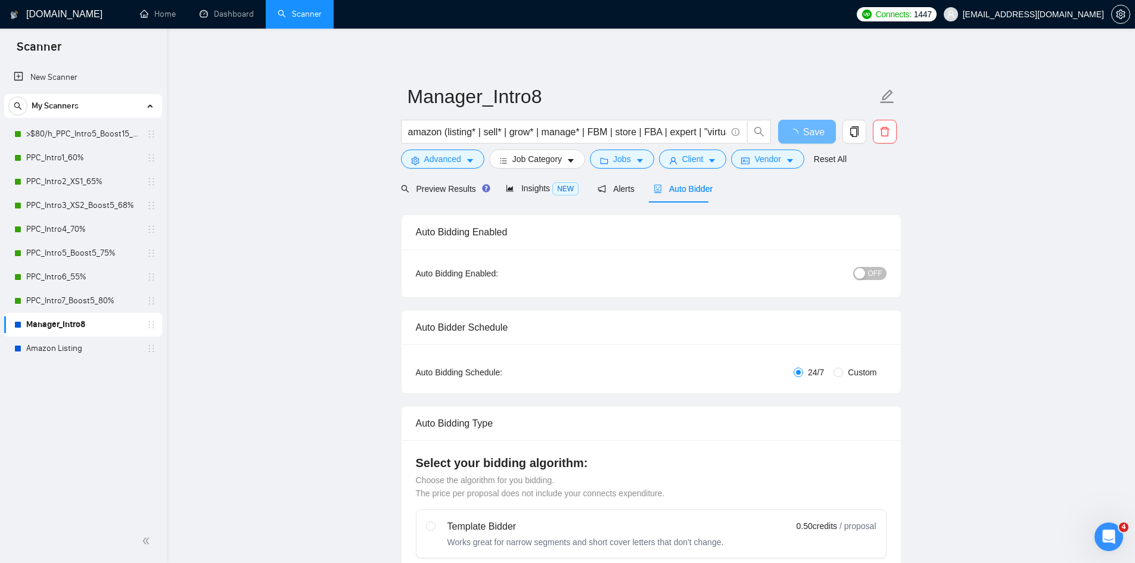
click at [876, 276] on span "OFF" at bounding box center [875, 273] width 14 height 13
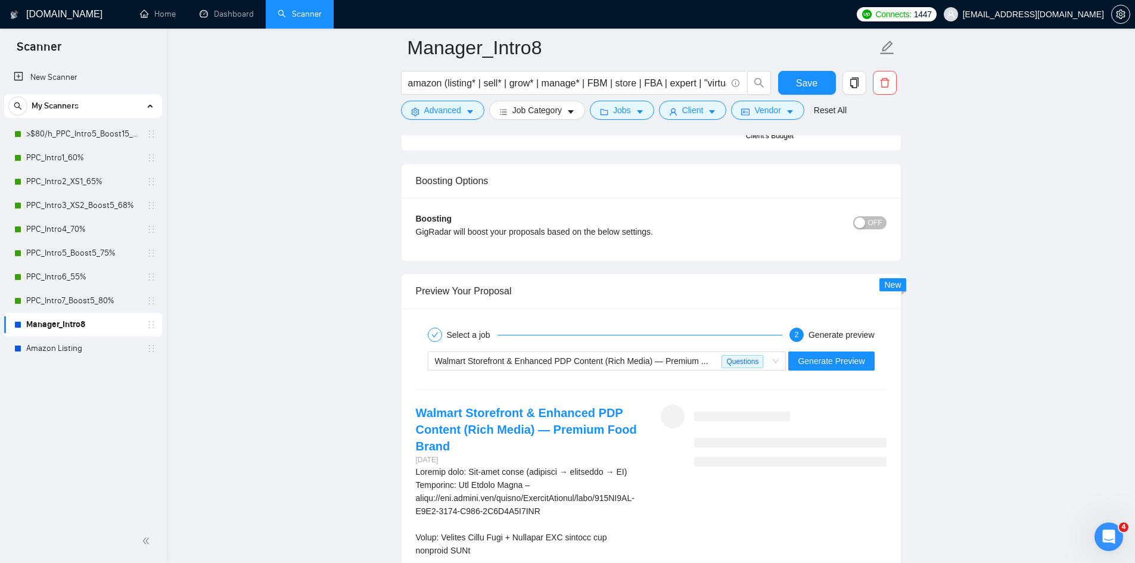
scroll to position [2325, 0]
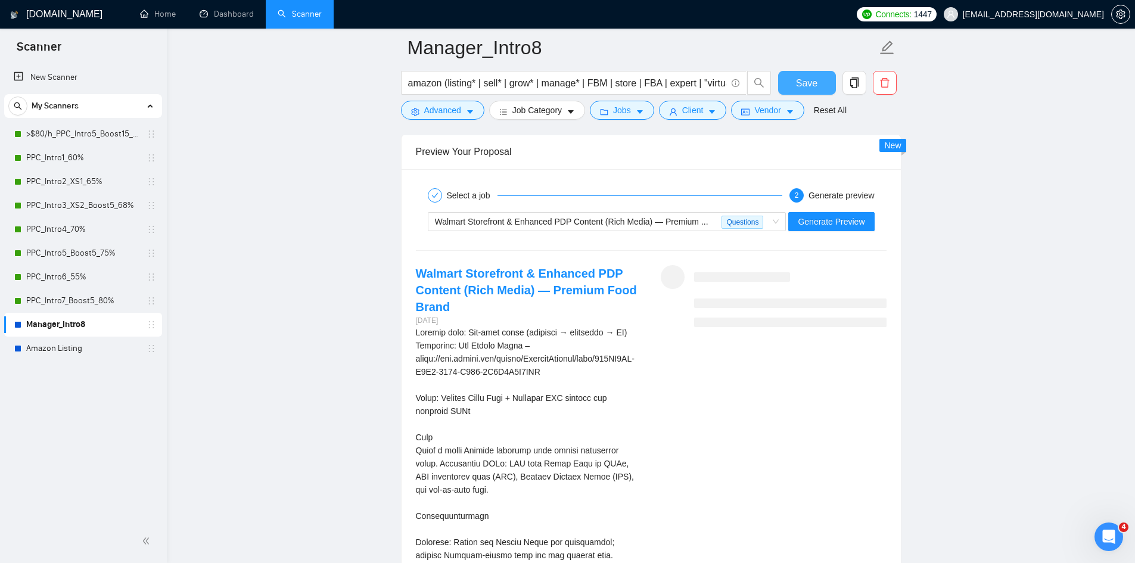
click at [817, 77] on span "Save" at bounding box center [806, 83] width 21 height 15
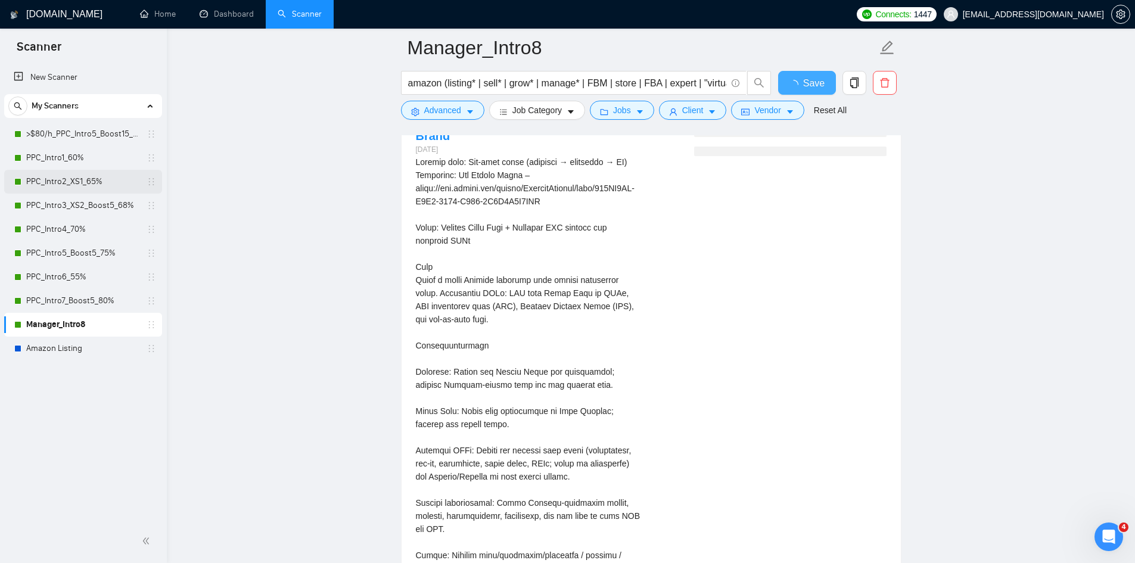
checkbox input "true"
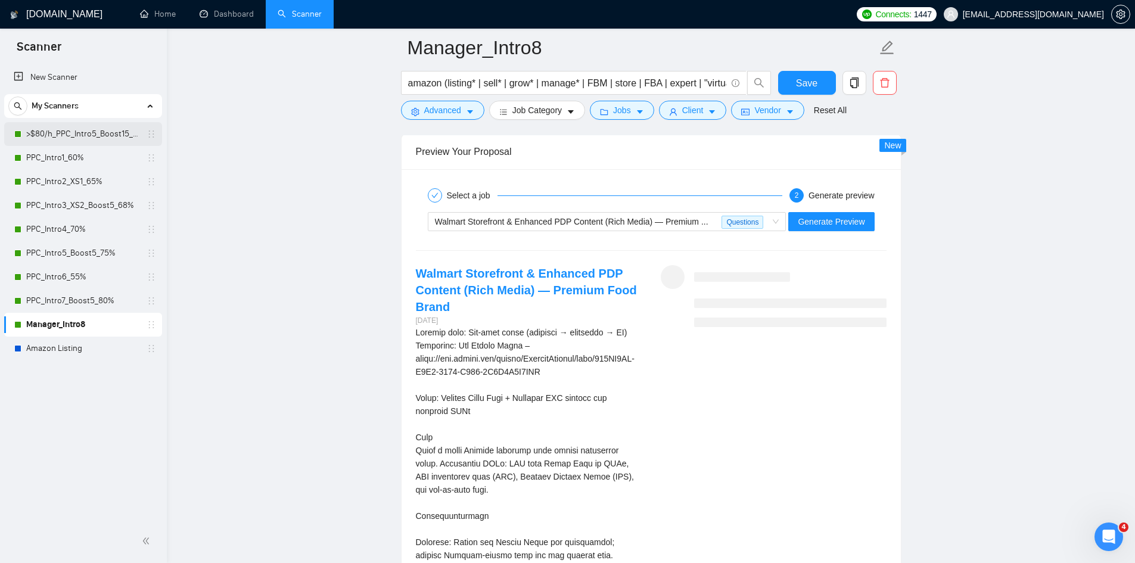
click at [69, 136] on link ">$80/h_PPC_Intro5_Boost15_65%" at bounding box center [82, 134] width 113 height 24
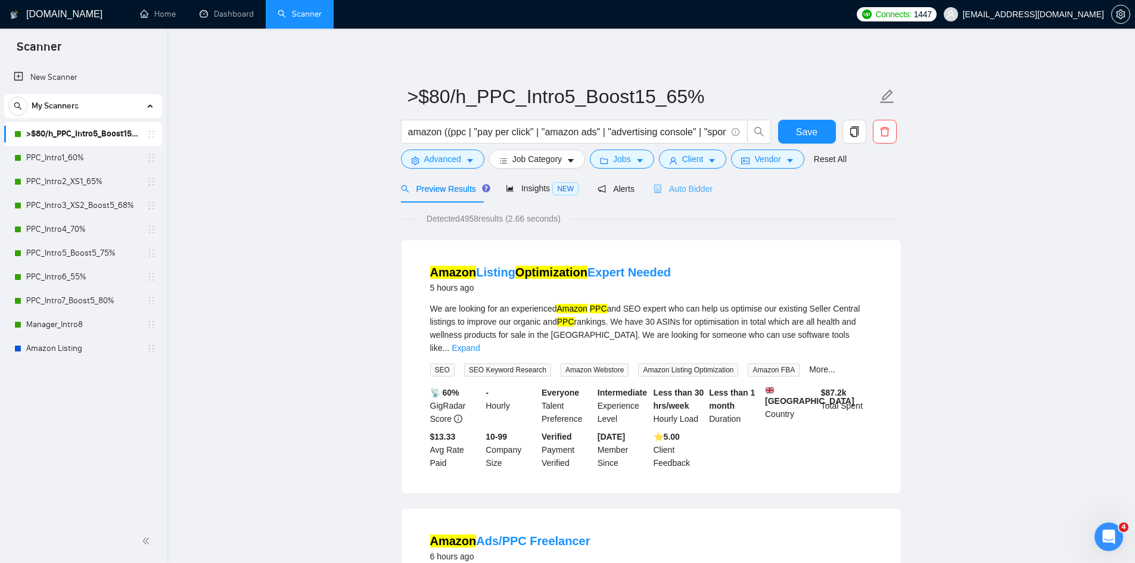
click at [686, 196] on div "Auto Bidder" at bounding box center [683, 189] width 59 height 28
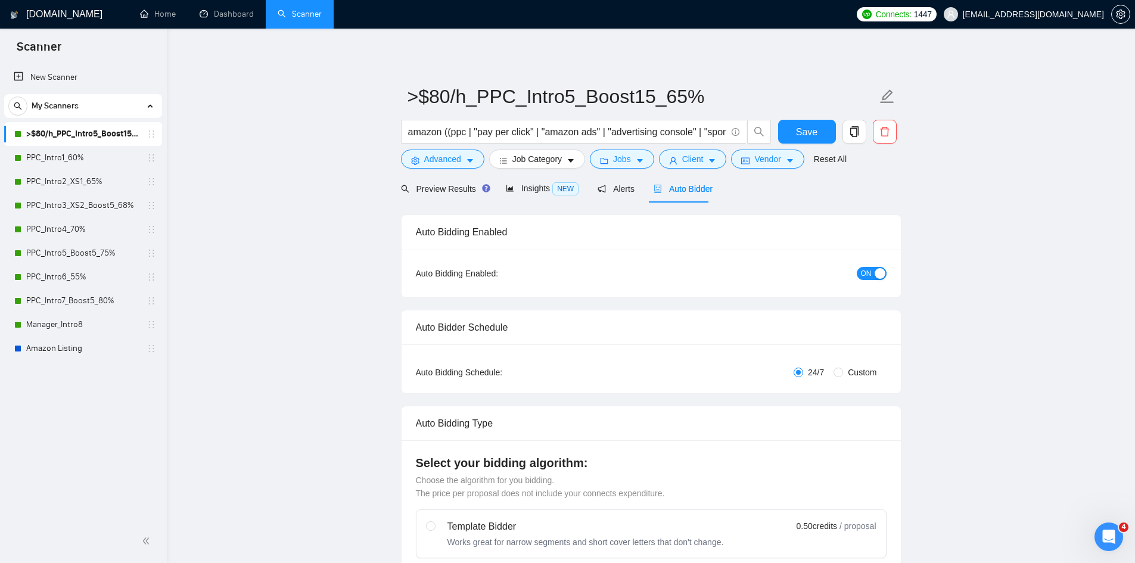
radio input "false"
radio input "true"
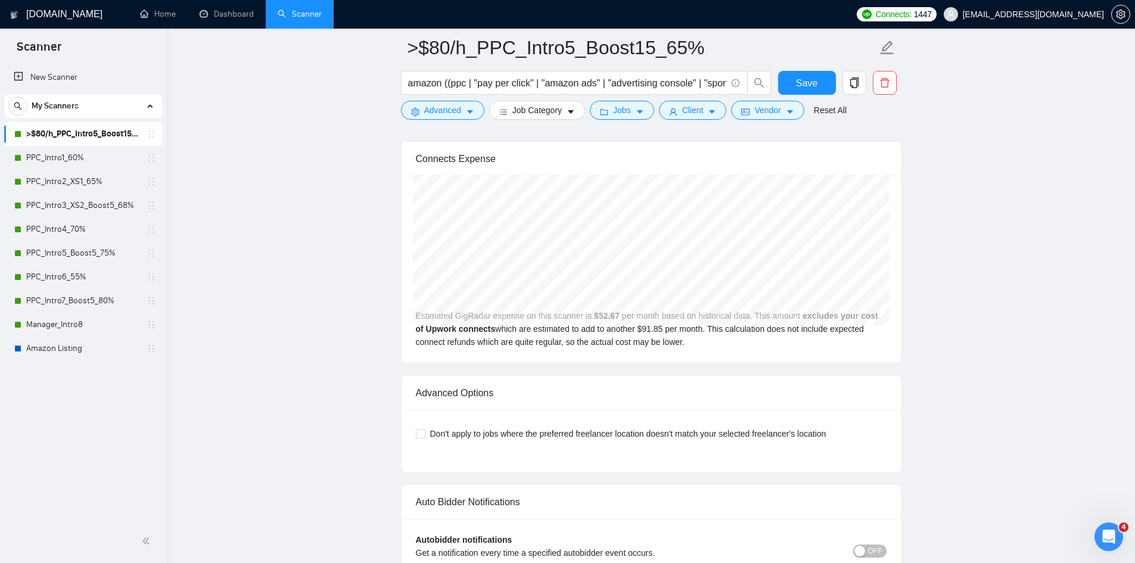
scroll to position [3107, 0]
